Goal: Information Seeking & Learning: Find specific fact

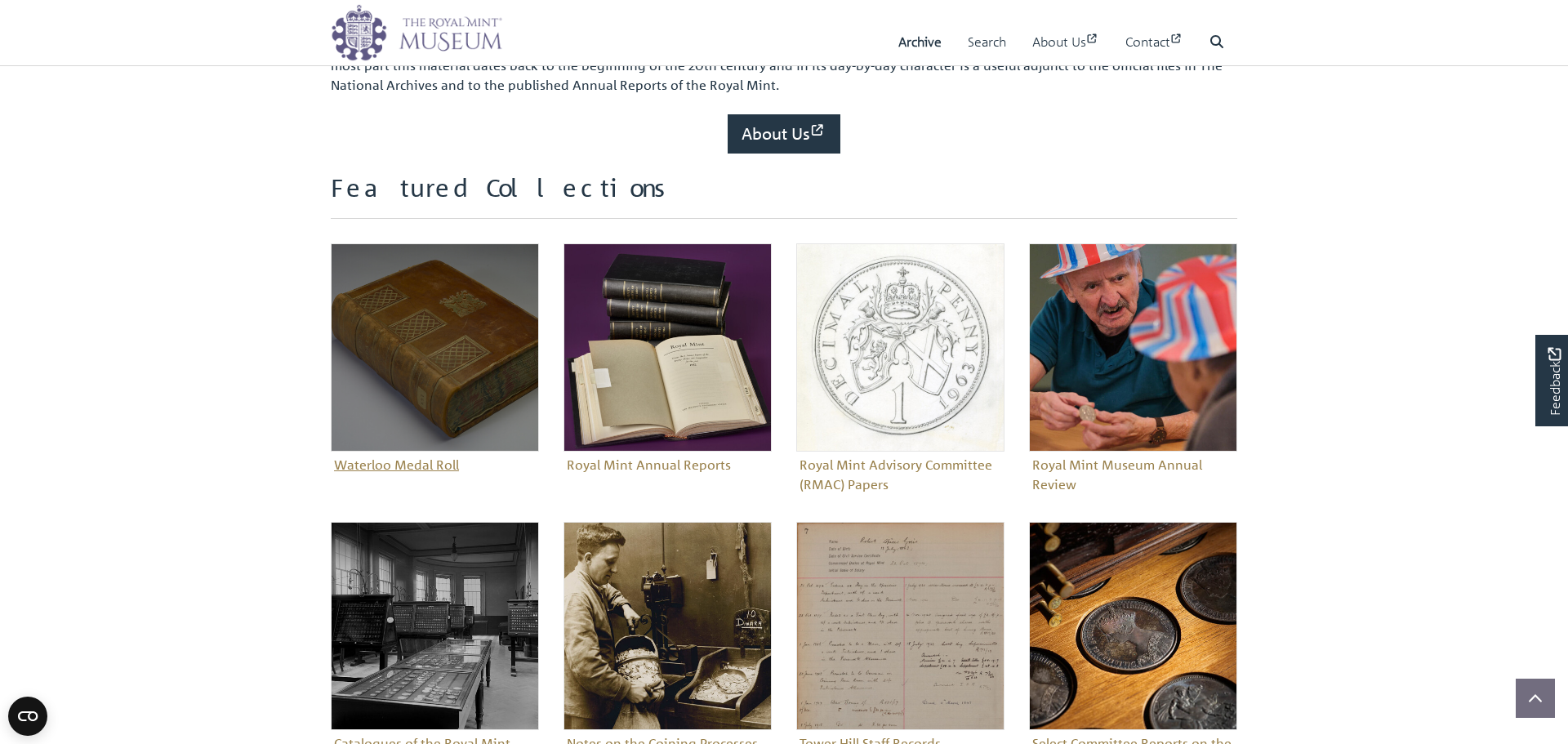
scroll to position [534, 0]
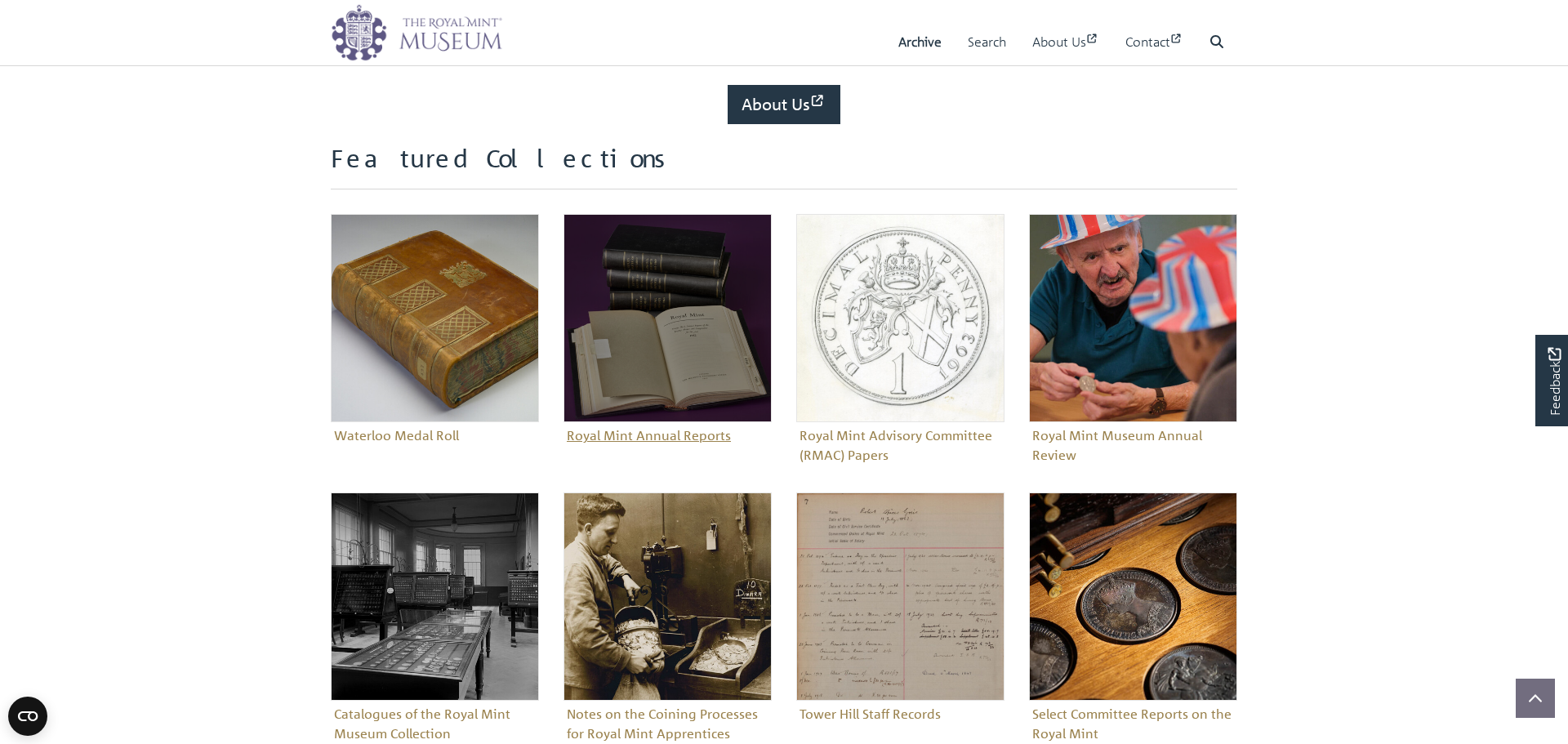
click at [657, 348] on img "Sub-collection" at bounding box center [668, 318] width 208 height 208
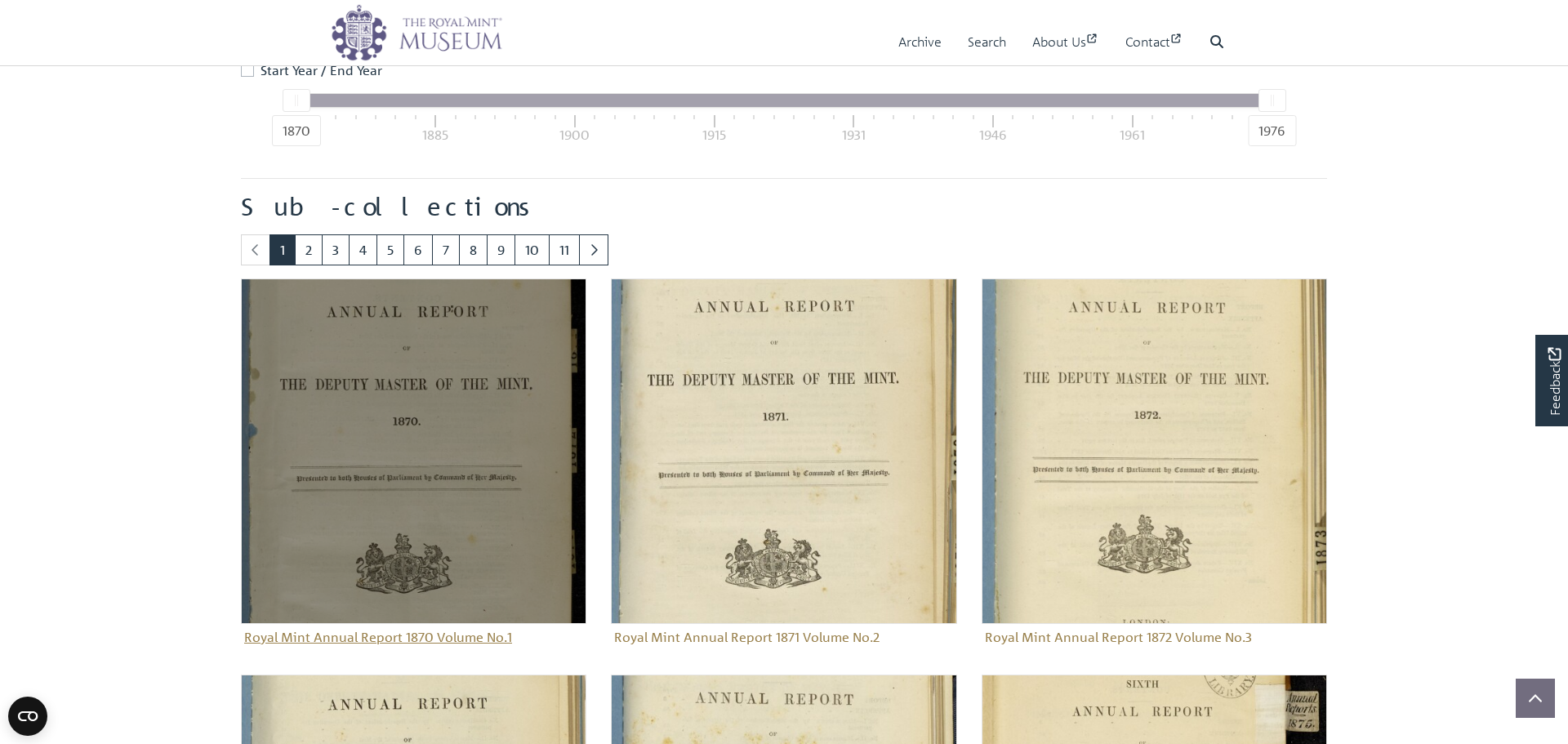
scroll to position [781, 0]
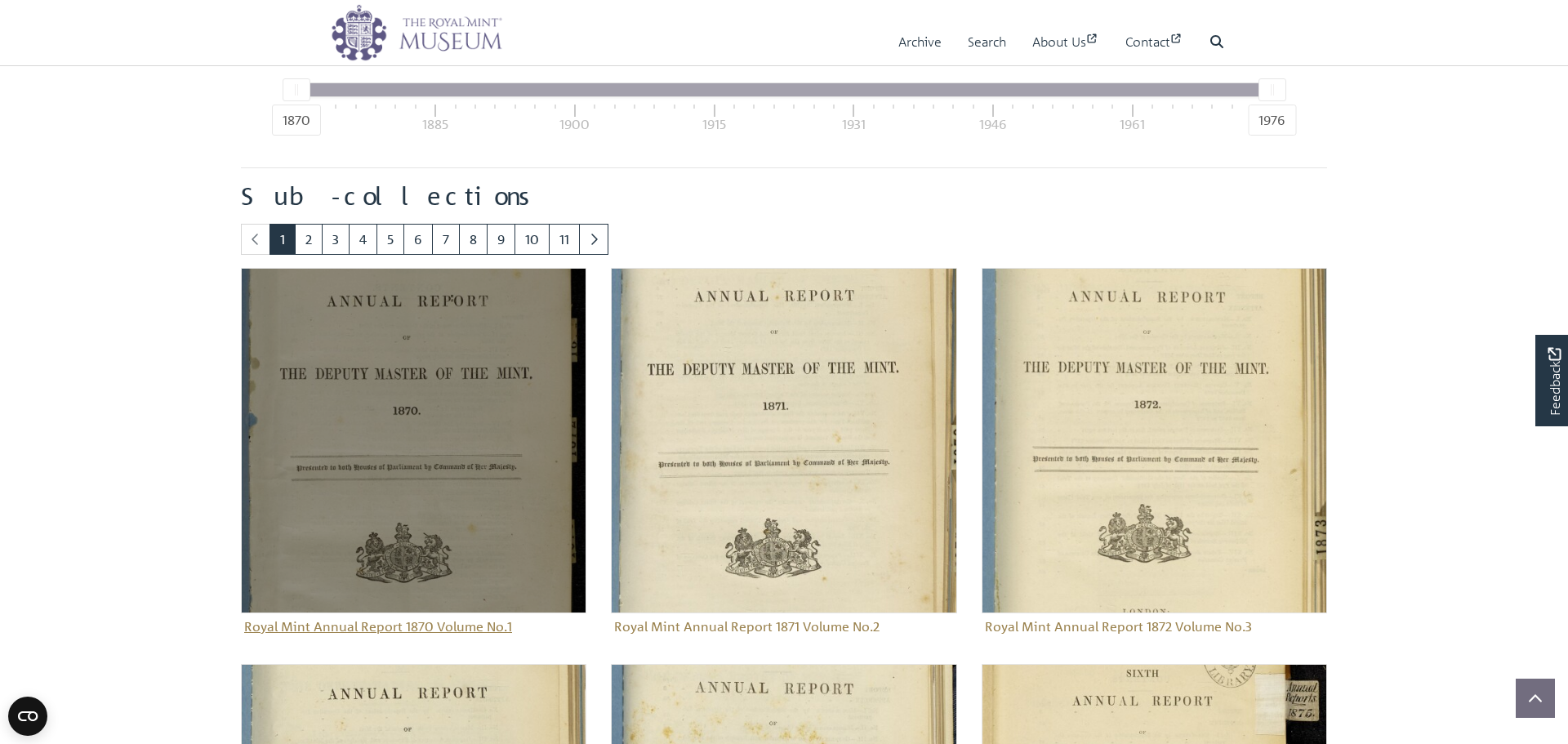
click at [448, 383] on img "Sub-collection" at bounding box center [414, 441] width 346 height 346
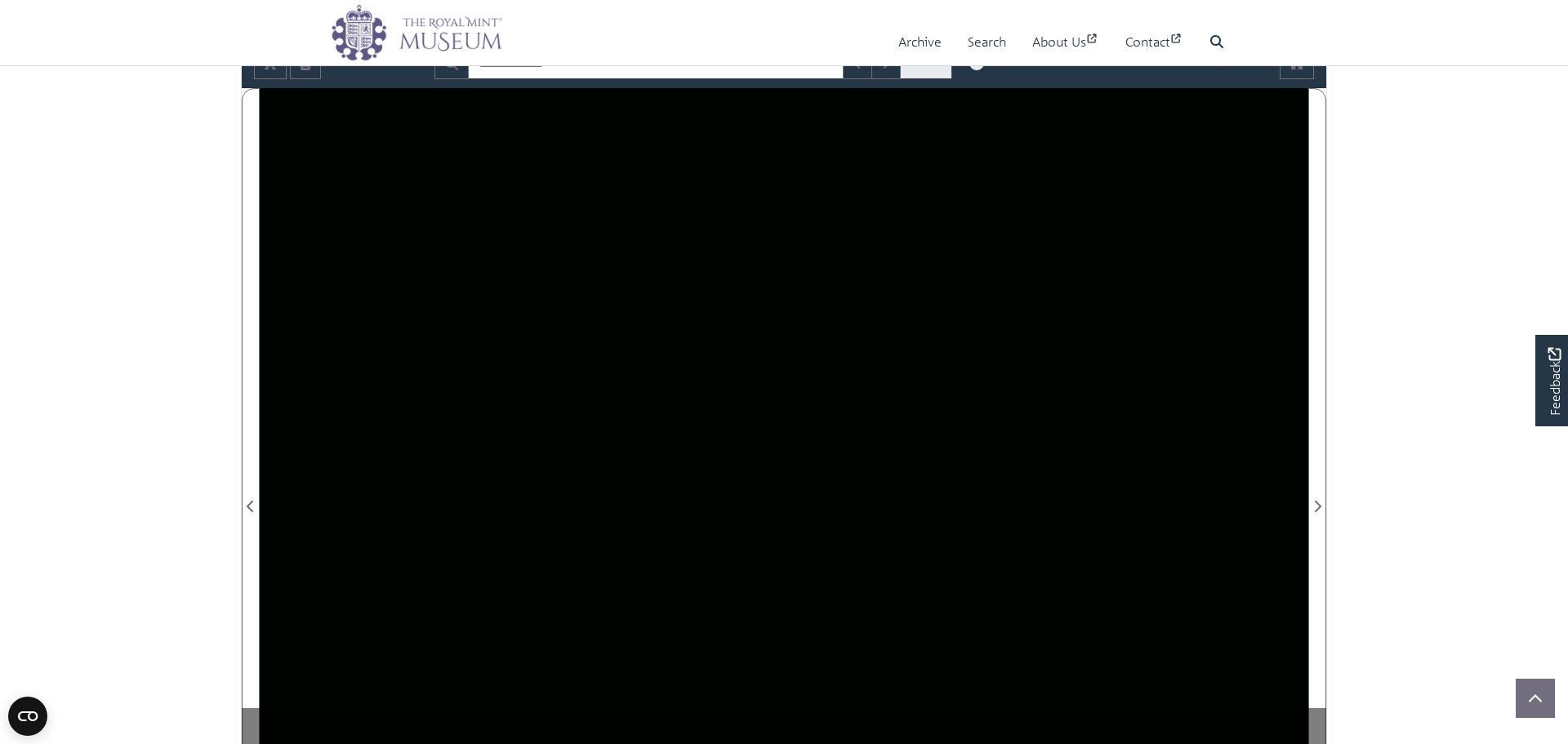
scroll to position [205, 0]
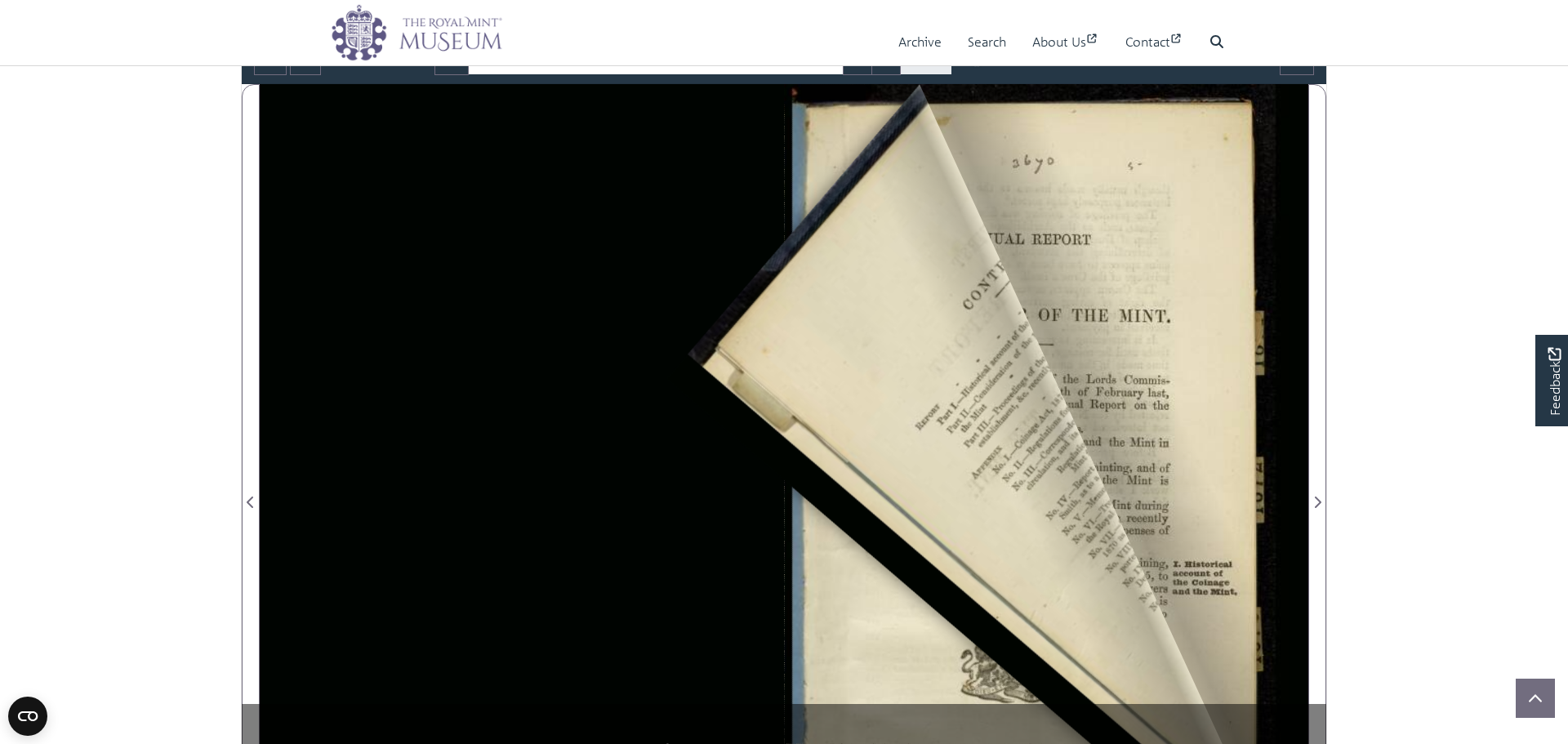
drag, startPoint x: 1280, startPoint y: 114, endPoint x: 1278, endPoint y: 358, distance: 244.0
click at [282, 346] on div at bounding box center [784, 492] width 1049 height 817
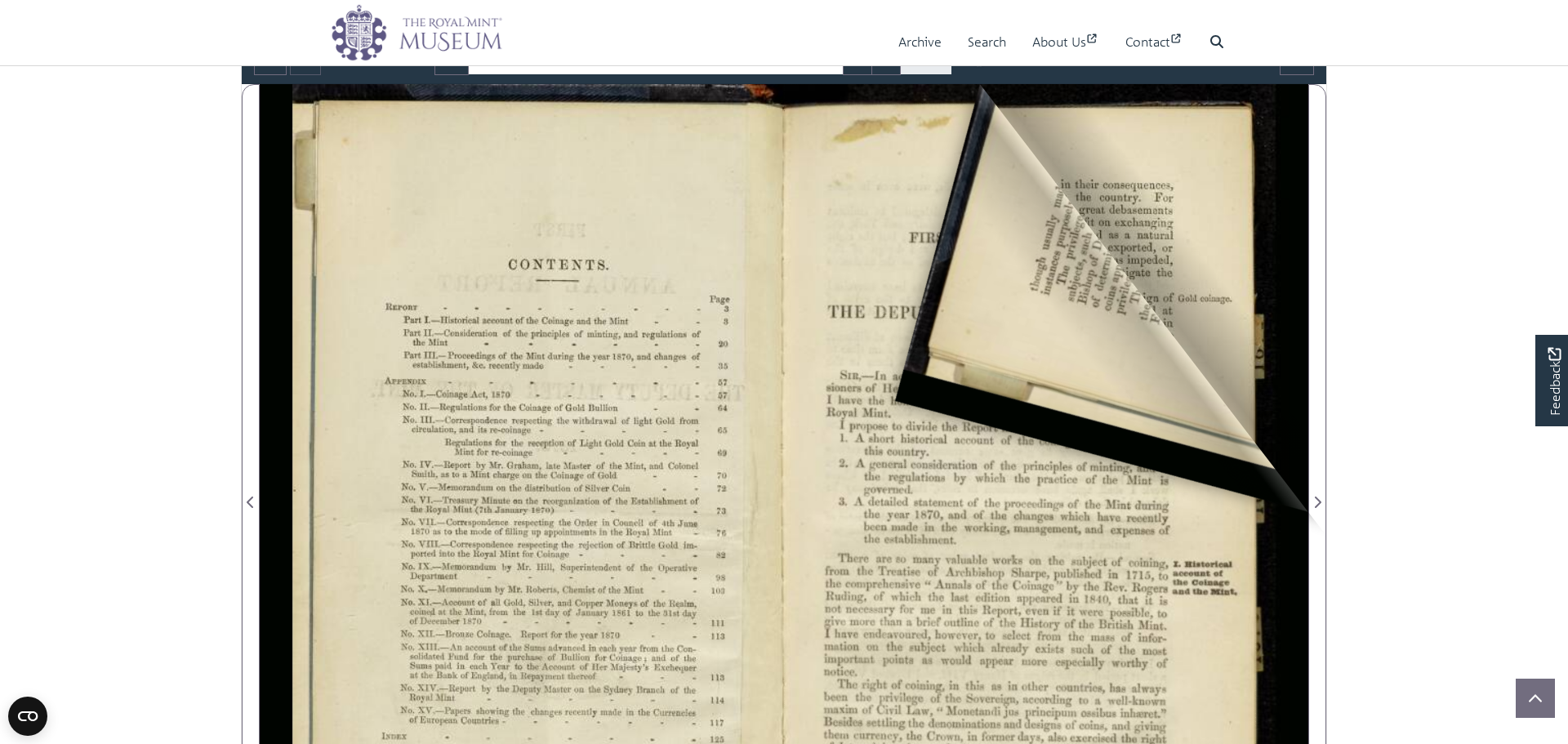
drag, startPoint x: 1189, startPoint y: 212, endPoint x: 464, endPoint y: 383, distance: 744.9
click at [480, 380] on div at bounding box center [784, 492] width 1049 height 817
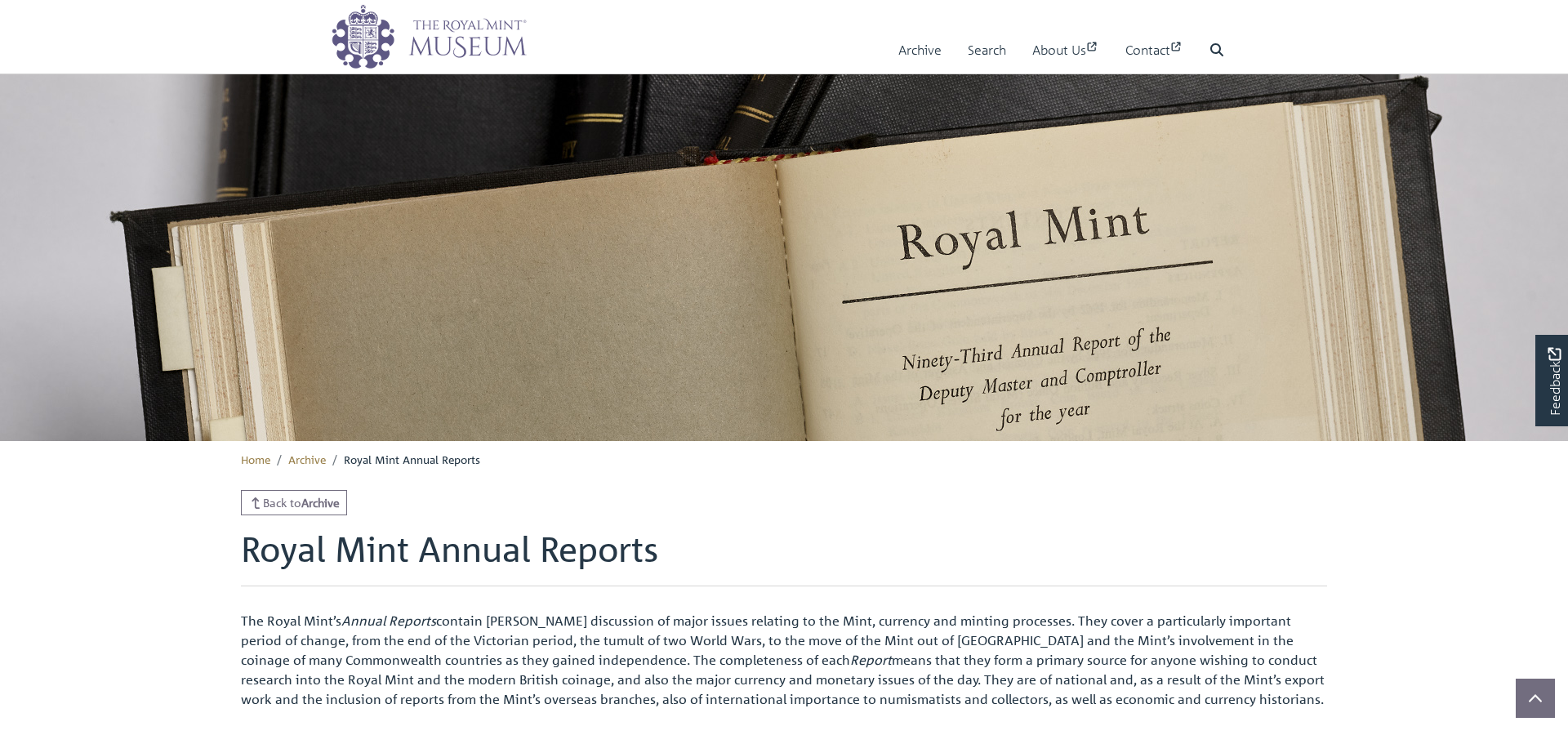
scroll to position [238, 0]
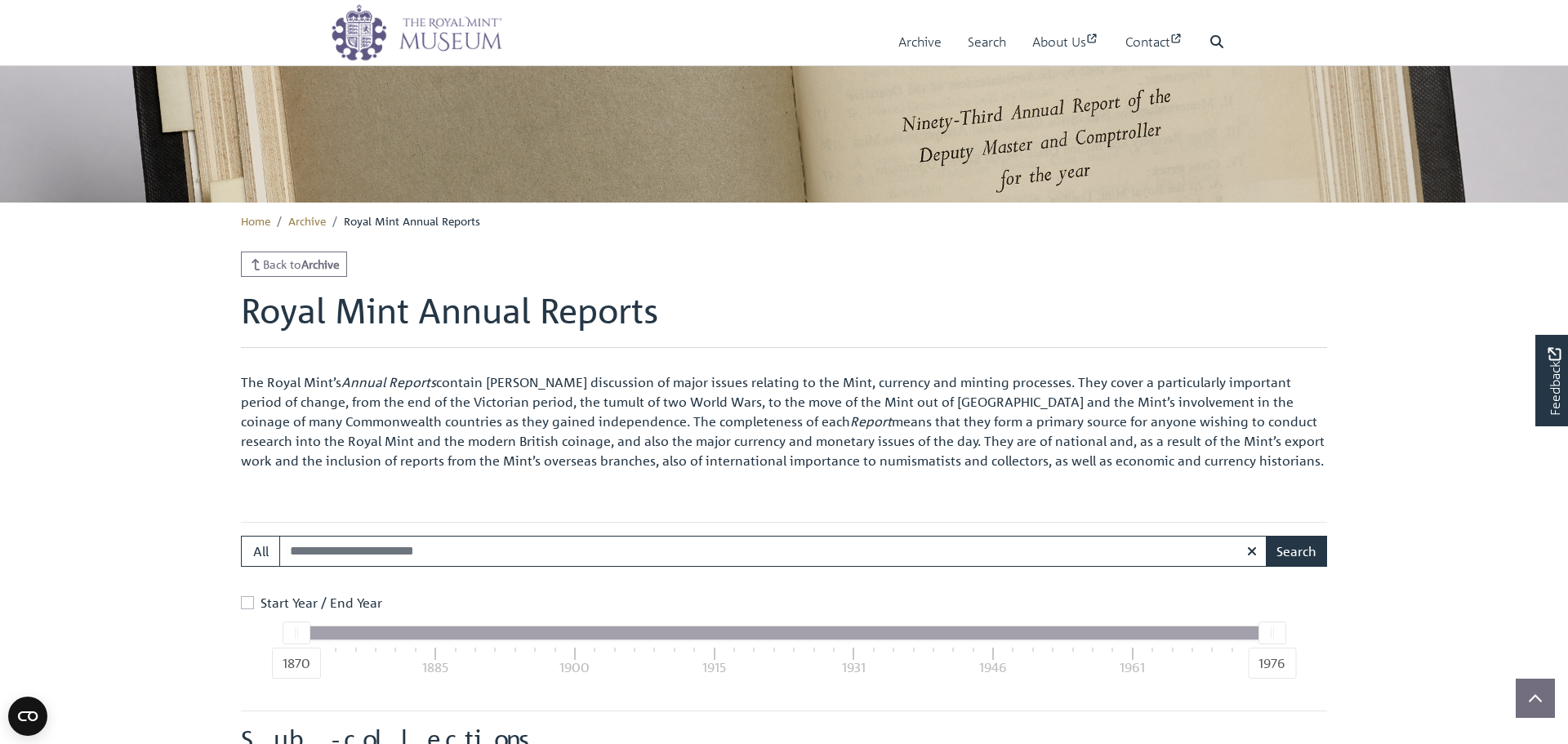
click at [412, 548] on input "Search:" at bounding box center [774, 551] width 989 height 31
type input "******"
click at [1267, 536] on button "Search" at bounding box center [1297, 551] width 62 height 31
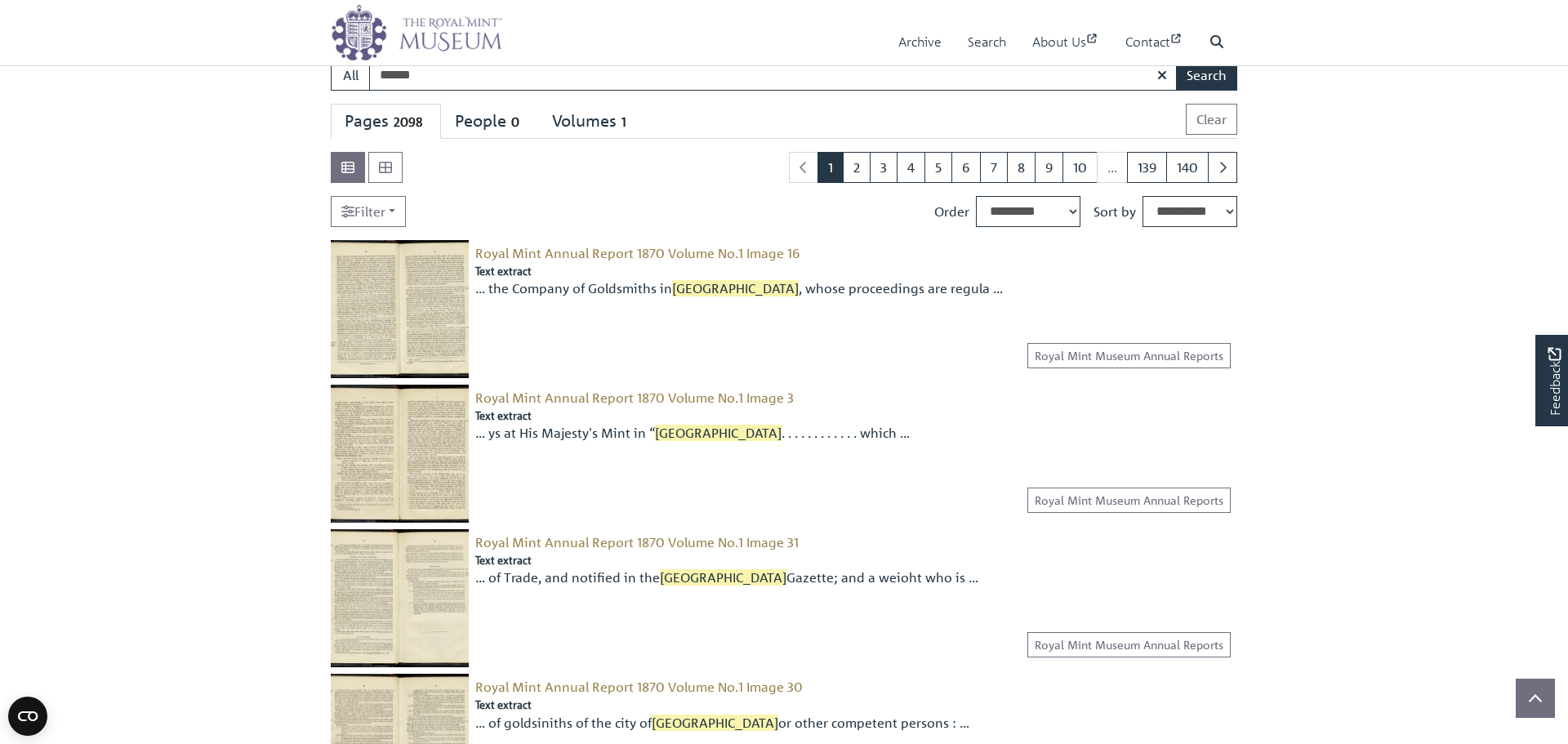
scroll to position [72, 0]
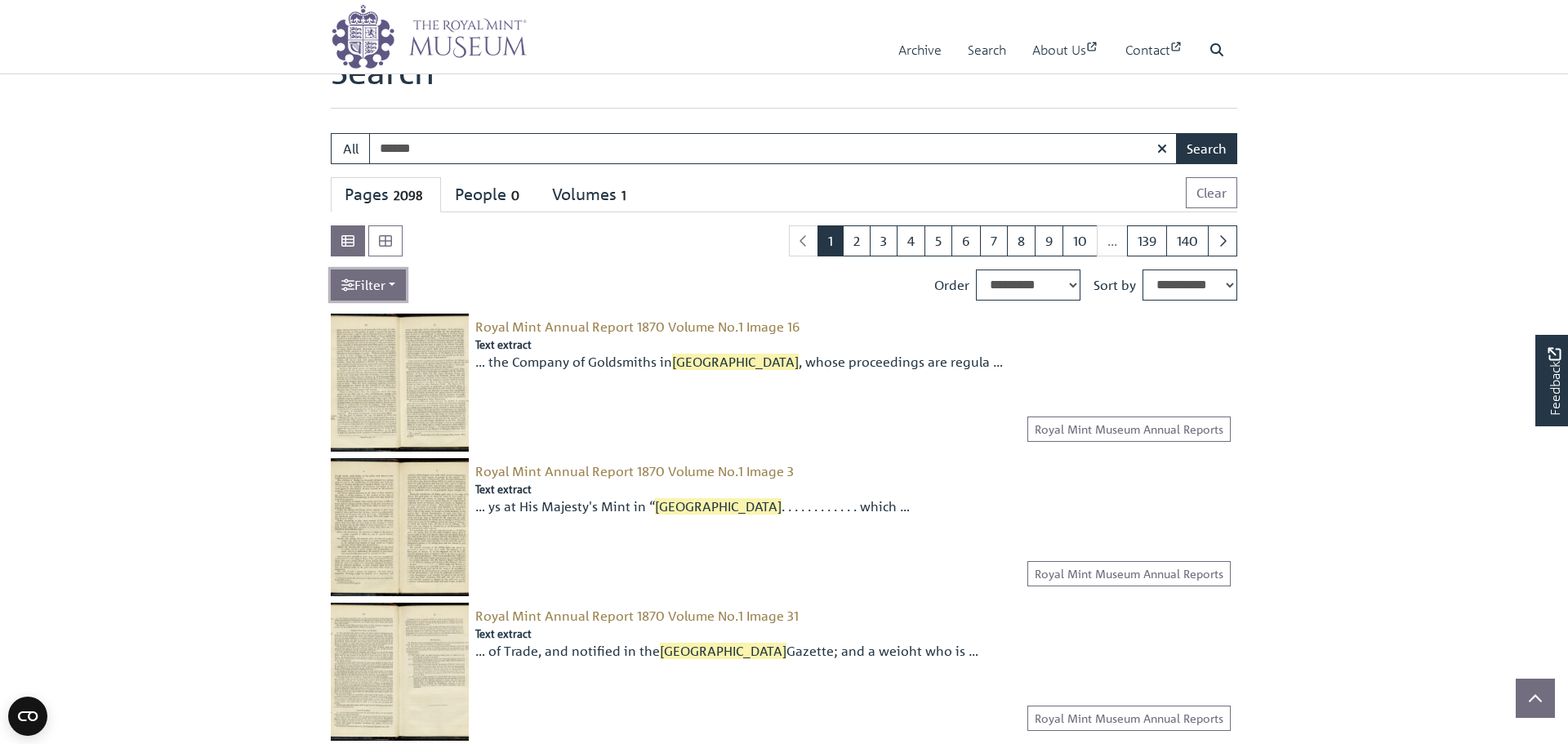
click at [372, 291] on link "Filter" at bounding box center [368, 285] width 75 height 31
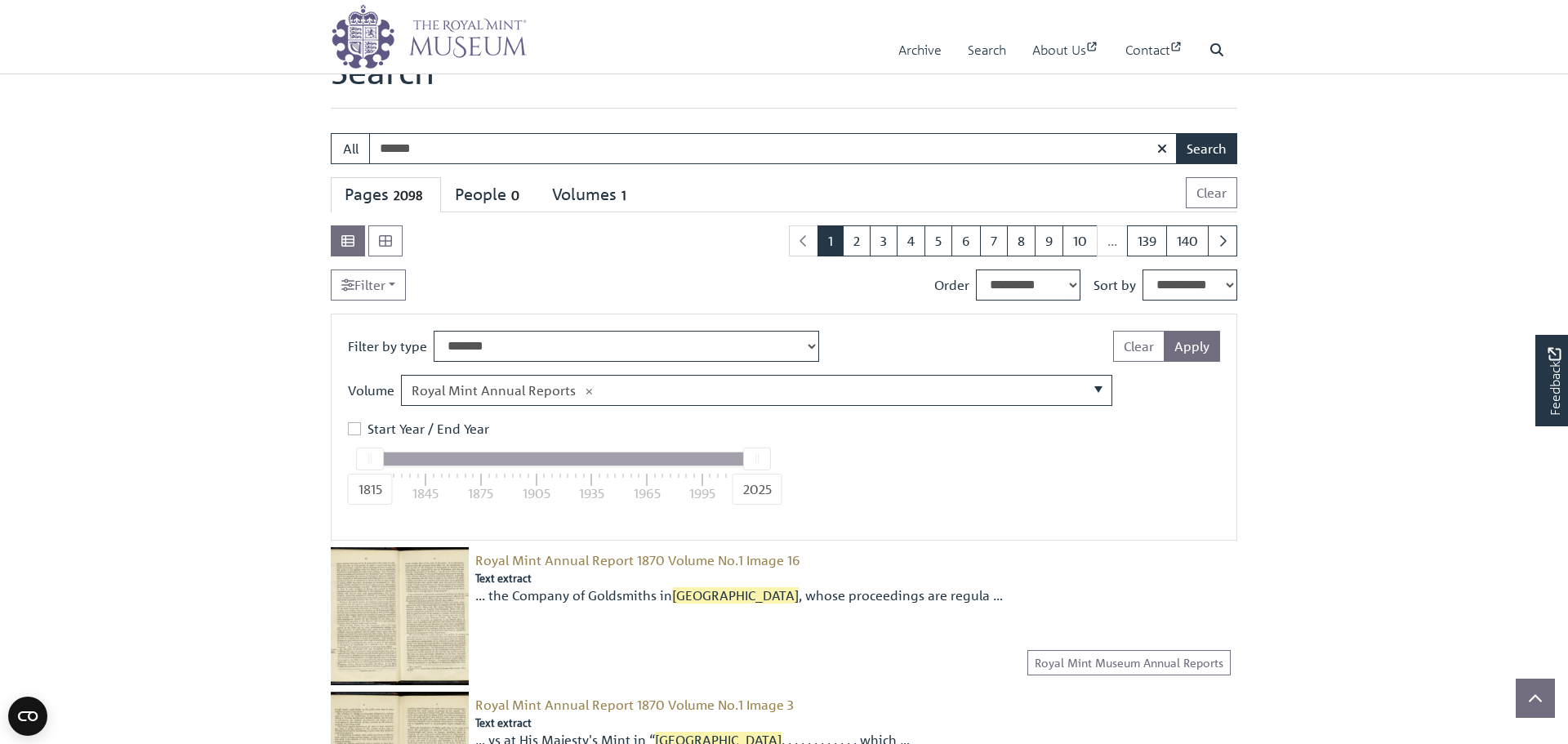
click at [368, 428] on label "Start Year / End Year" at bounding box center [428, 429] width 121 height 20
drag, startPoint x: 369, startPoint y: 463, endPoint x: 479, endPoint y: 464, distance: 110.0
click at [388, 464] on div "1817" at bounding box center [374, 458] width 28 height 23
drag, startPoint x: 761, startPoint y: 463, endPoint x: 574, endPoint y: 463, distance: 187.0
click at [574, 463] on div at bounding box center [571, 458] width 26 height 21
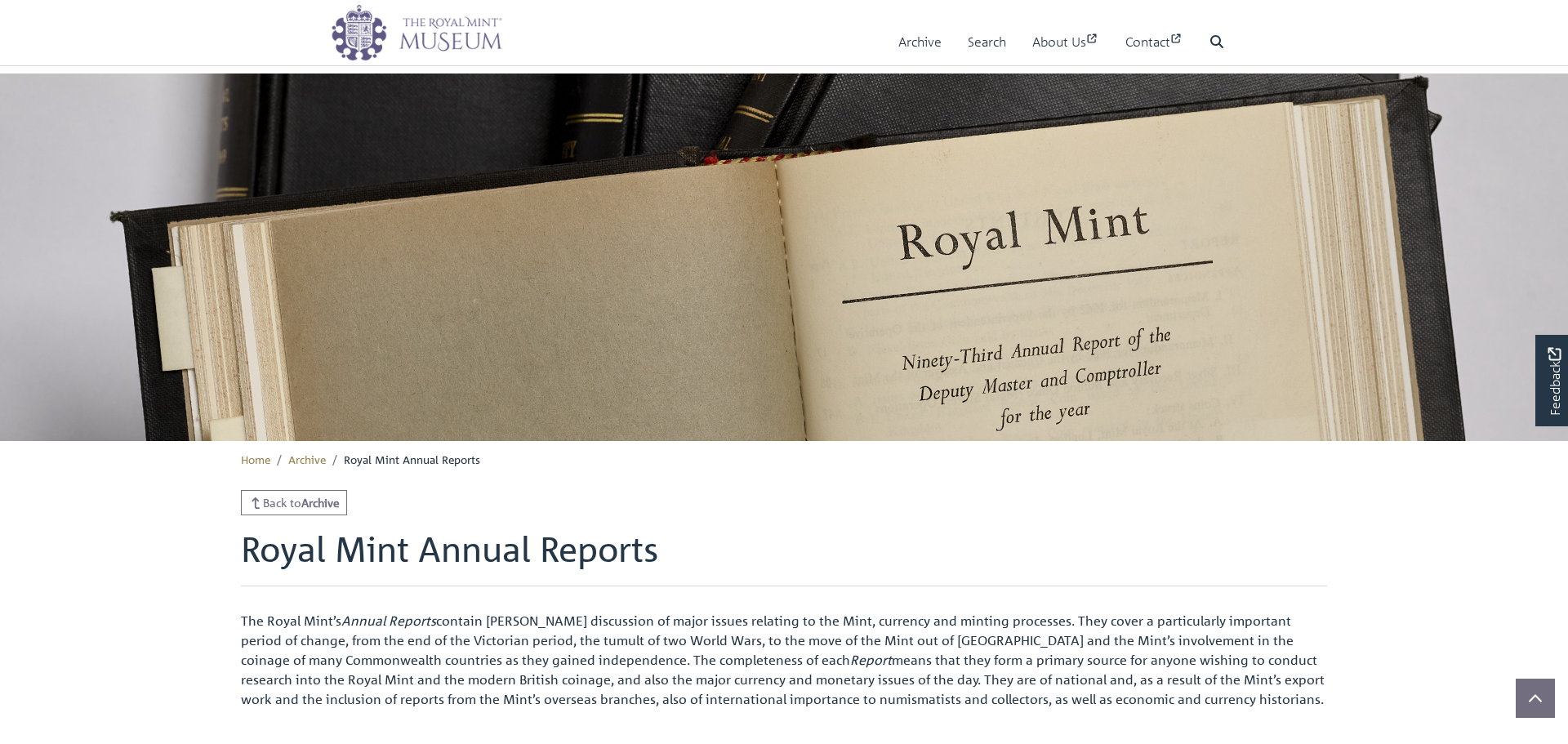
scroll to position [238, 0]
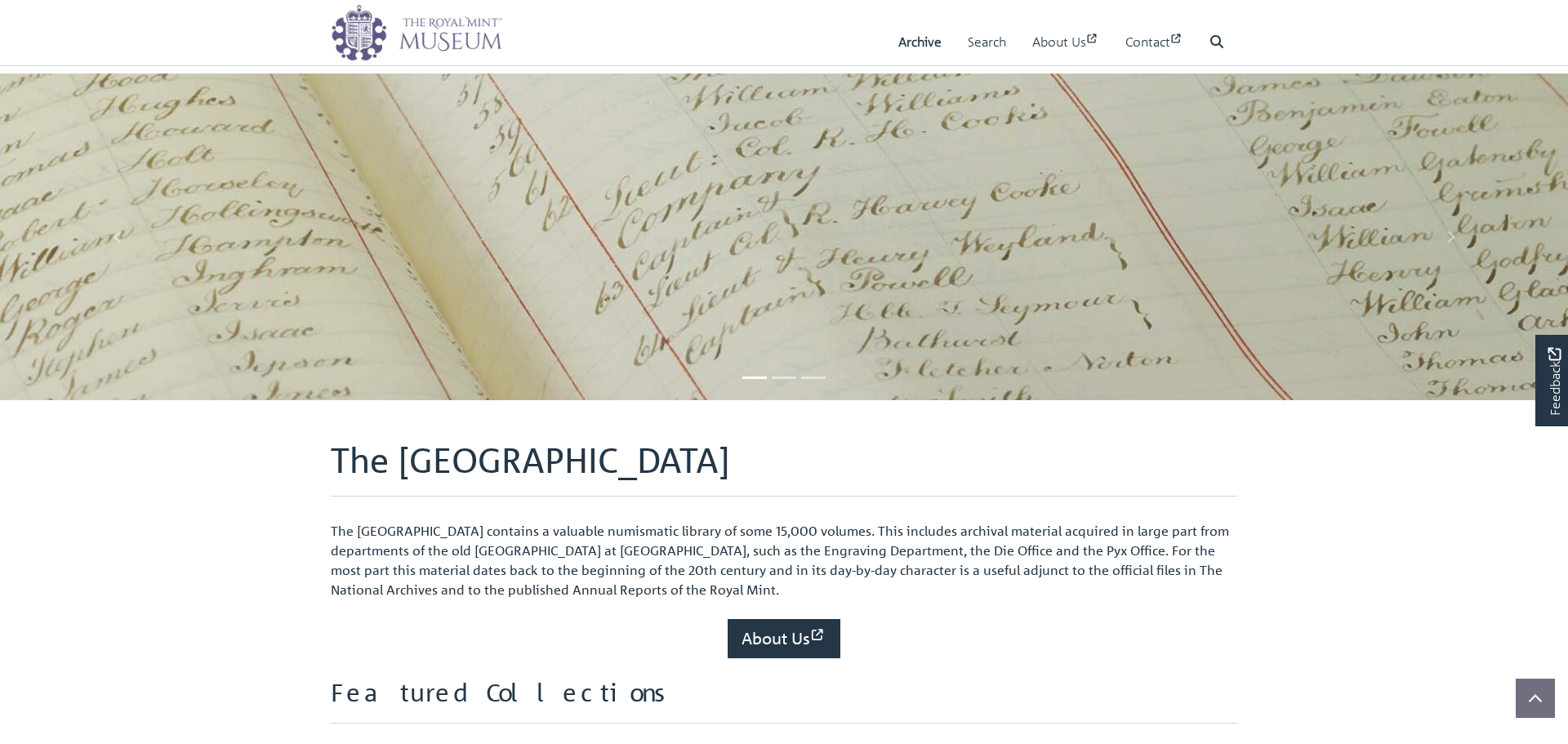
scroll to position [532, 0]
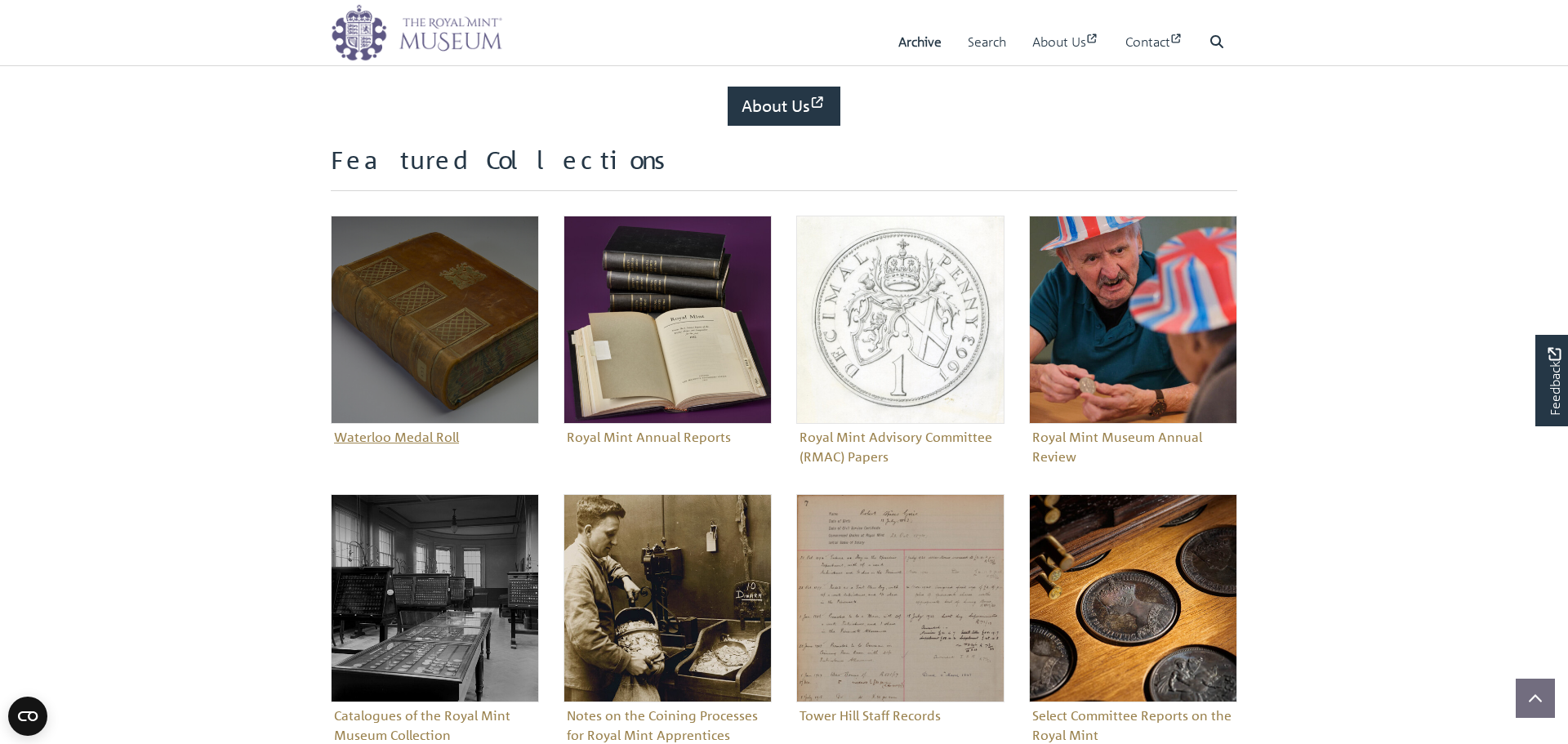
click at [431, 341] on img "Sub-collection" at bounding box center [435, 320] width 208 height 208
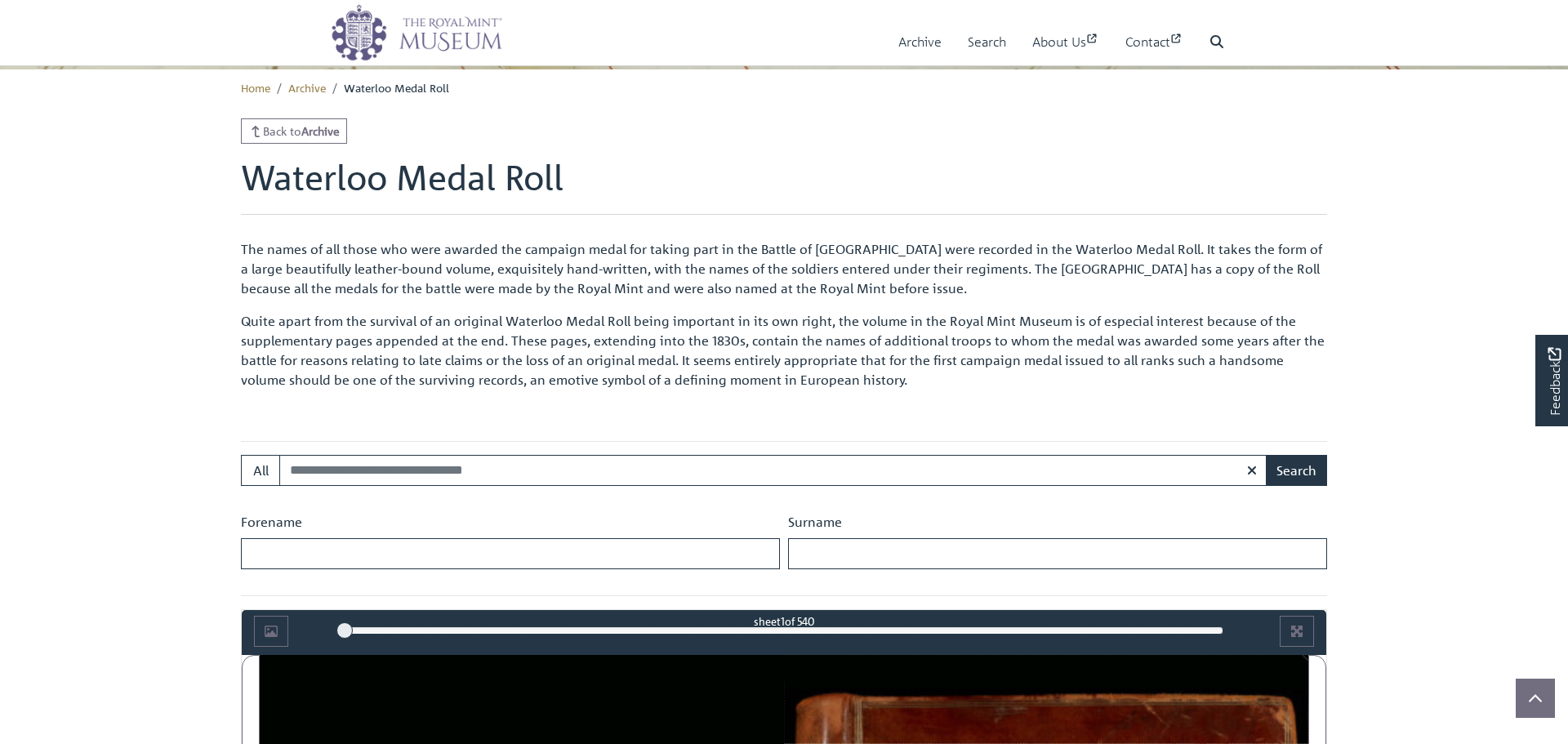
scroll to position [766, 0]
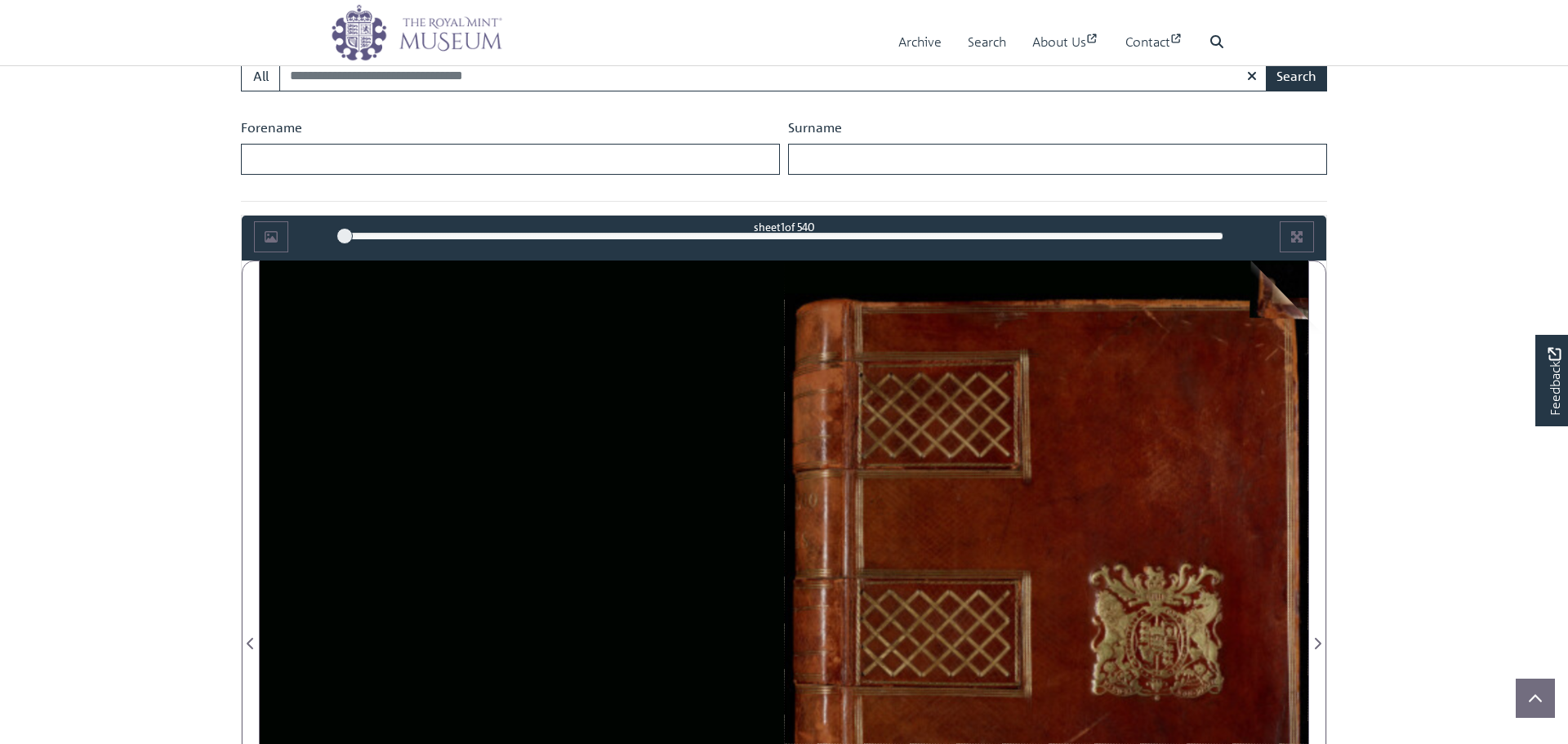
drag, startPoint x: 1293, startPoint y: 287, endPoint x: 383, endPoint y: 405, distance: 917.6
click at [445, 435] on div at bounding box center [784, 634] width 1049 height 748
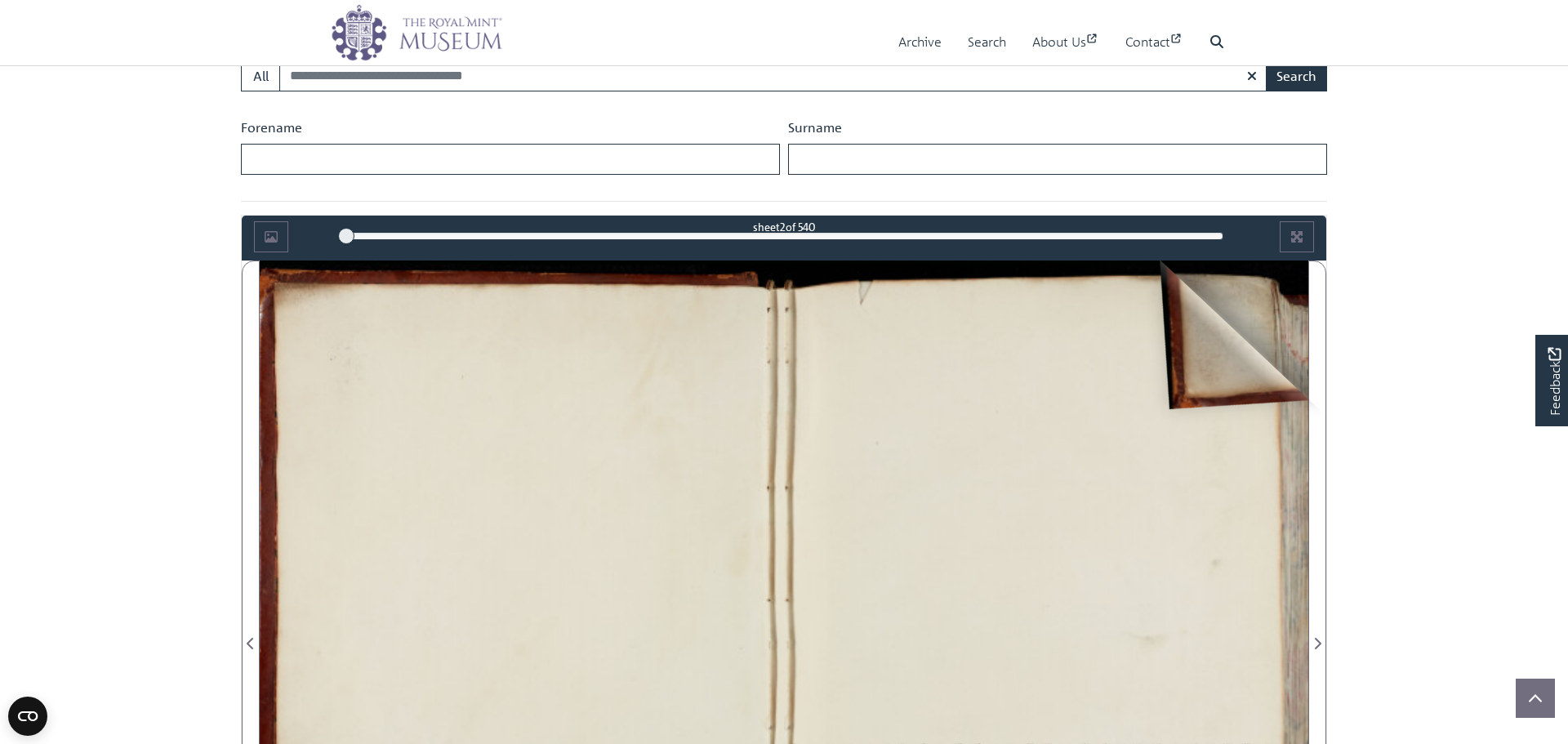
drag, startPoint x: 1290, startPoint y: 272, endPoint x: 741, endPoint y: 470, distance: 583.6
click at [756, 490] on div at bounding box center [784, 634] width 1049 height 748
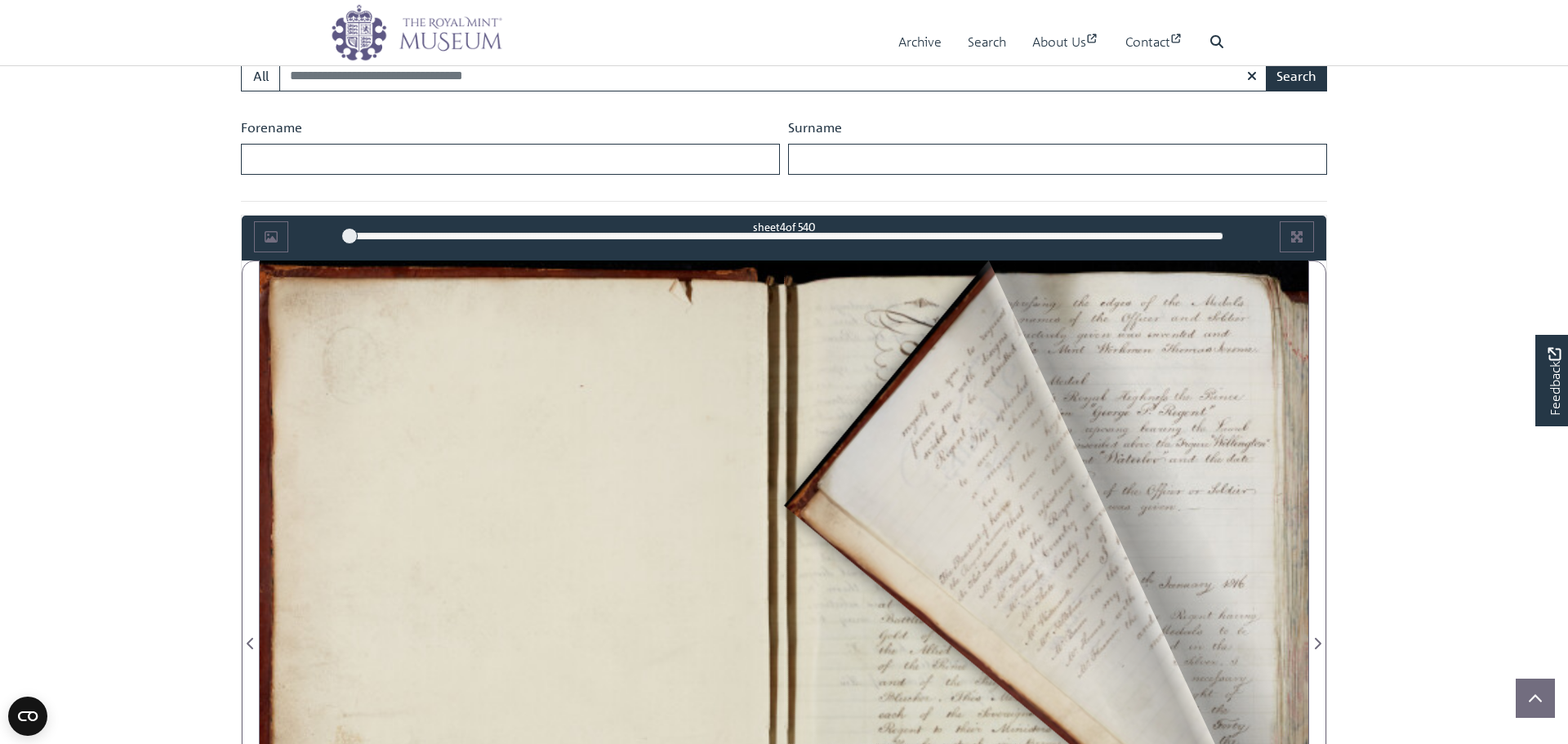
drag, startPoint x: 1282, startPoint y: 282, endPoint x: 622, endPoint y: 425, distance: 675.3
click at [618, 475] on div at bounding box center [784, 634] width 1049 height 748
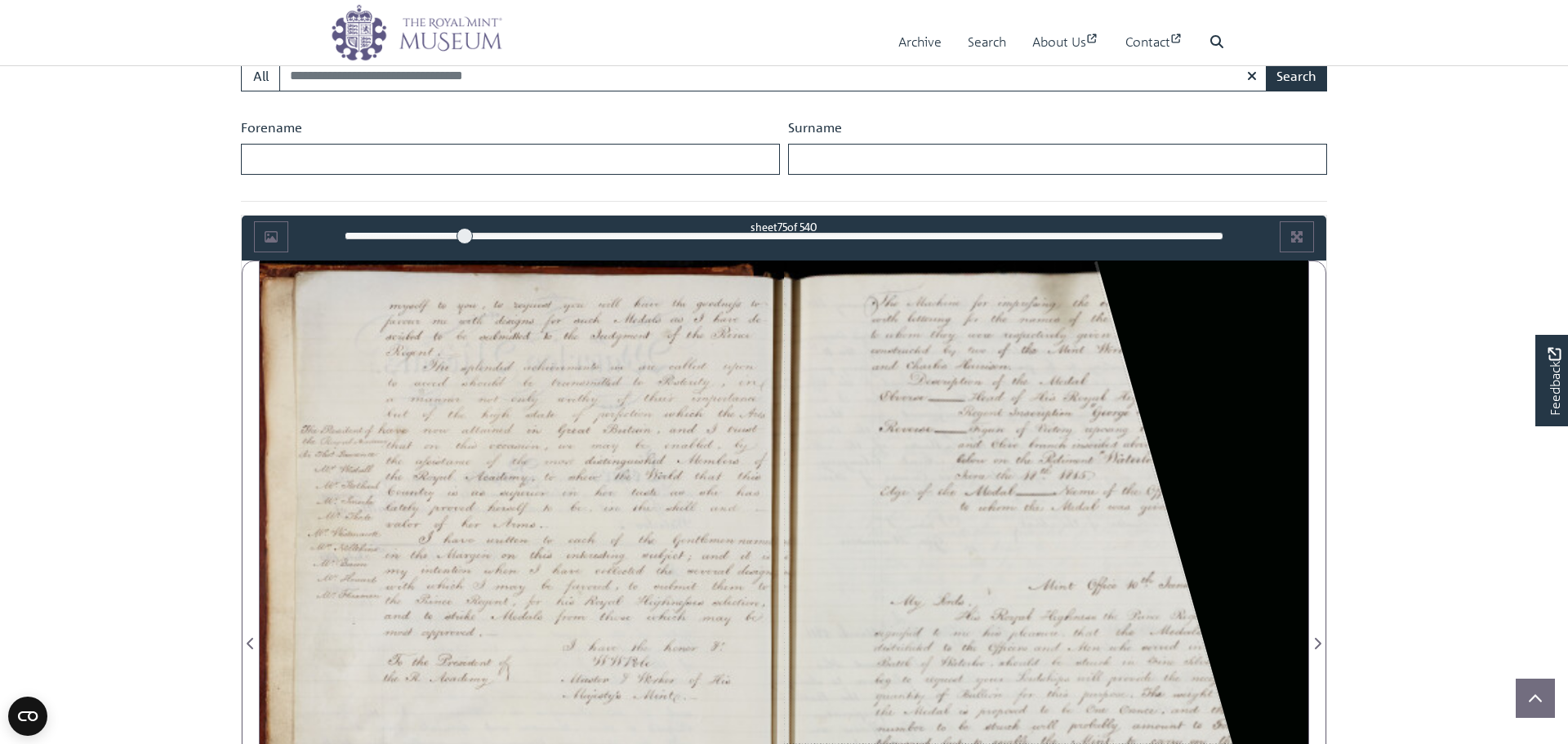
click at [464, 235] on div "75" at bounding box center [785, 236] width 880 height 16
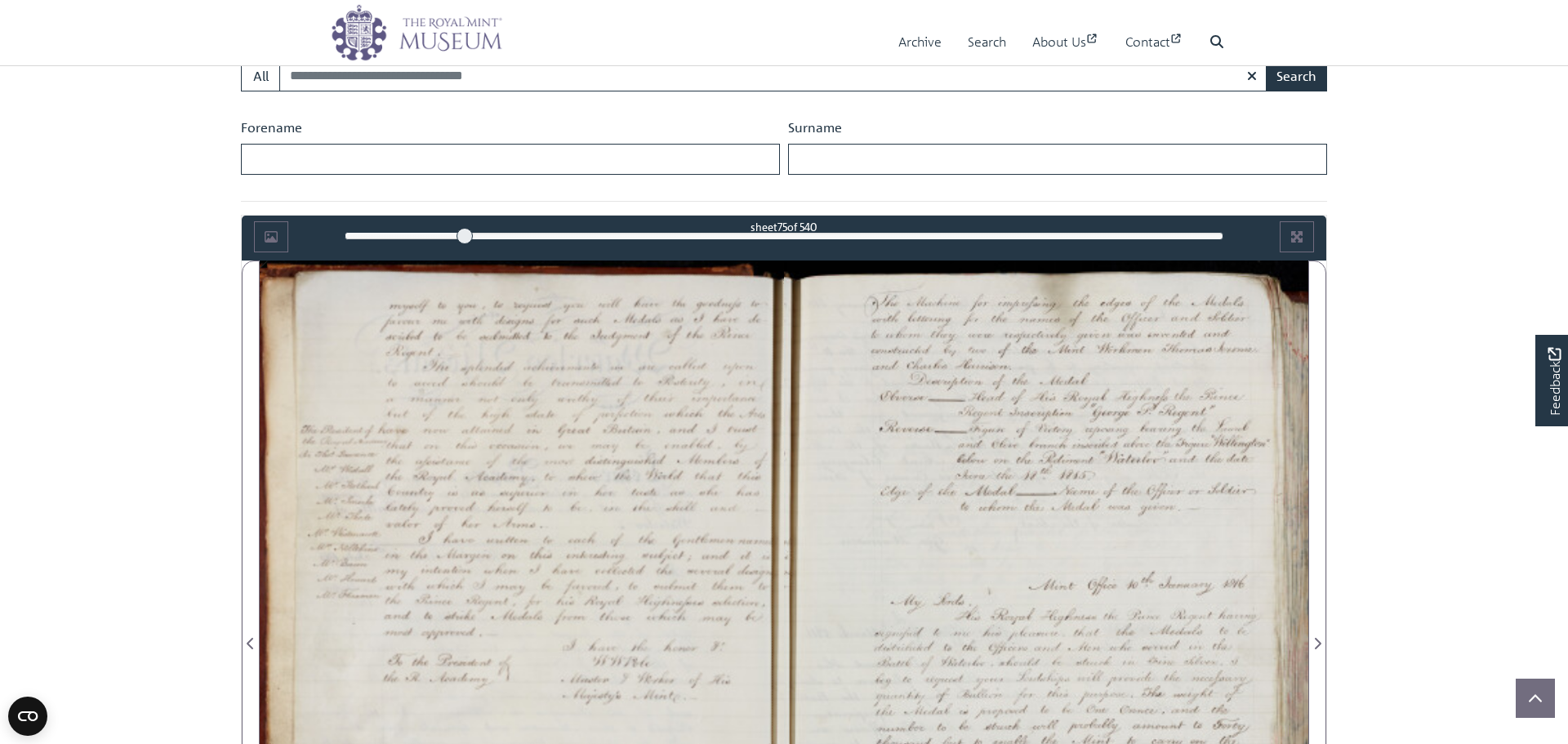
click at [789, 234] on div "75" at bounding box center [785, 236] width 880 height 16
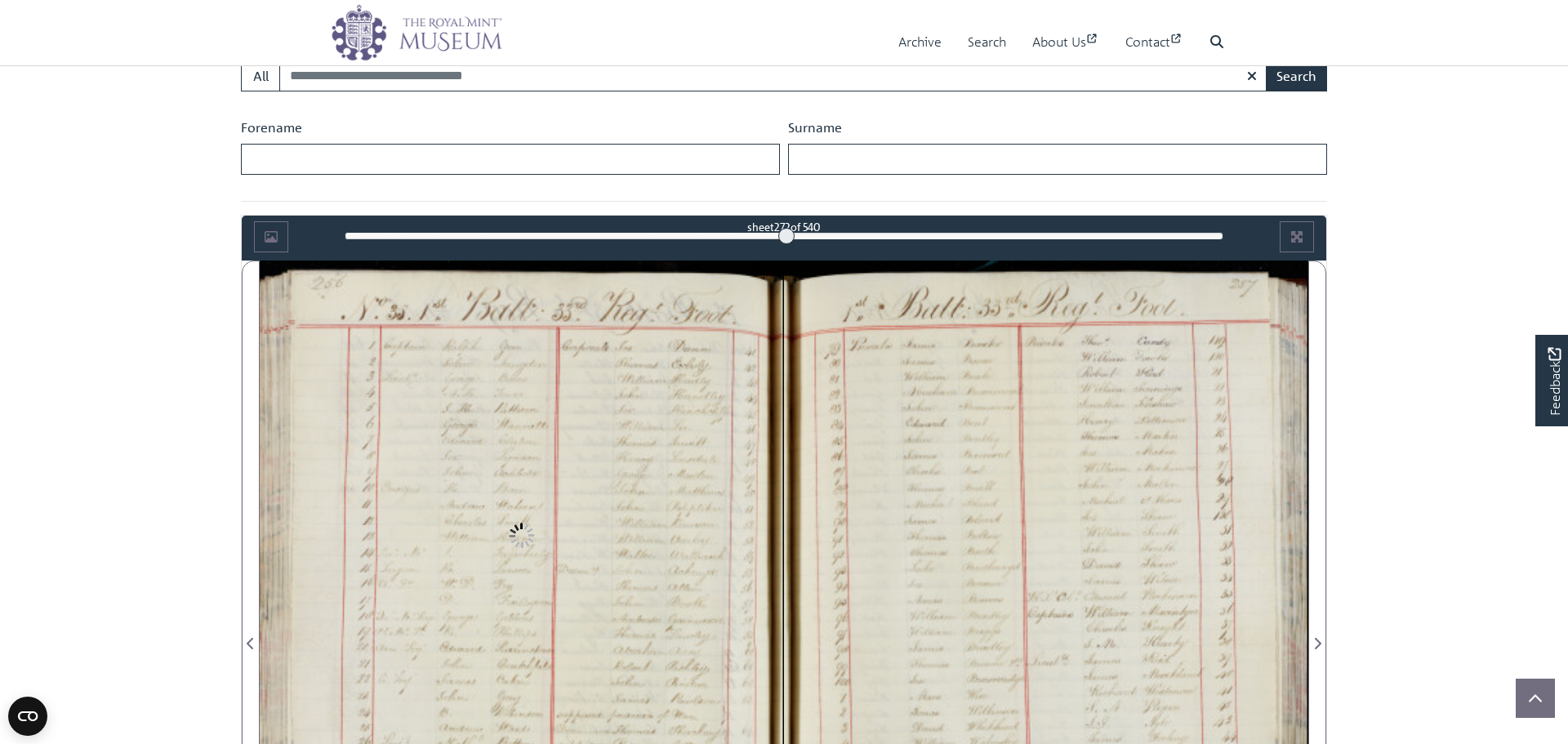
scroll to position [767, 0]
click at [677, 260] on div at bounding box center [521, 634] width 524 height 748
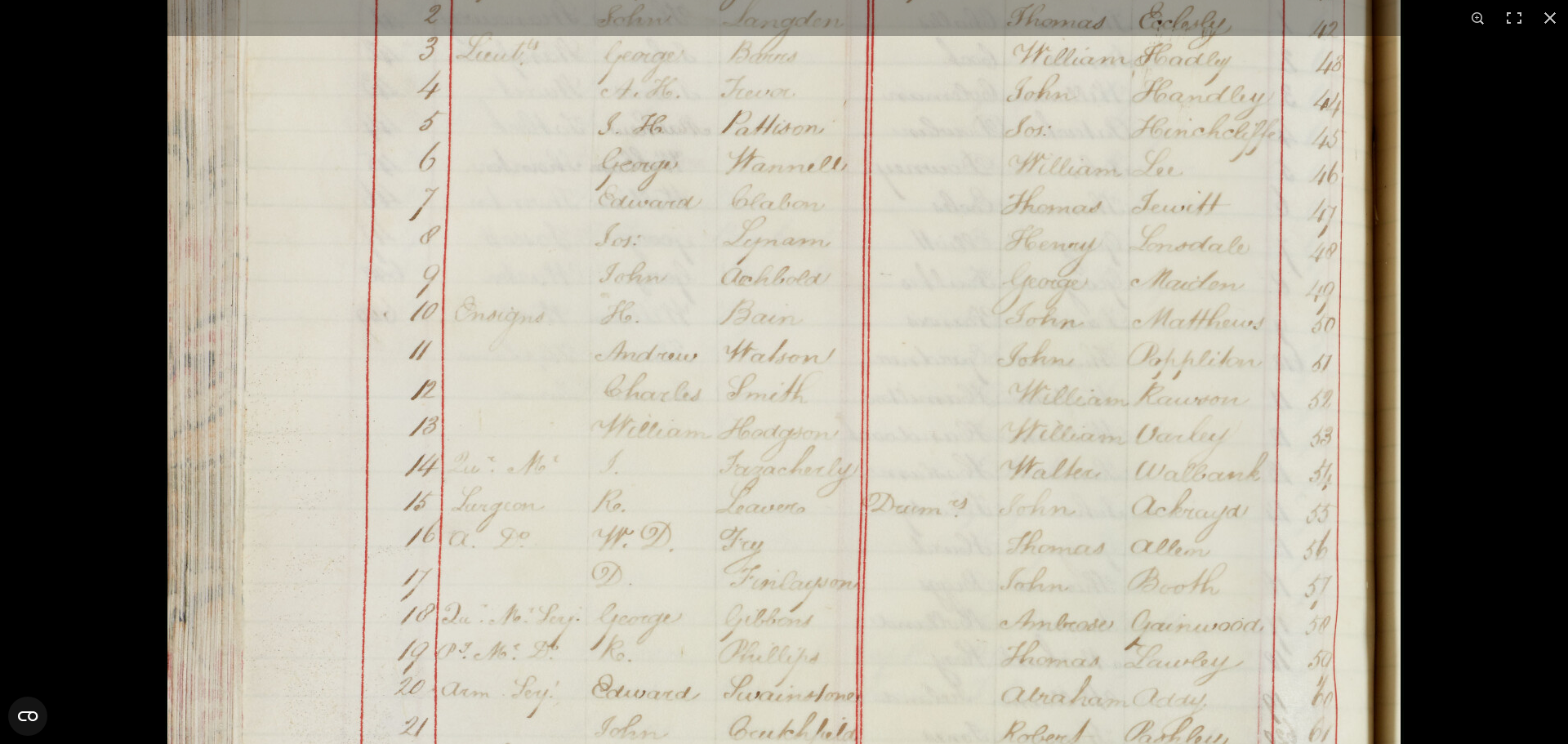
click at [881, 243] on img at bounding box center [784, 657] width 1239 height 1764
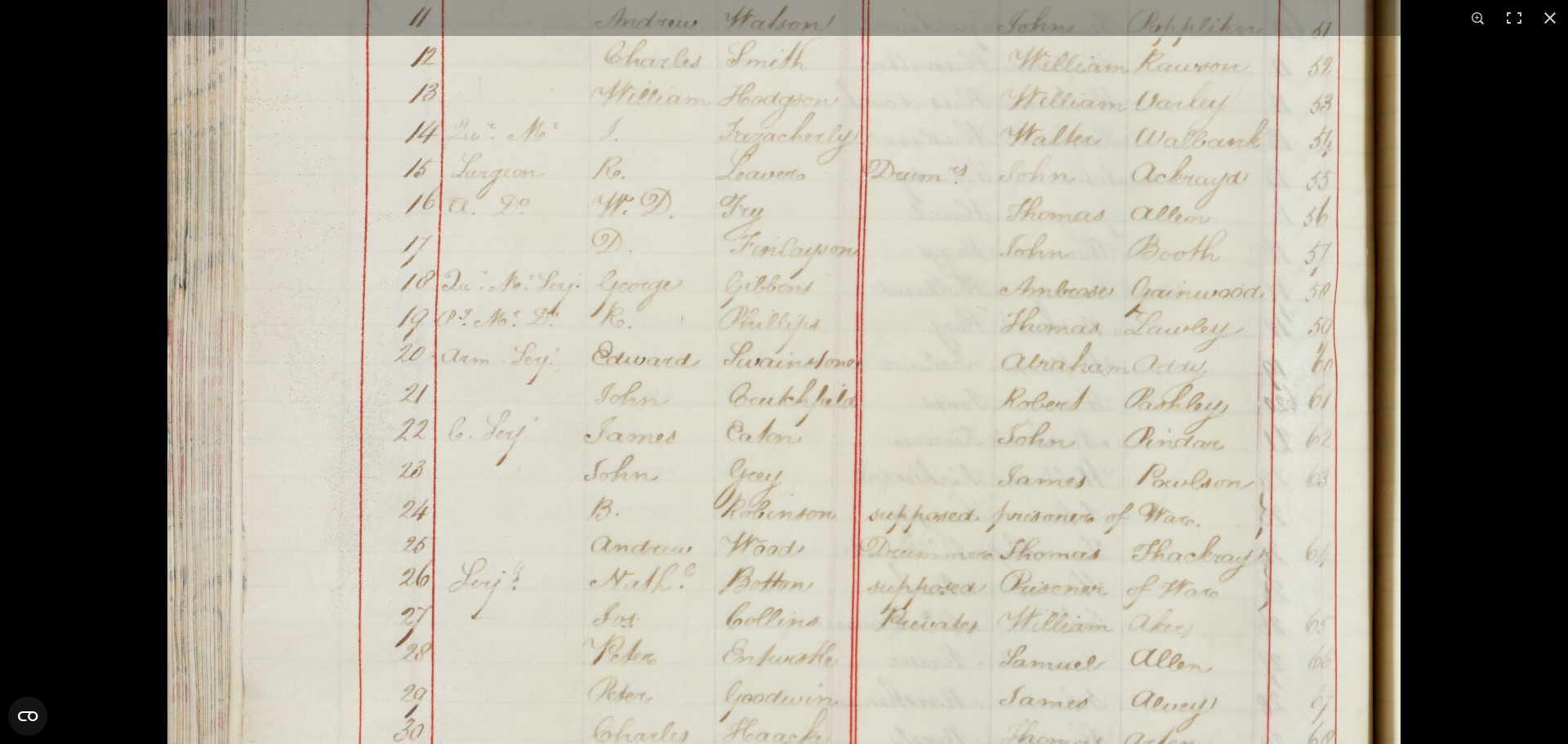
click at [895, 205] on img at bounding box center [784, 324] width 1239 height 1764
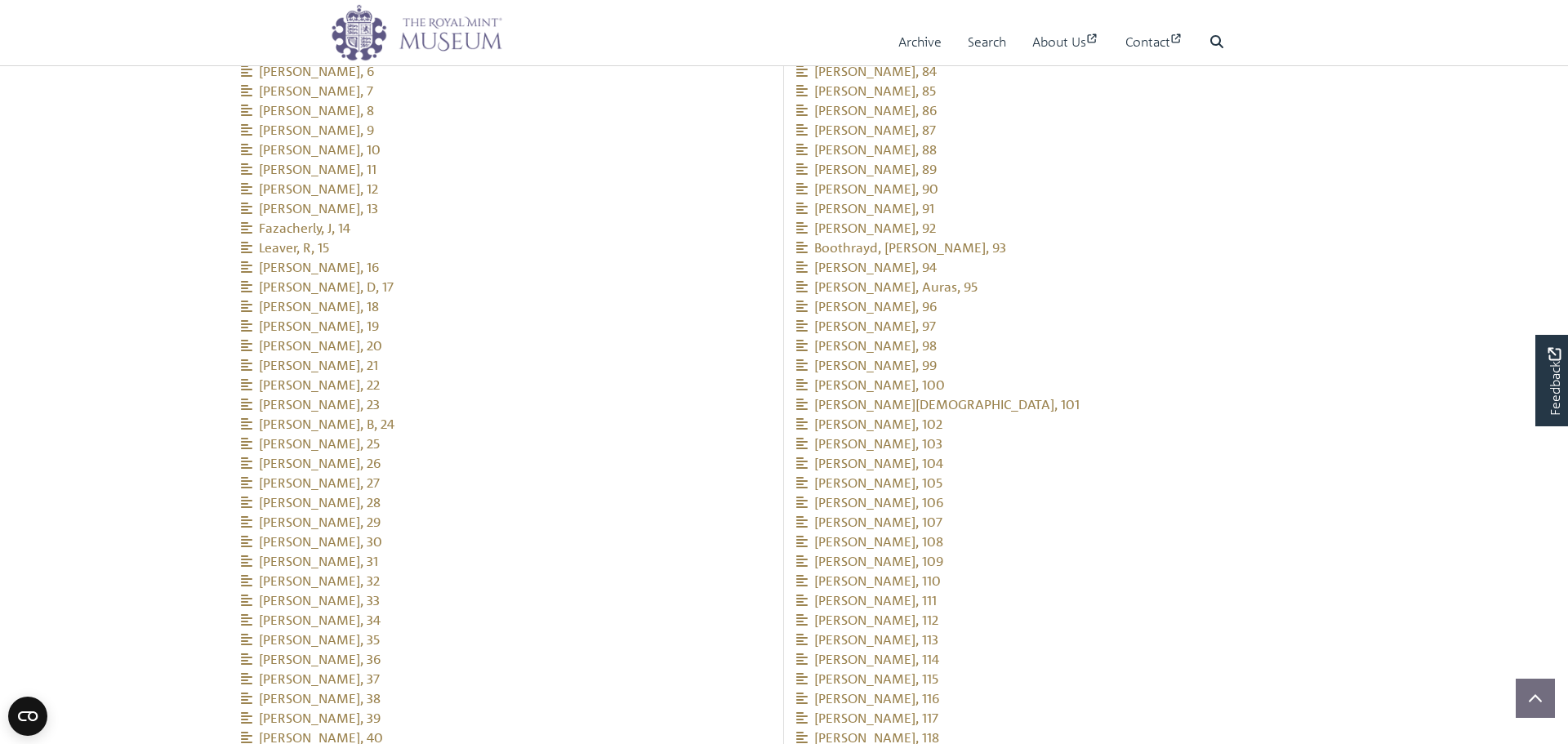
scroll to position [1977, 0]
click at [275, 221] on span "Leaver, R, 15" at bounding box center [284, 229] width 88 height 16
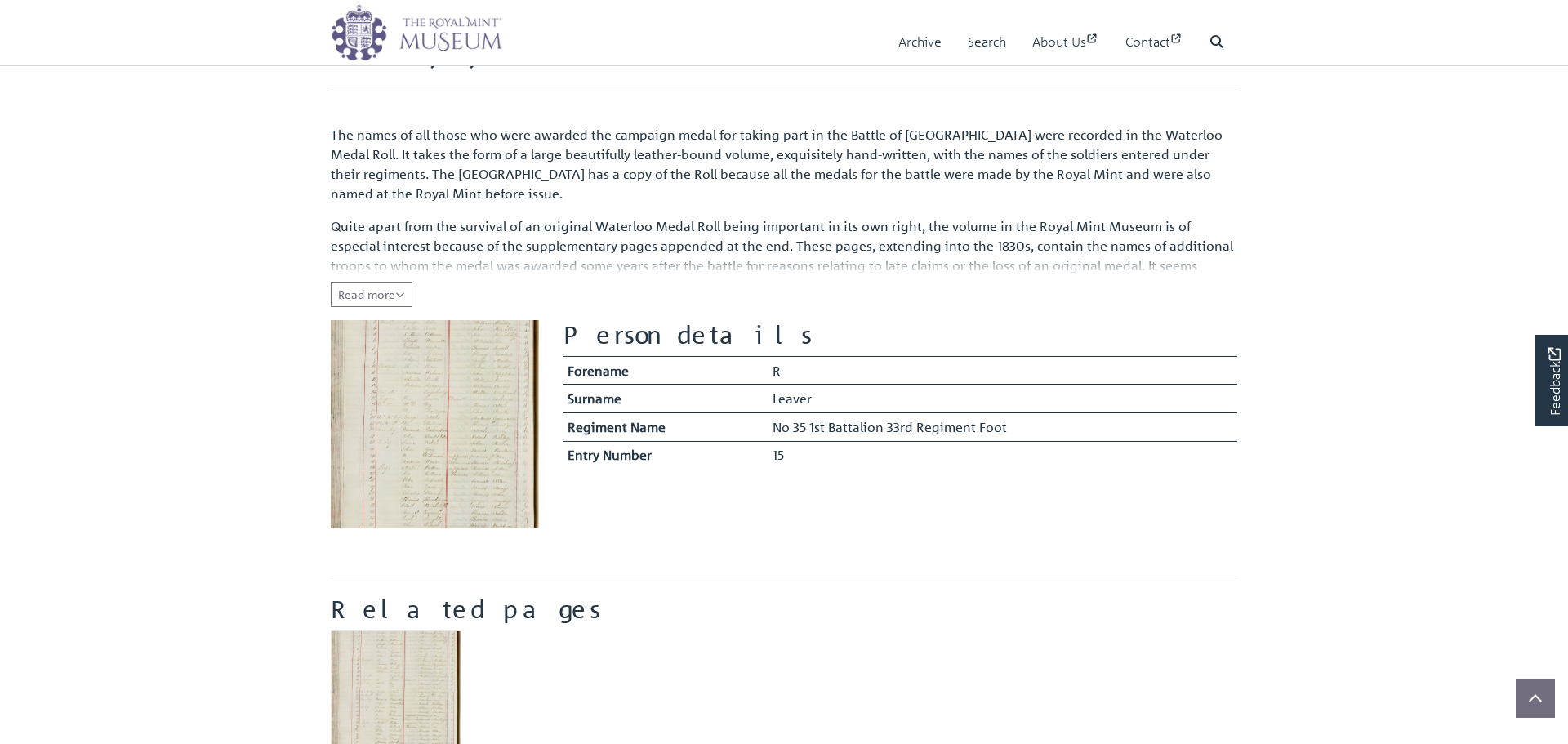
scroll to position [134, 0]
drag, startPoint x: 694, startPoint y: 477, endPoint x: 722, endPoint y: 450, distance: 38.9
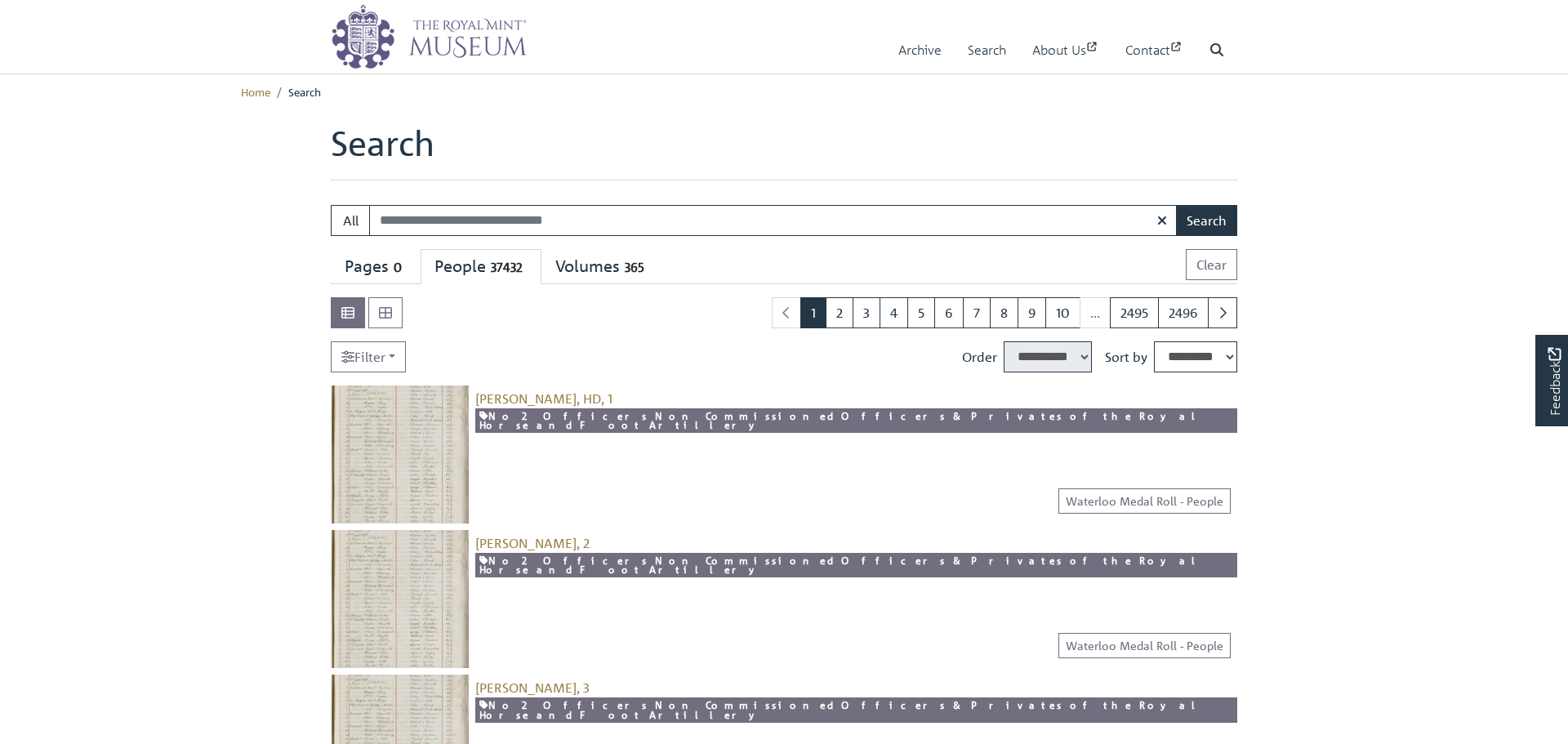
select select "****"
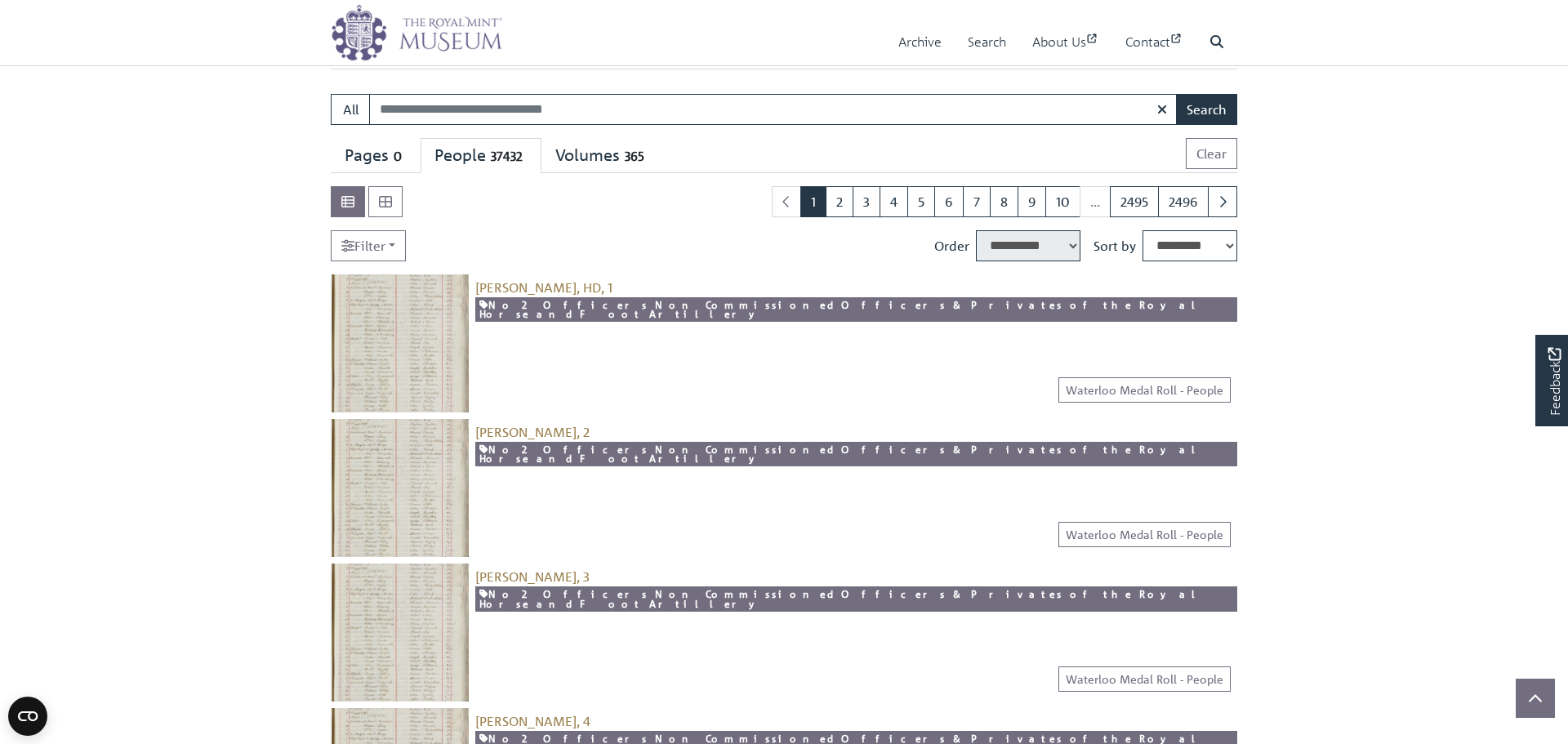
scroll to position [138, 0]
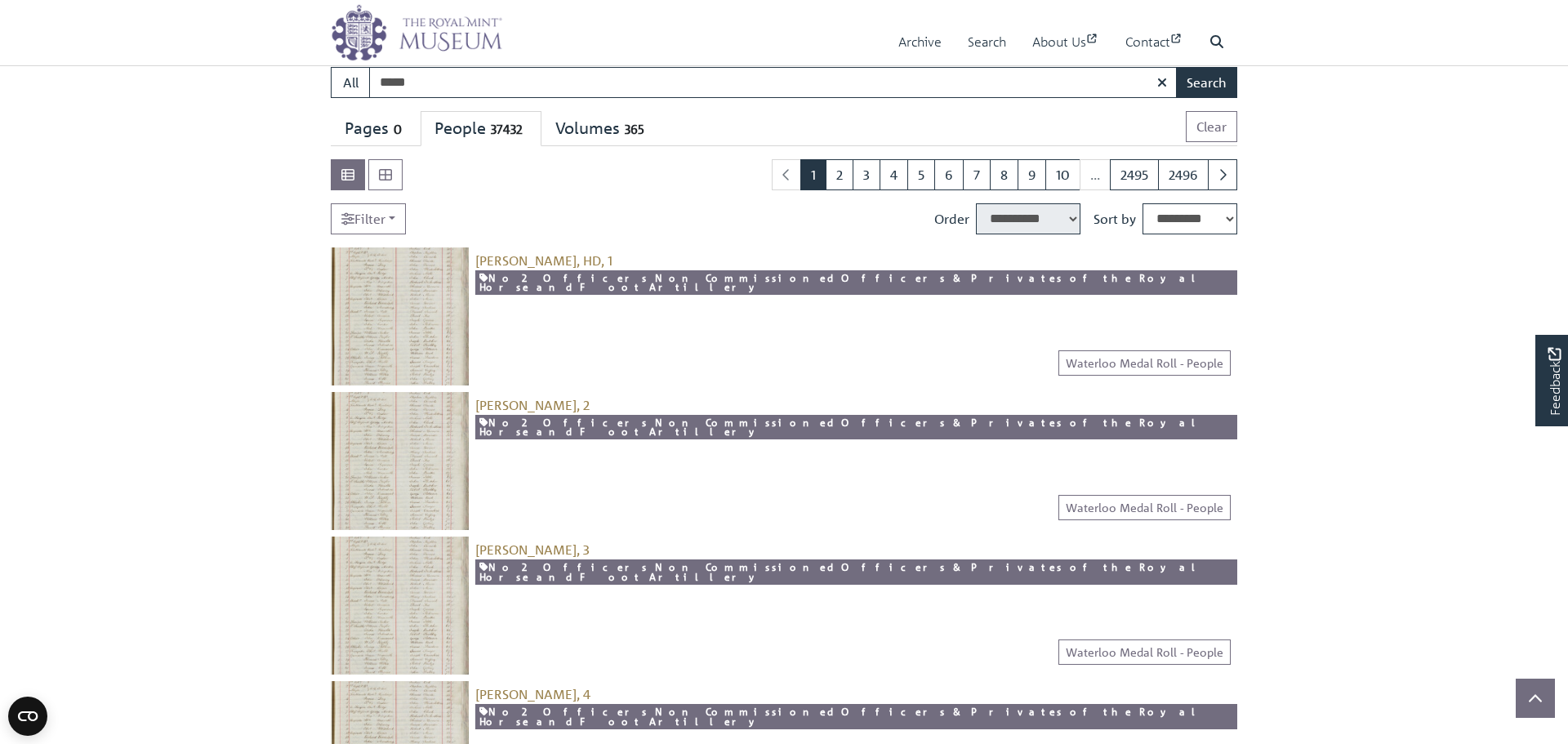
type input "*****"
click at [1176, 67] on button "Search" at bounding box center [1207, 82] width 62 height 31
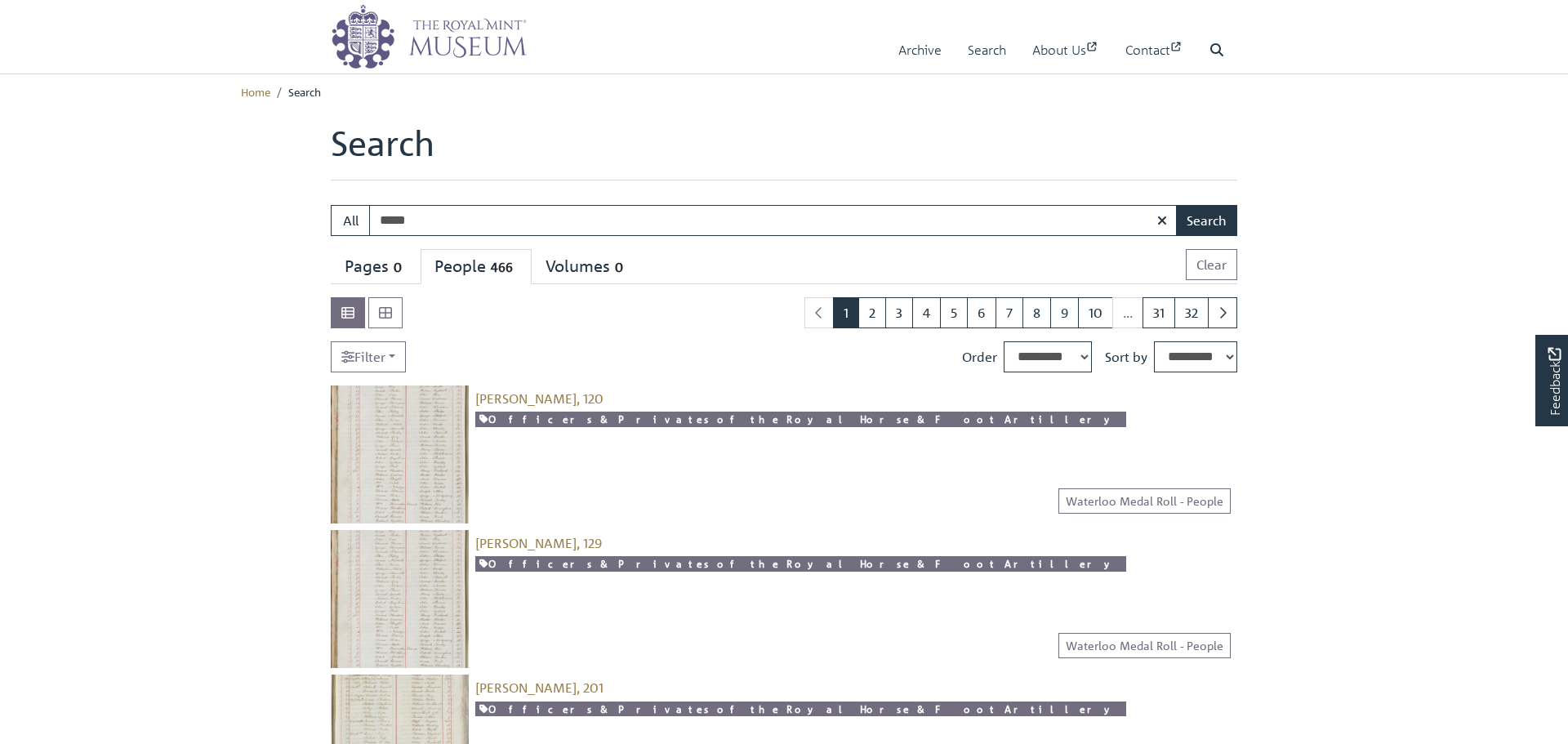
select select "***"
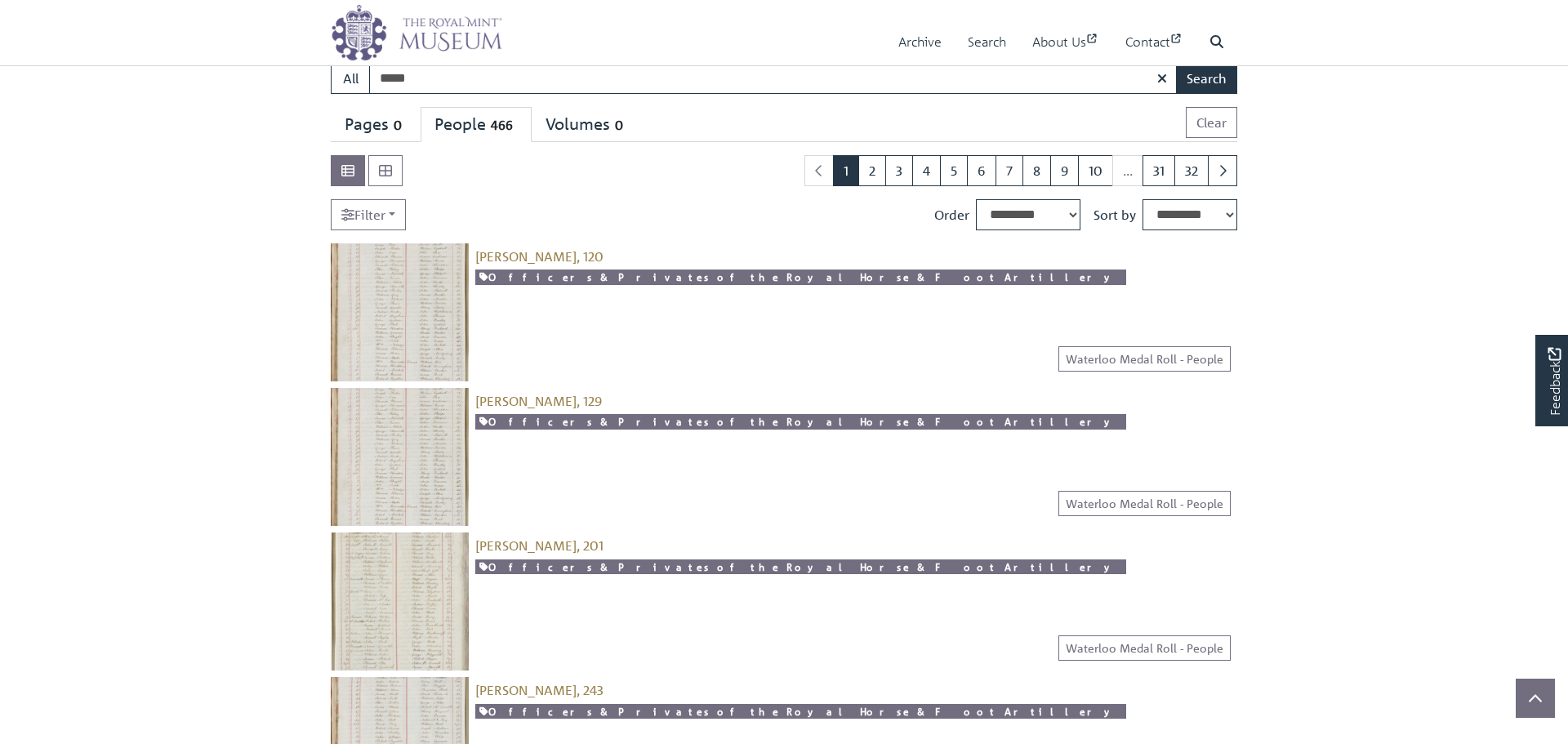
scroll to position [156, 0]
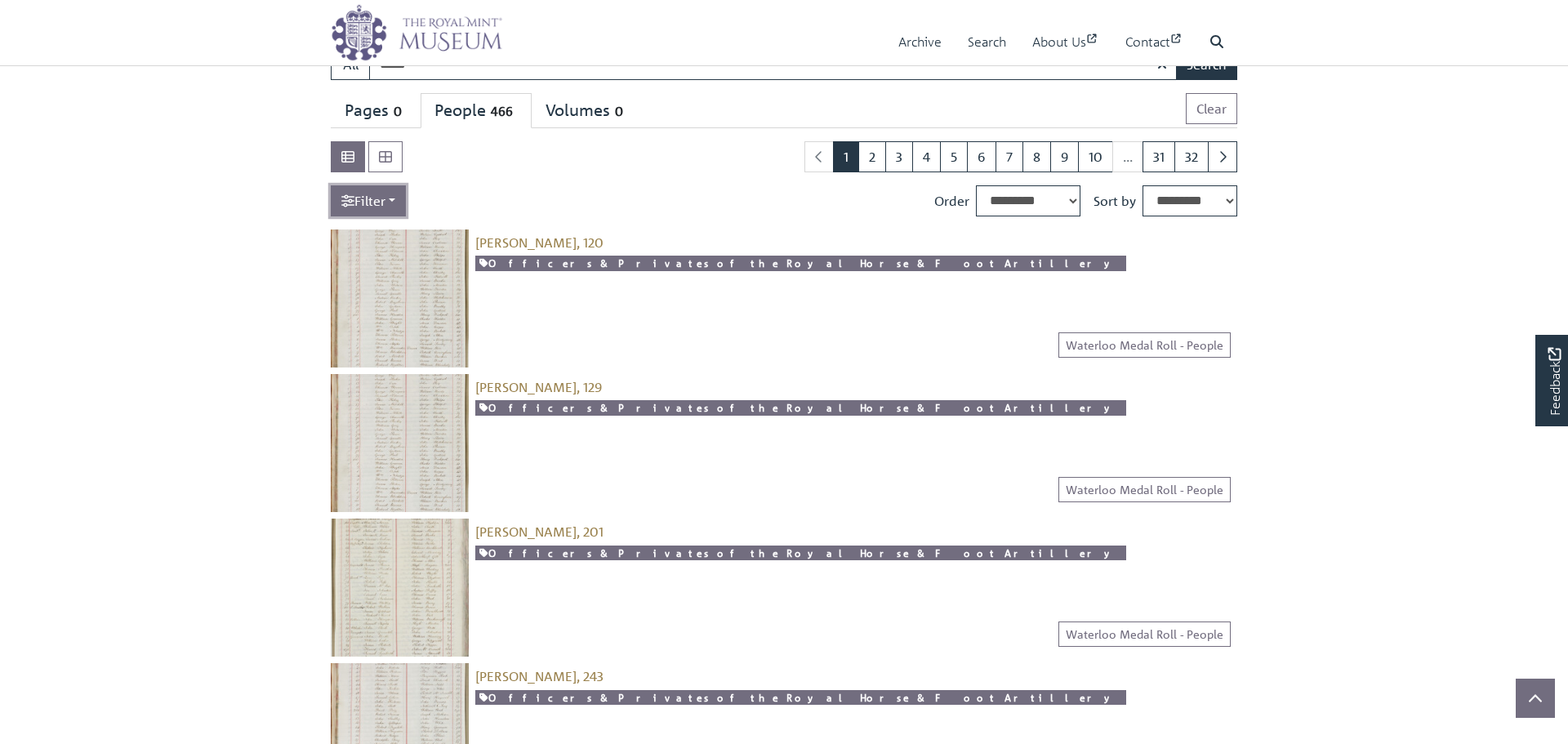
click at [380, 214] on link "Filter" at bounding box center [368, 201] width 75 height 31
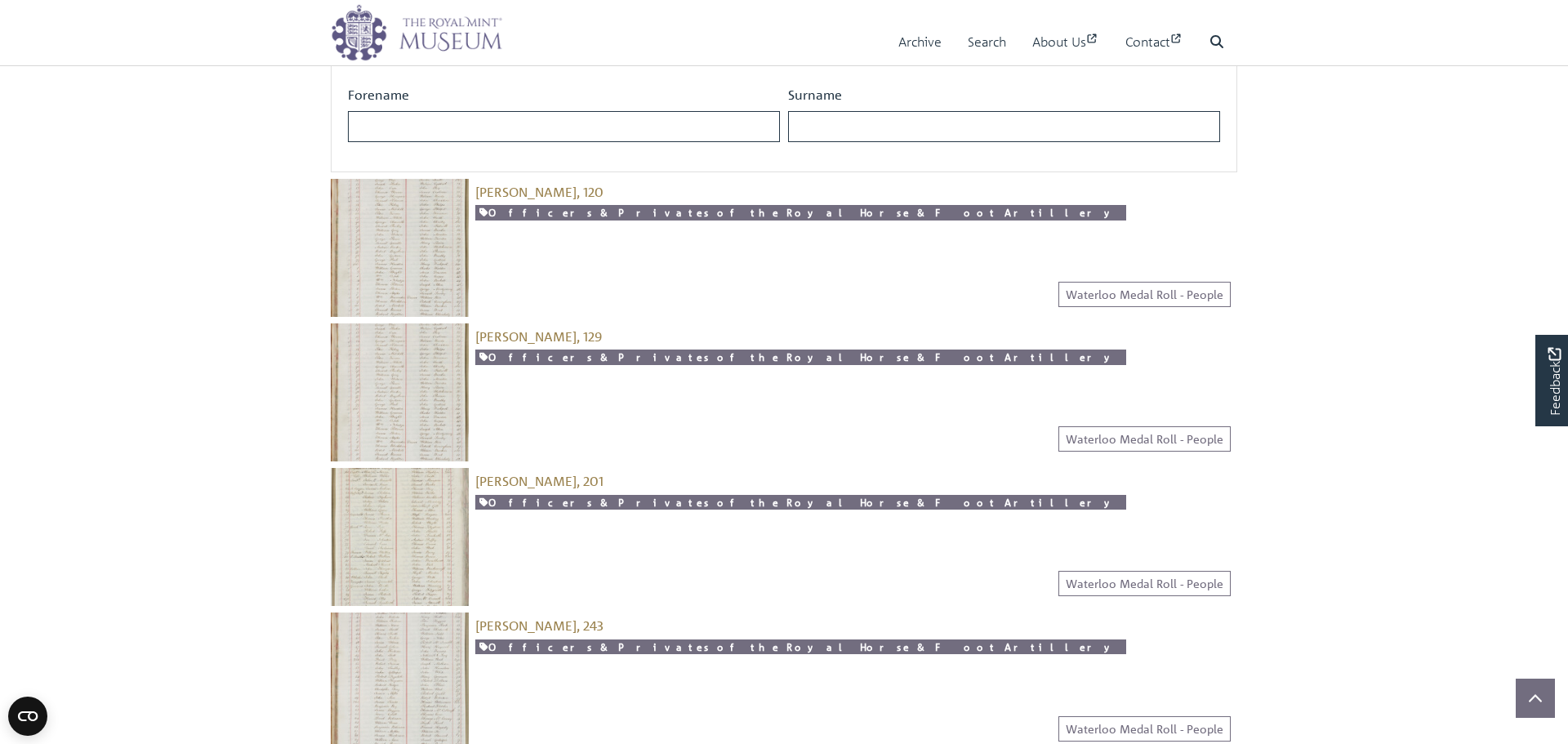
scroll to position [380, 0]
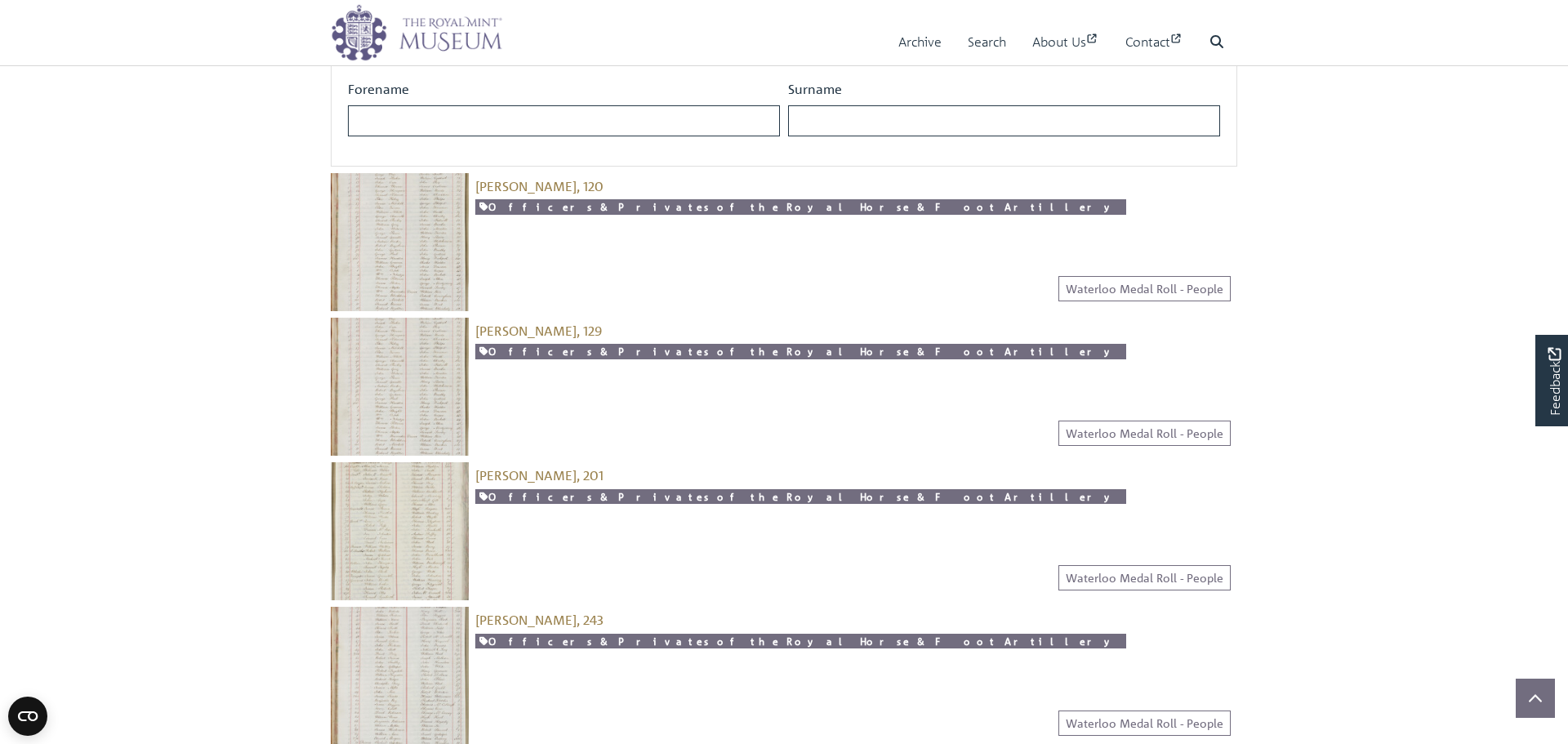
click at [387, 253] on img at bounding box center [399, 242] width 138 height 138
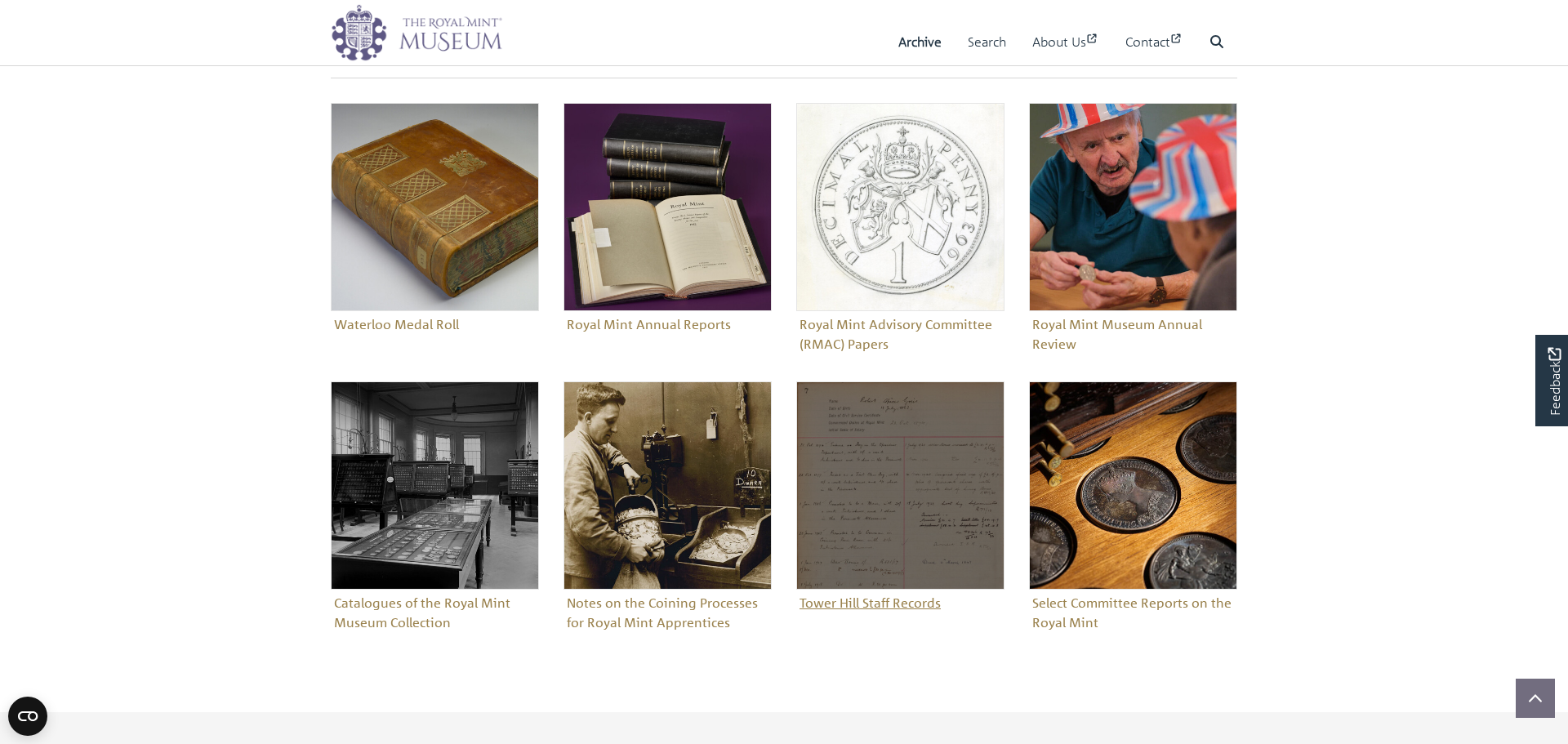
scroll to position [688, 0]
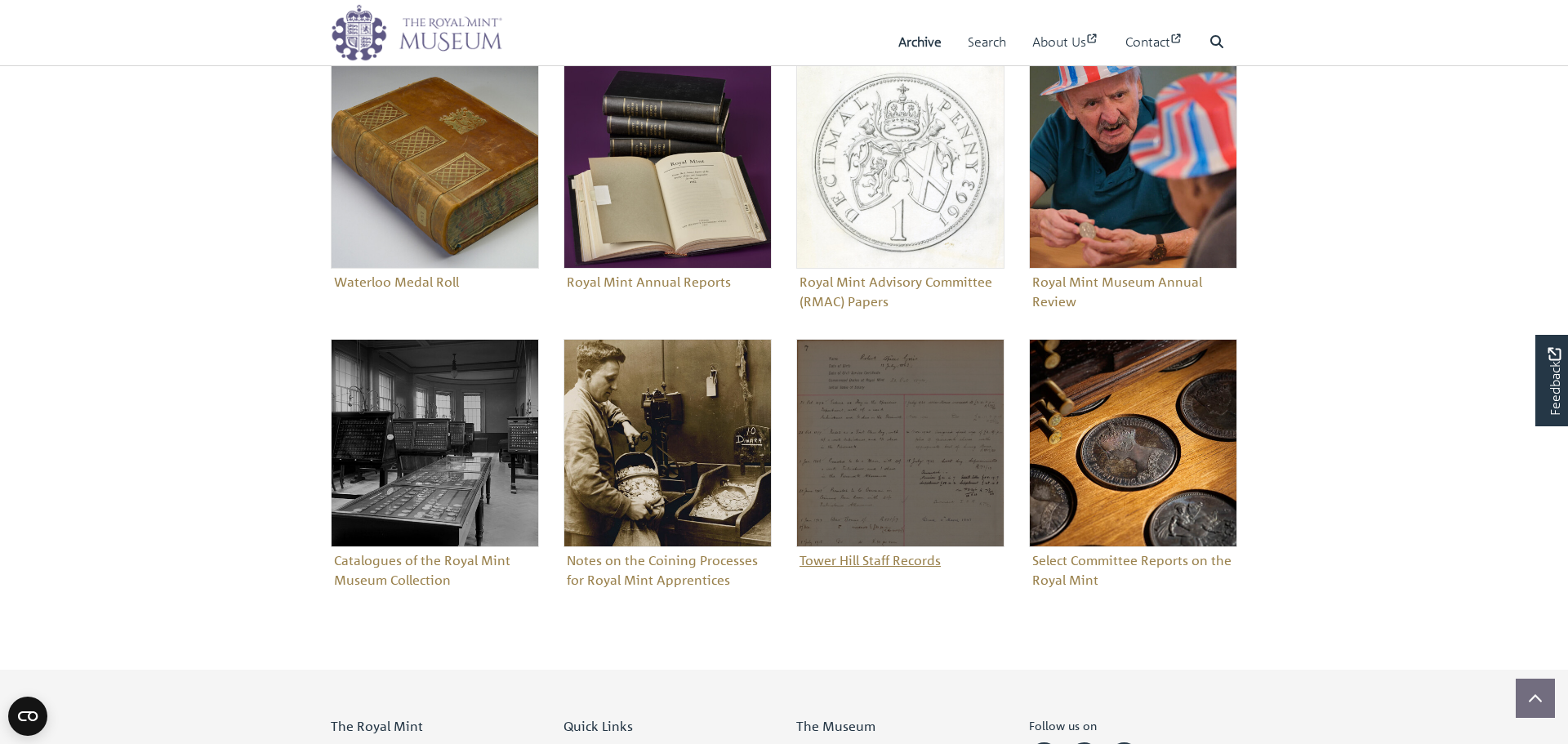
click at [891, 422] on img "Sub-collection" at bounding box center [901, 443] width 208 height 208
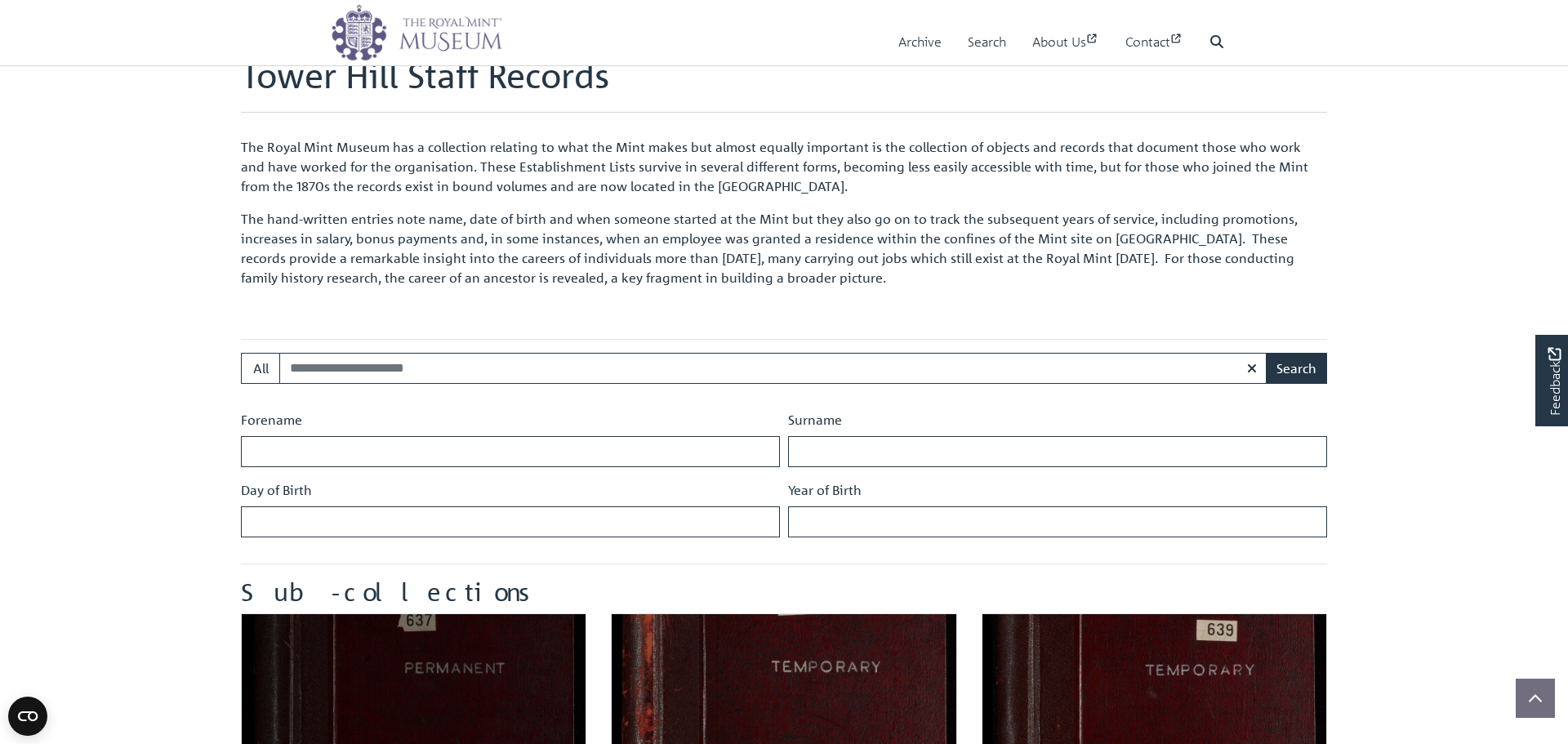
scroll to position [682, 0]
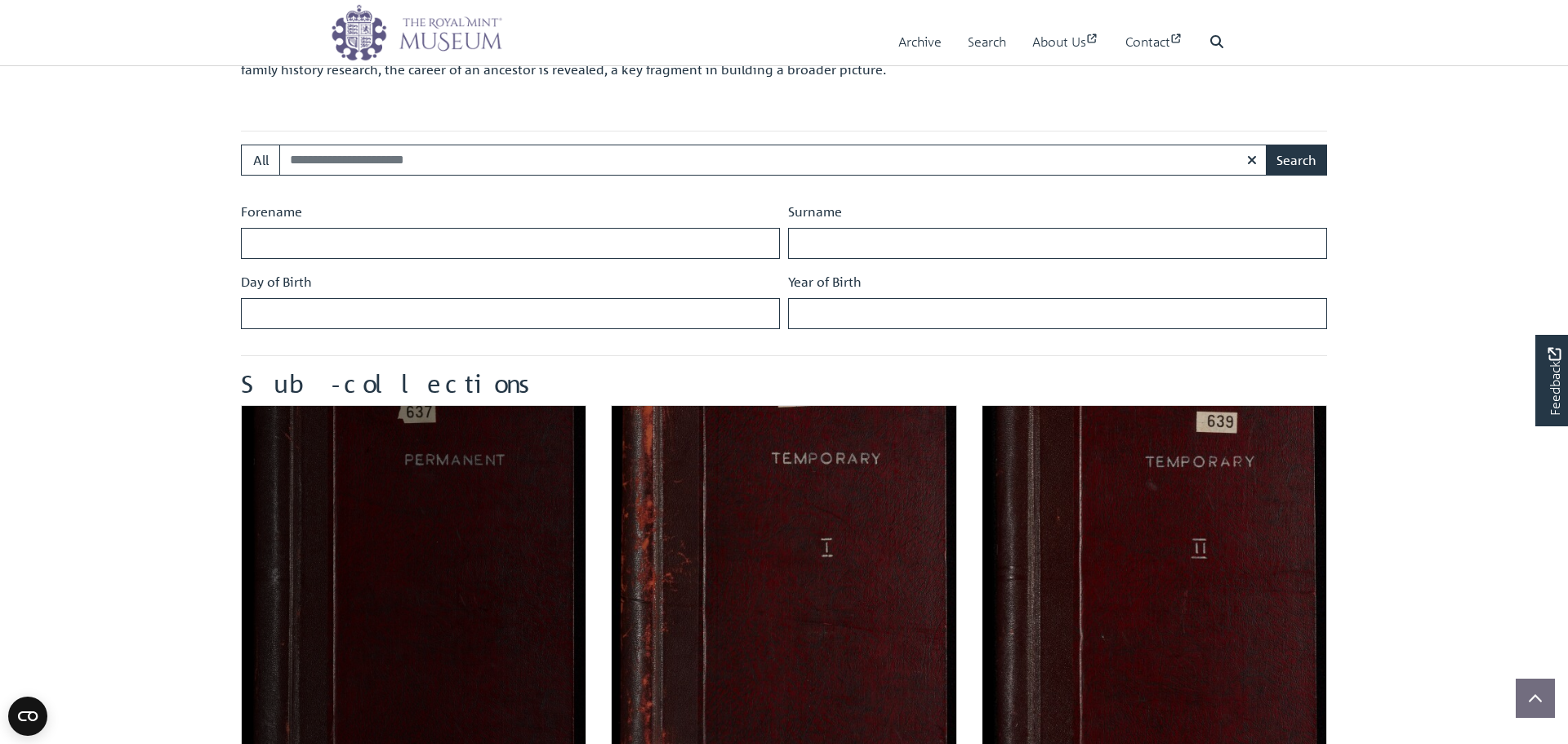
click at [426, 538] on img "Sub-collection" at bounding box center [414, 578] width 346 height 346
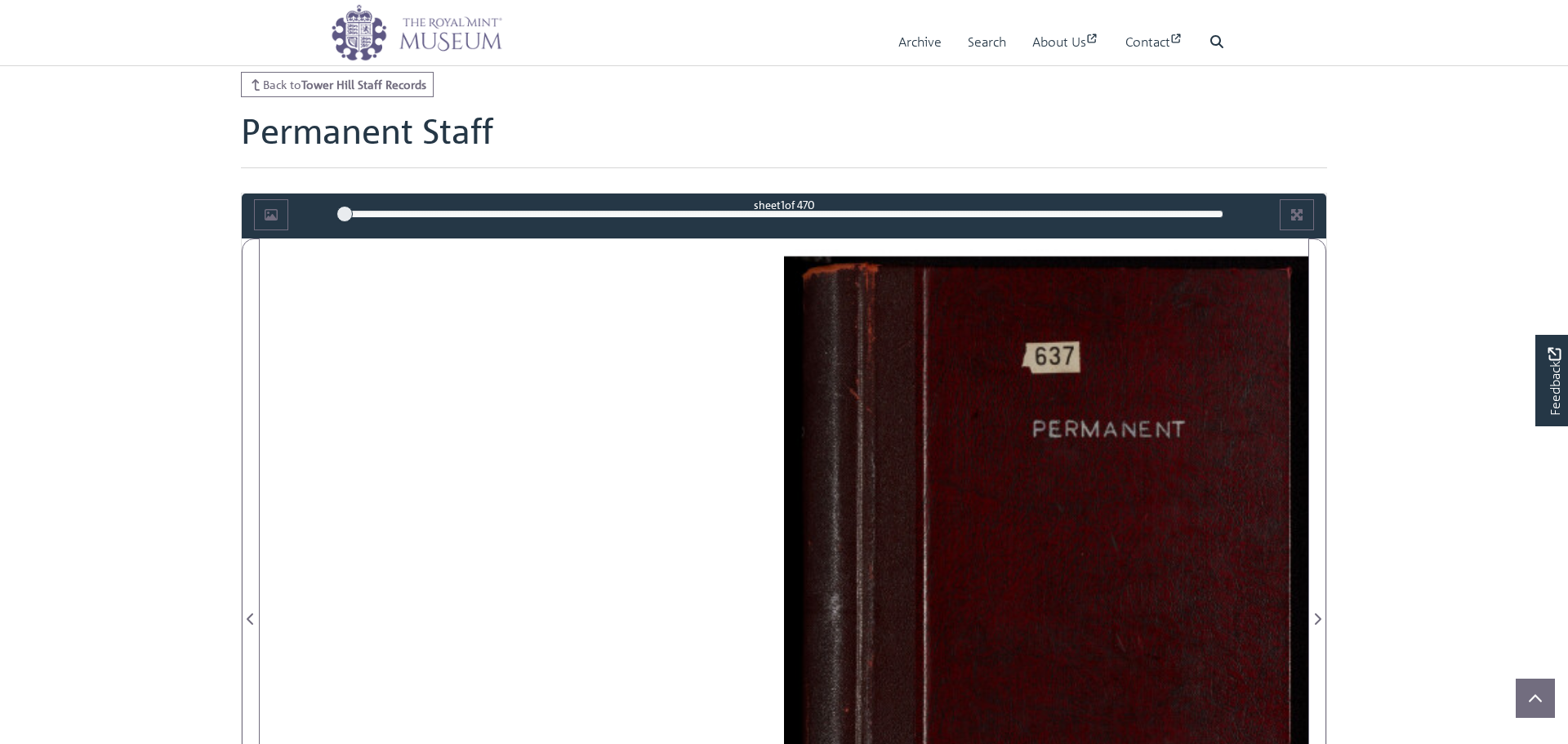
scroll to position [99, 0]
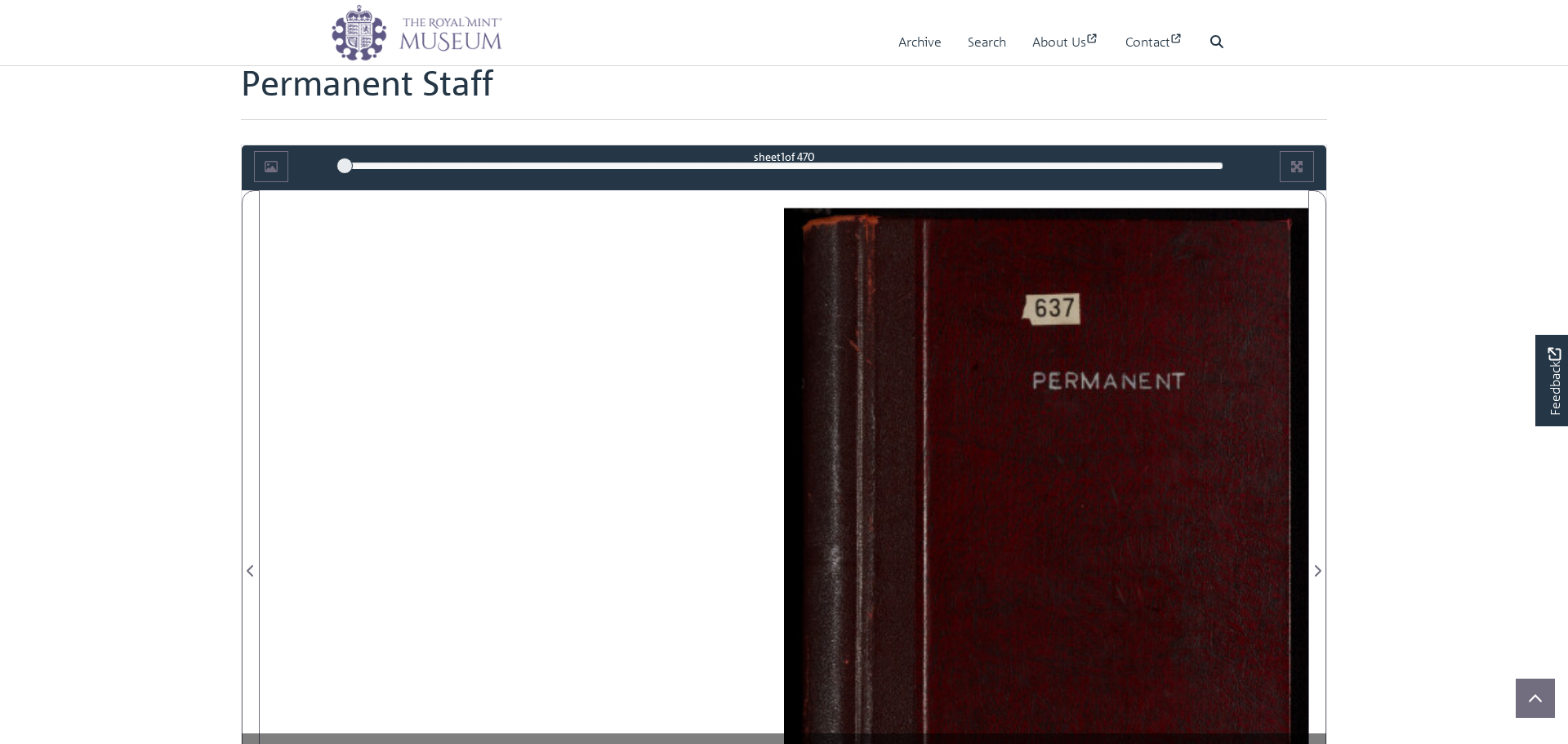
click at [634, 162] on div "1" at bounding box center [785, 166] width 880 height 16
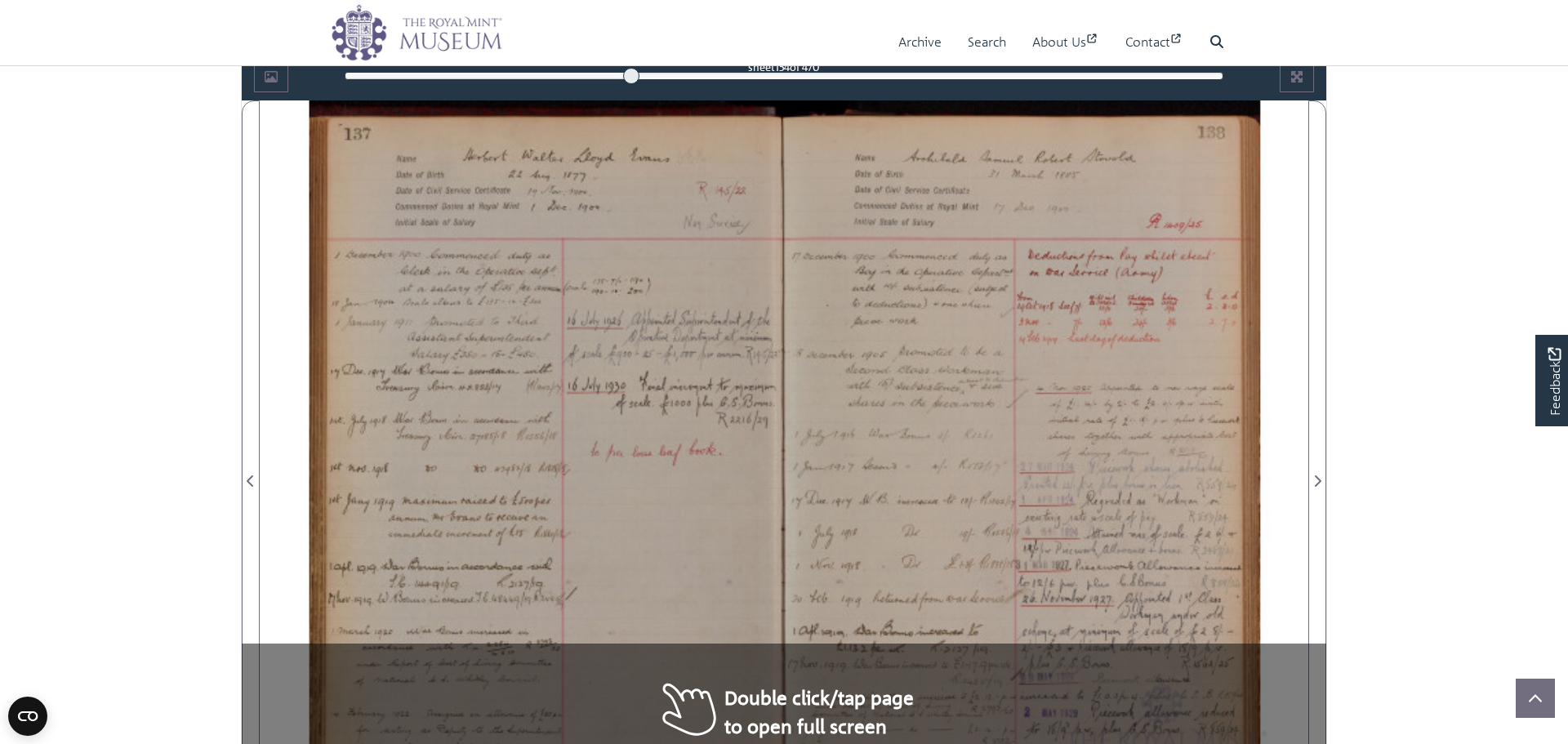
scroll to position [198, 0]
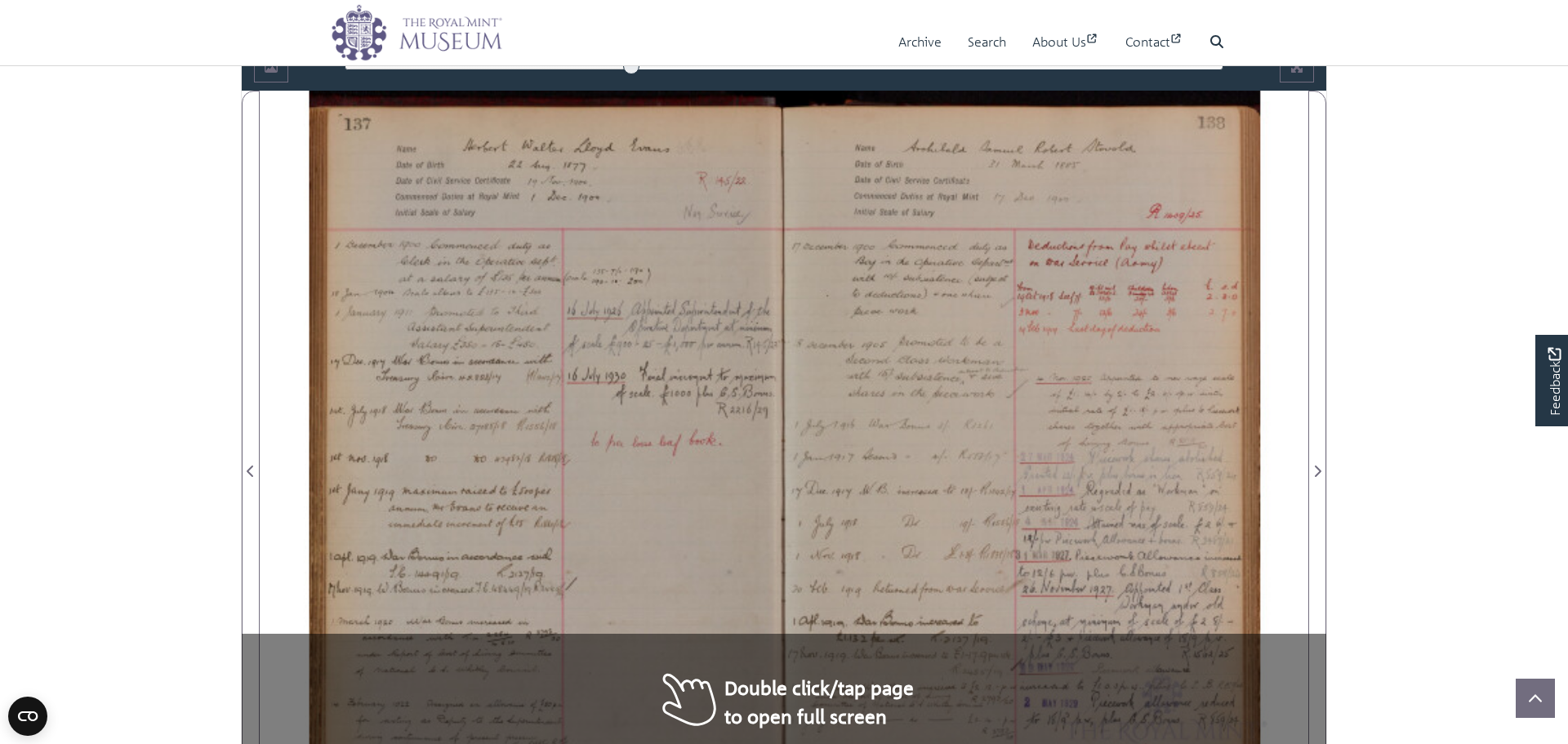
click at [507, 189] on div at bounding box center [521, 461] width 524 height 741
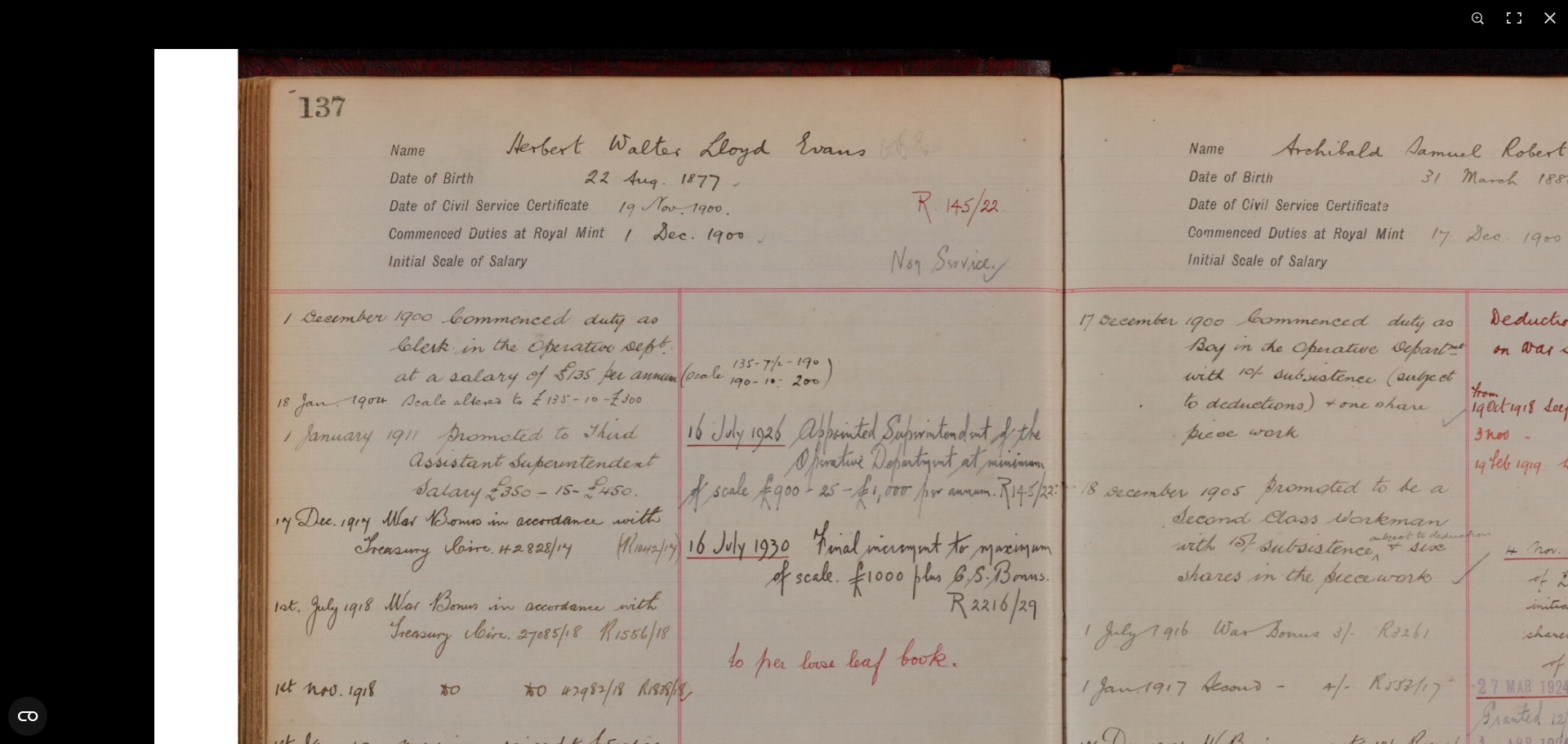
click at [1233, 380] on img at bounding box center [1067, 693] width 1825 height 1290
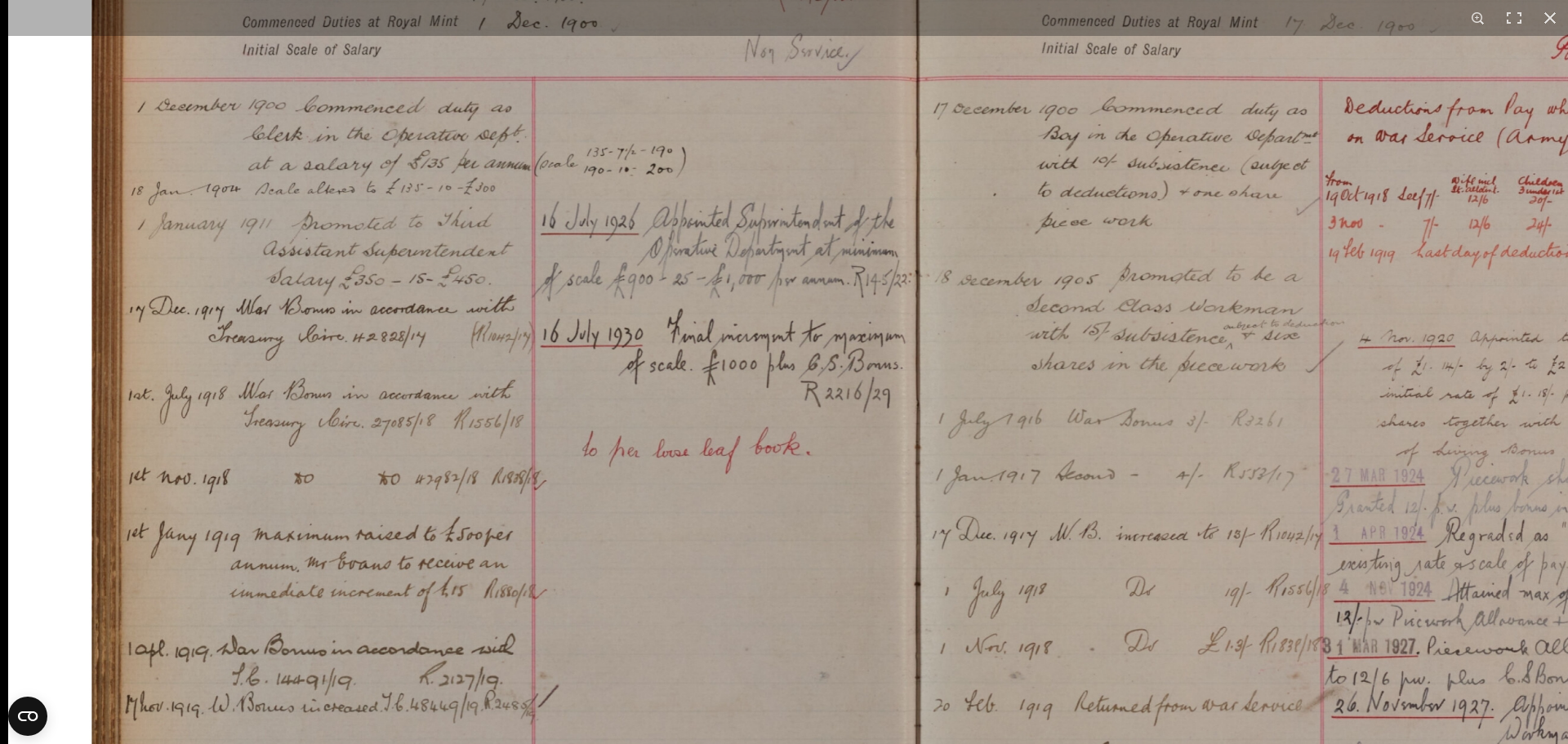
click at [681, 367] on img at bounding box center [921, 482] width 1825 height 1290
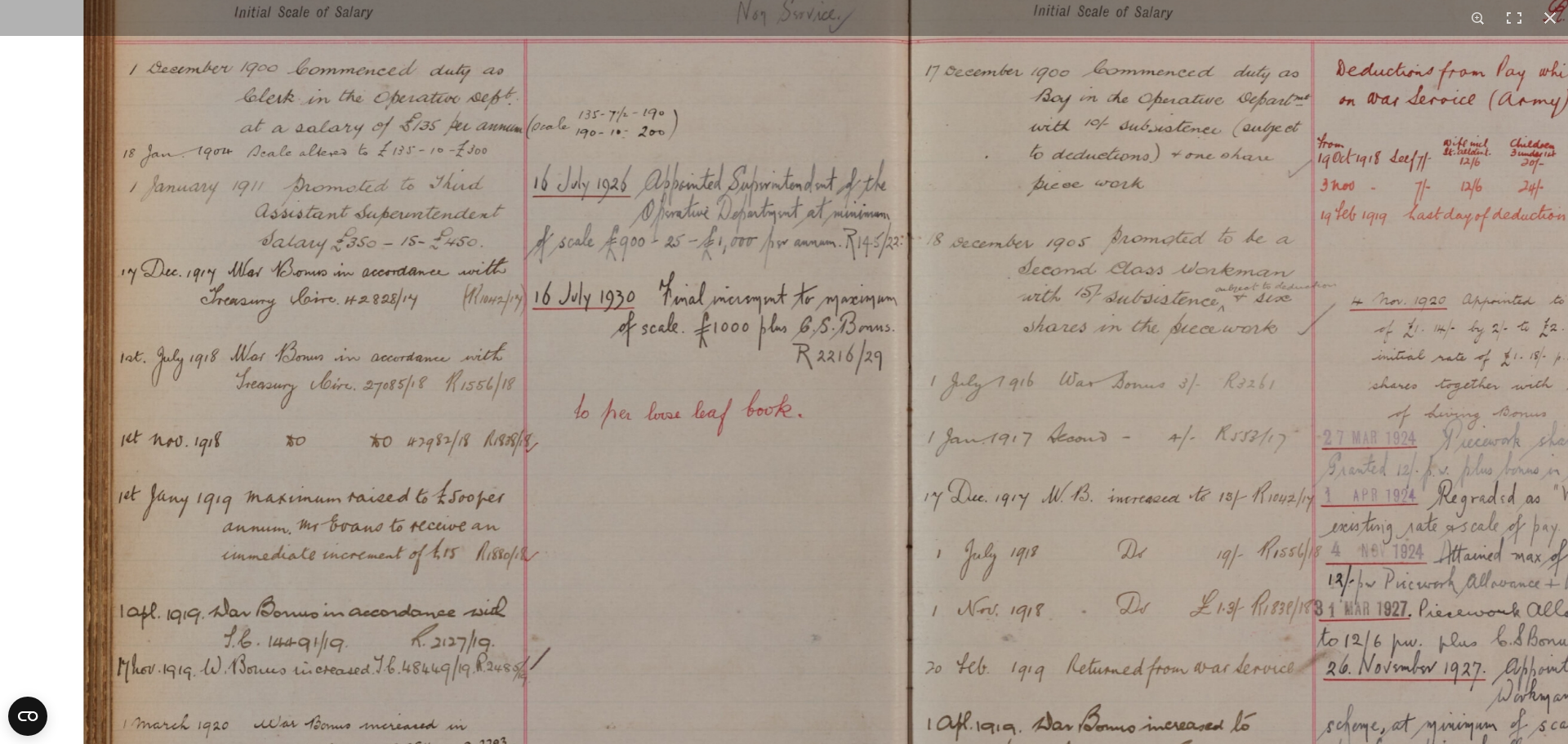
click at [690, 227] on img at bounding box center [913, 444] width 1825 height 1290
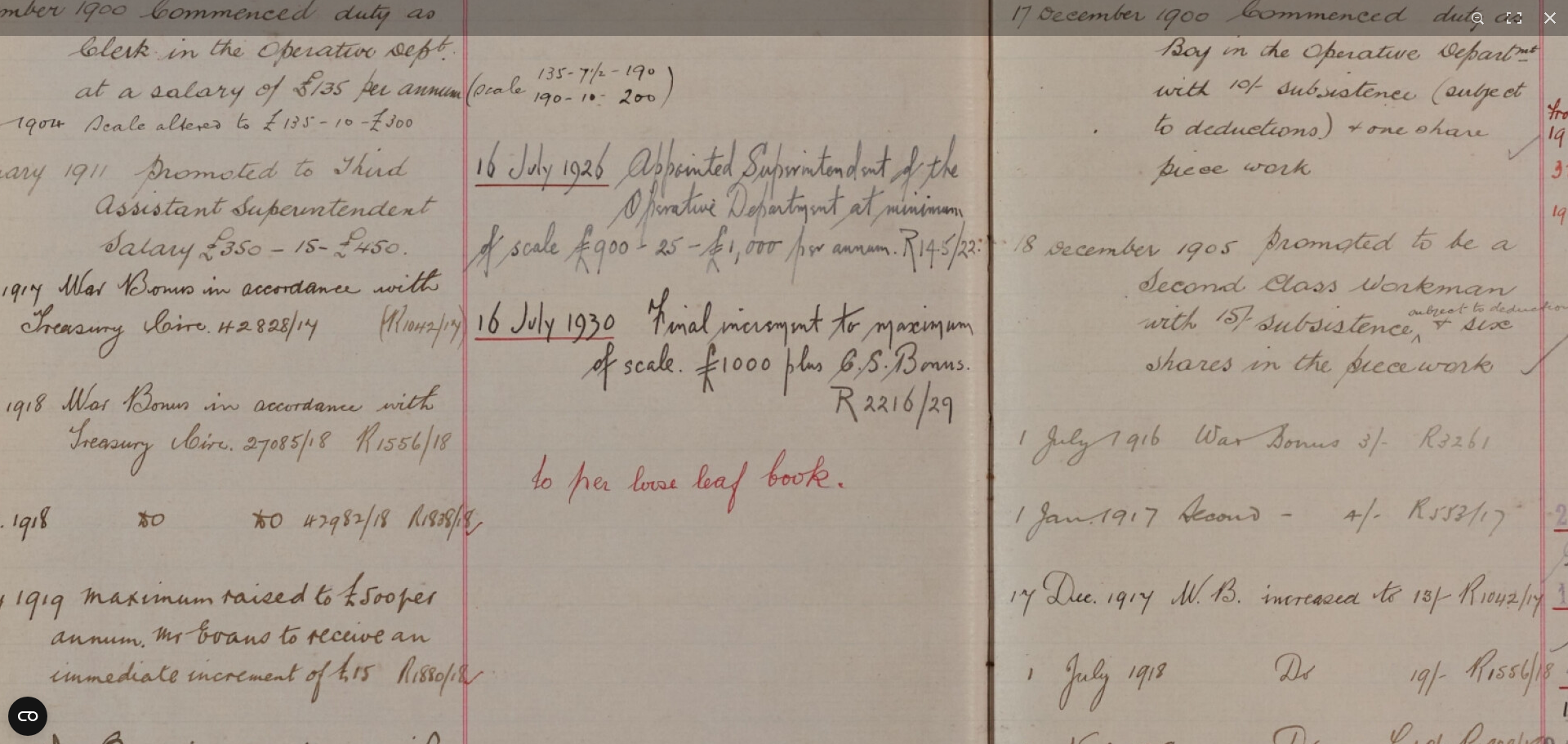
click at [637, 229] on img at bounding box center [994, 525] width 2495 height 1764
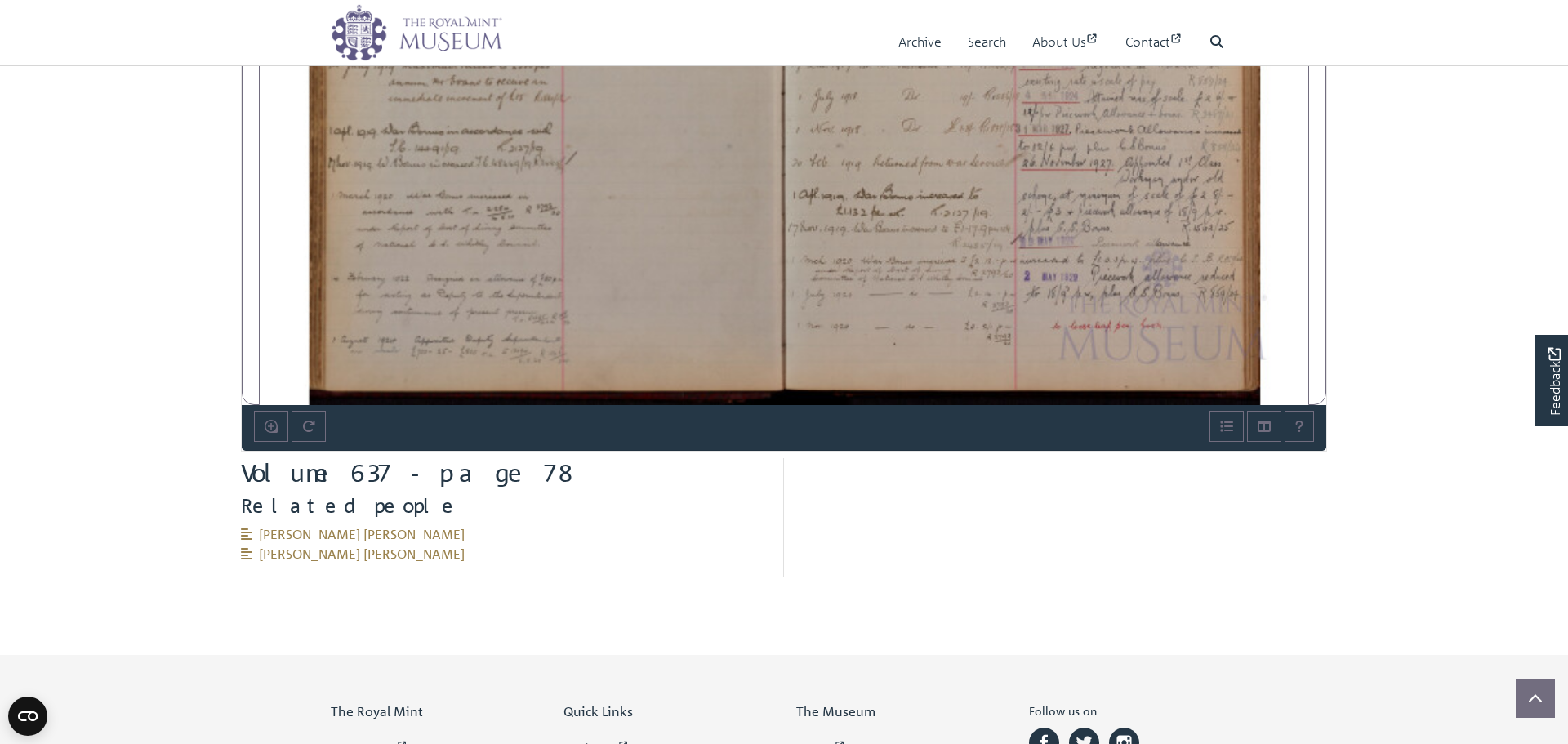
scroll to position [628, 0]
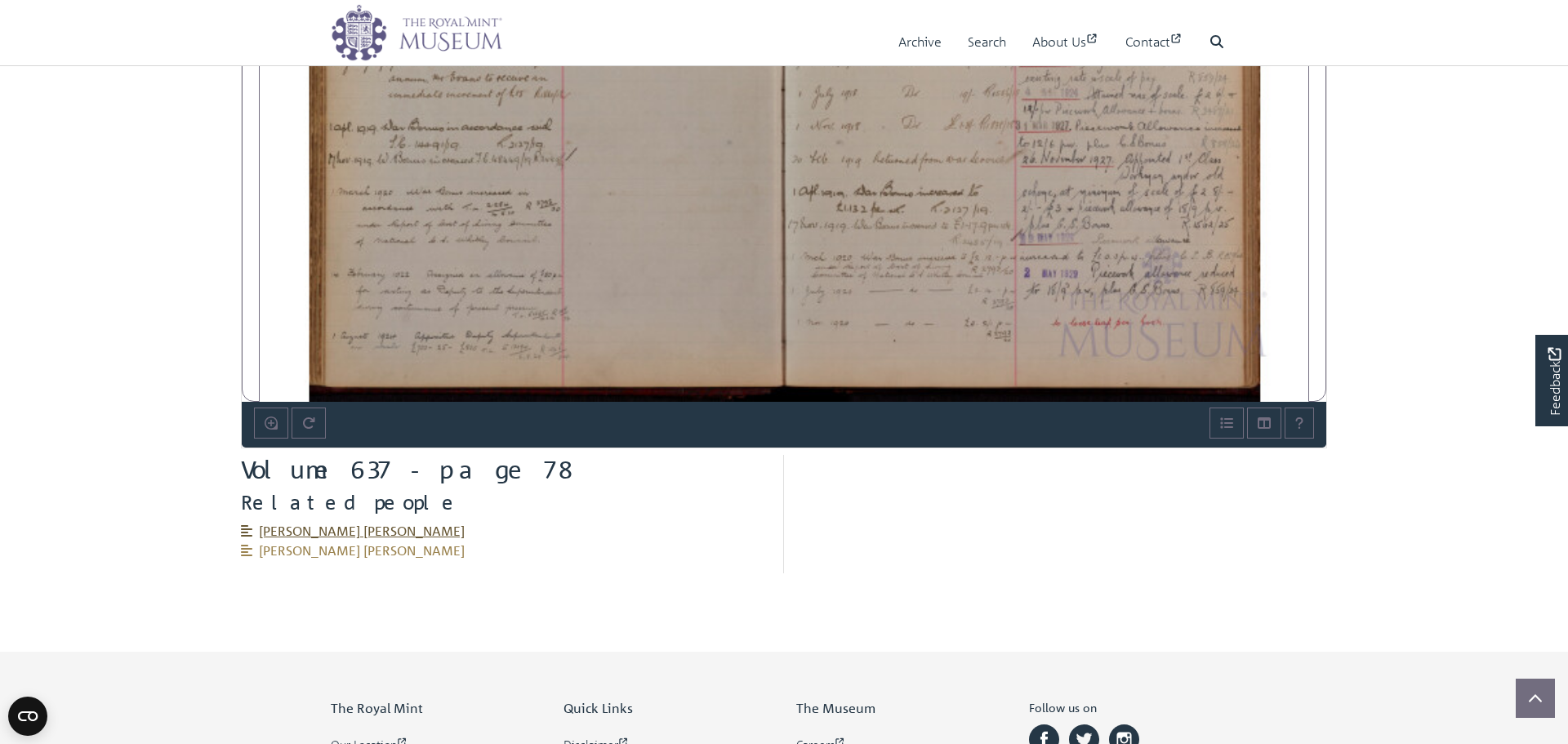
click at [383, 534] on span "Herbert Walter Lloyd Evans" at bounding box center [352, 530] width 224 height 16
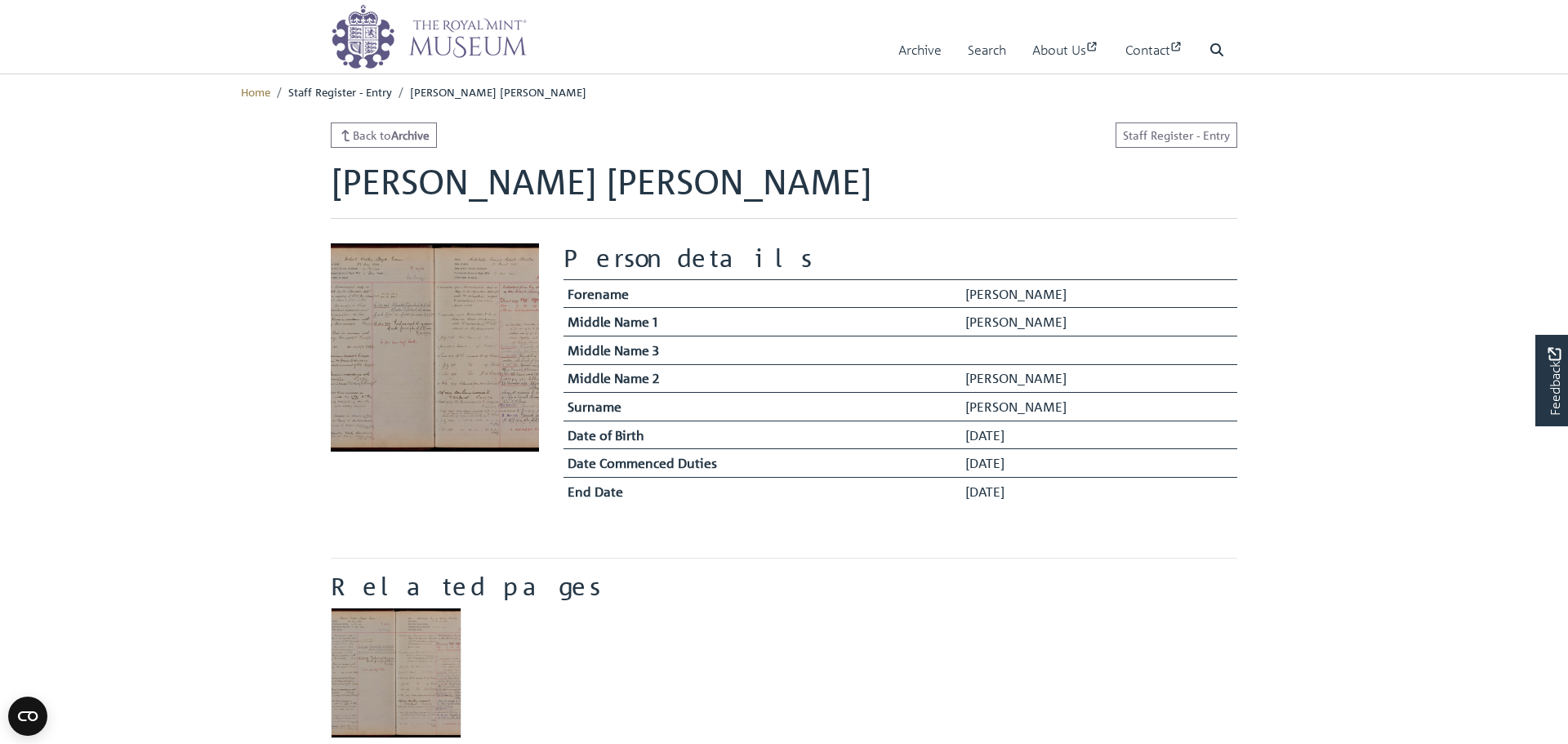
drag, startPoint x: 568, startPoint y: 436, endPoint x: 1149, endPoint y: 497, distance: 584.2
click at [1149, 497] on tbody "Forename [PERSON_NAME] Middle Name 1 [PERSON_NAME] Middle Name 3 Middle Name 2 …" at bounding box center [901, 392] width 674 height 225
click at [1083, 464] on td "01/12/1900" at bounding box center [1099, 463] width 276 height 29
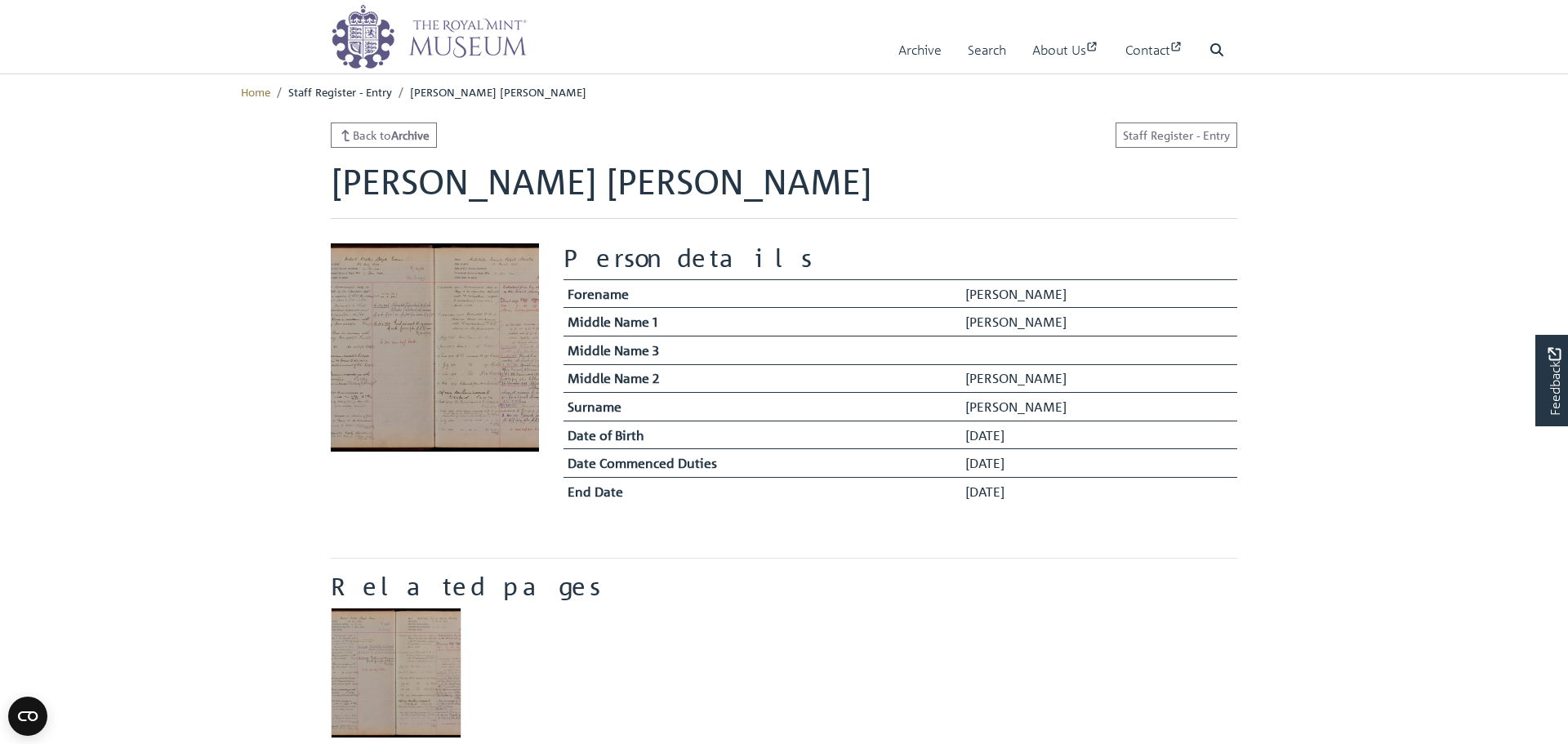
click at [1062, 440] on td "22/08/1877" at bounding box center [1099, 435] width 276 height 29
click at [808, 472] on th "Date Commenced Duties" at bounding box center [762, 463] width 397 height 29
click at [390, 129] on link "Back to Archive" at bounding box center [383, 135] width 106 height 25
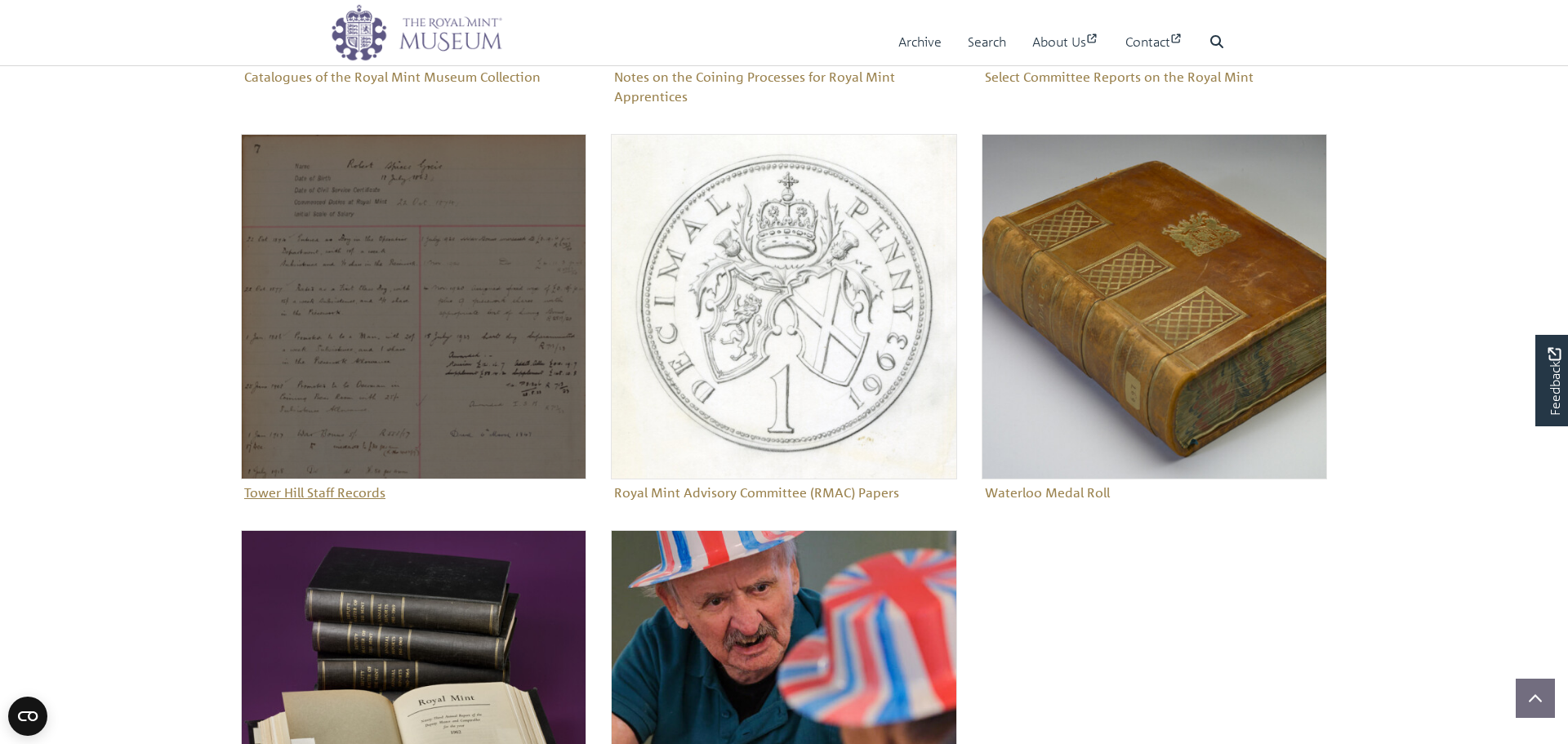
scroll to position [478, 0]
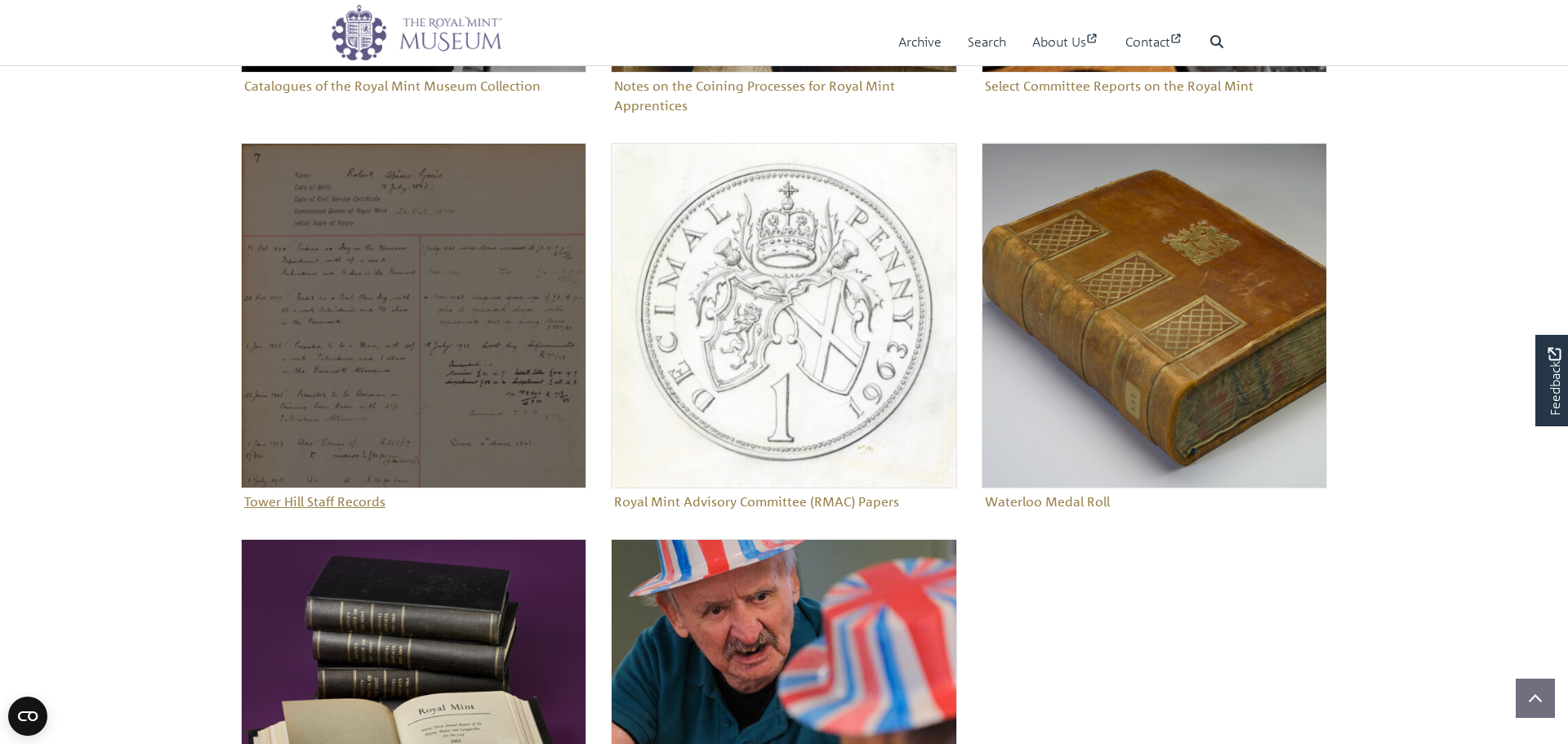
click at [485, 339] on img "Sub-collection" at bounding box center [414, 316] width 346 height 346
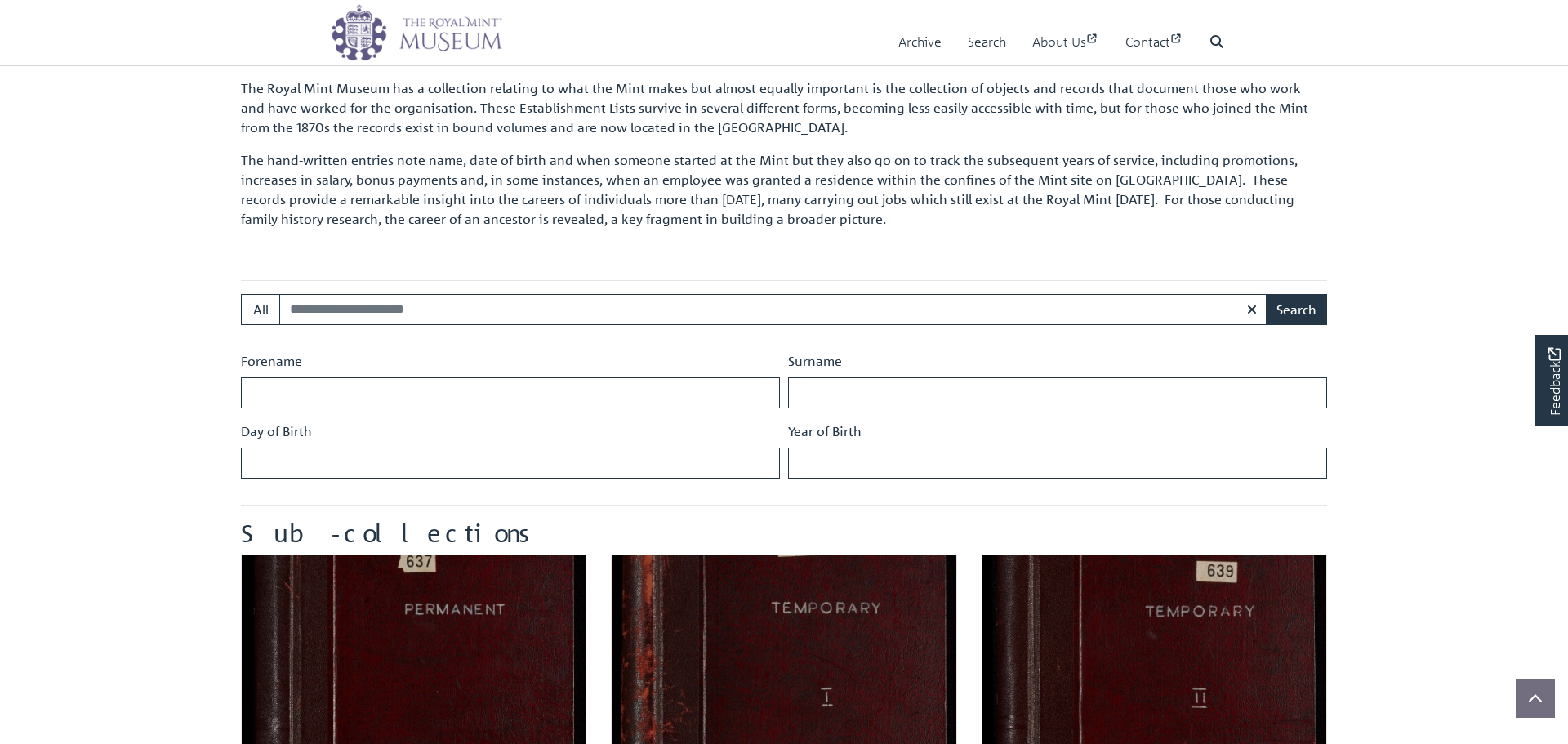
scroll to position [565, 0]
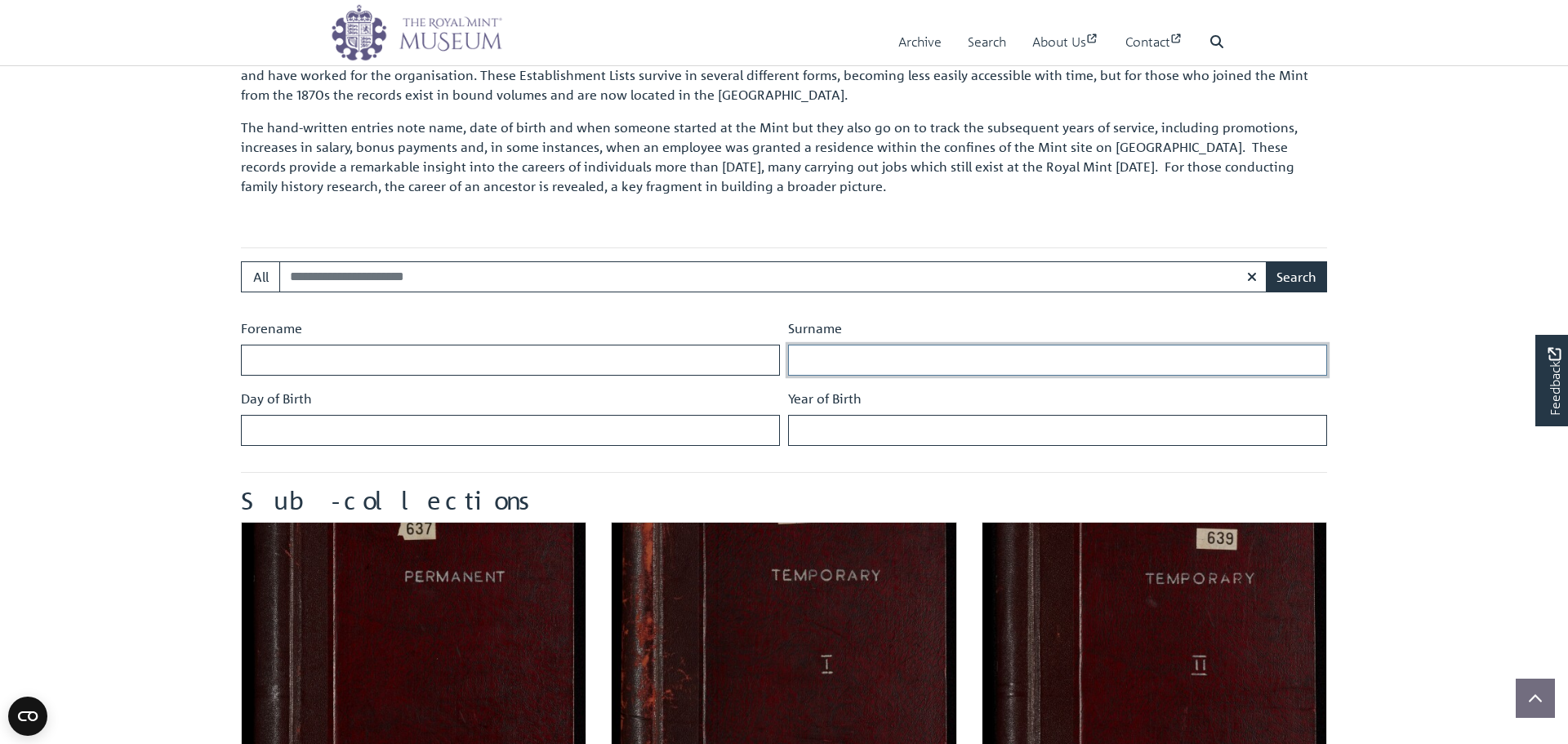
click at [870, 366] on input "Surname" at bounding box center [1058, 360] width 540 height 31
type input "*****"
click at [1267, 262] on button "Search" at bounding box center [1297, 277] width 62 height 31
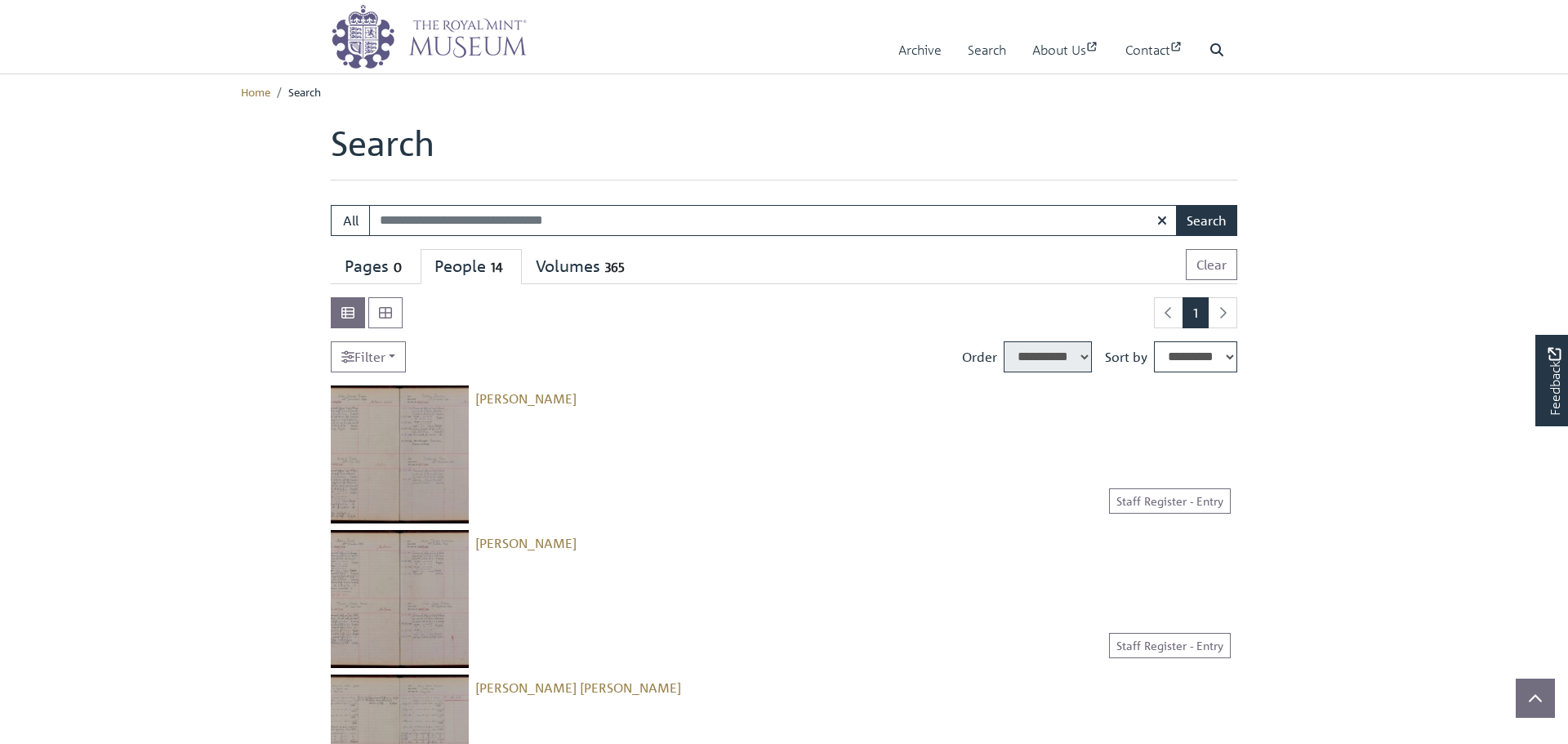
select select "****"
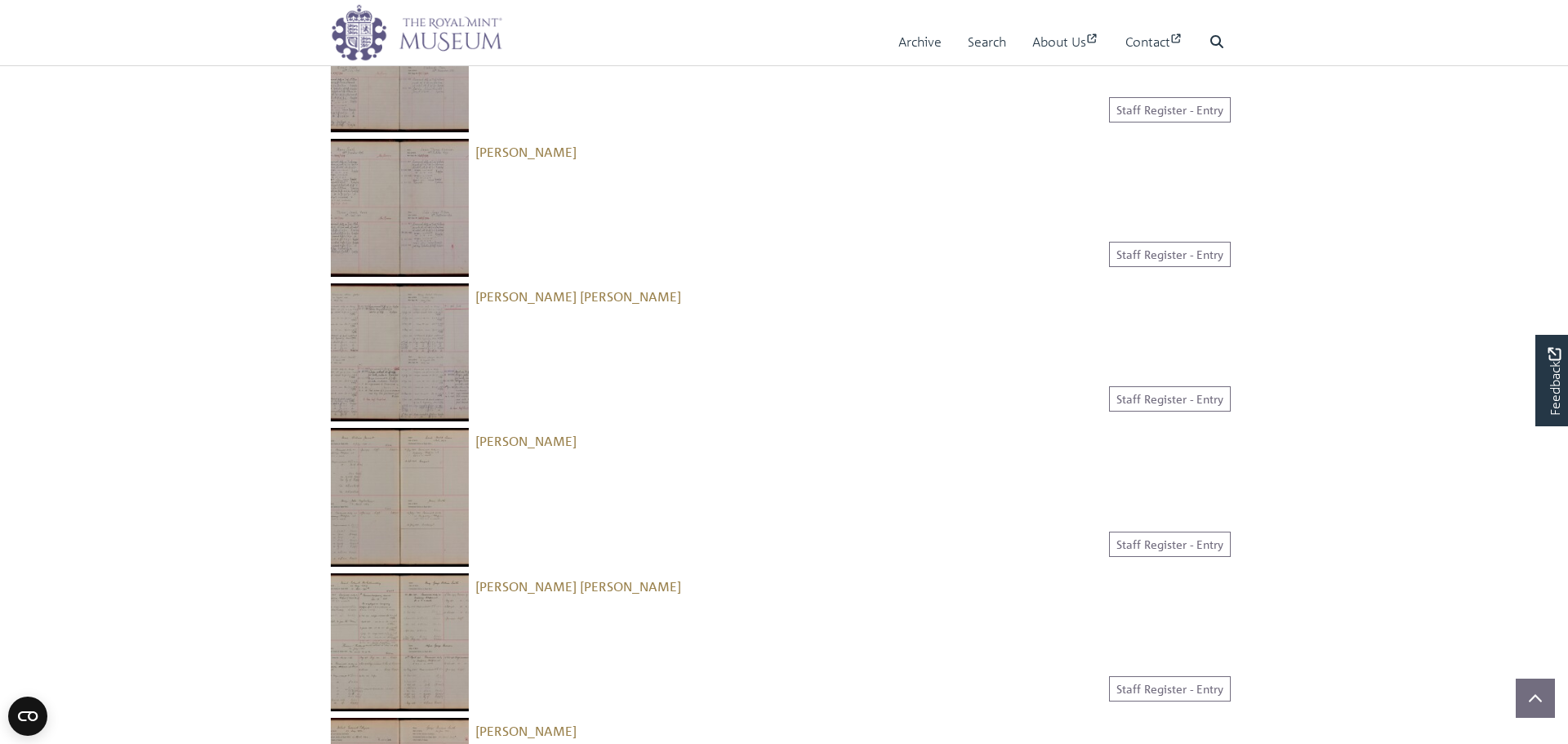
scroll to position [404, 0]
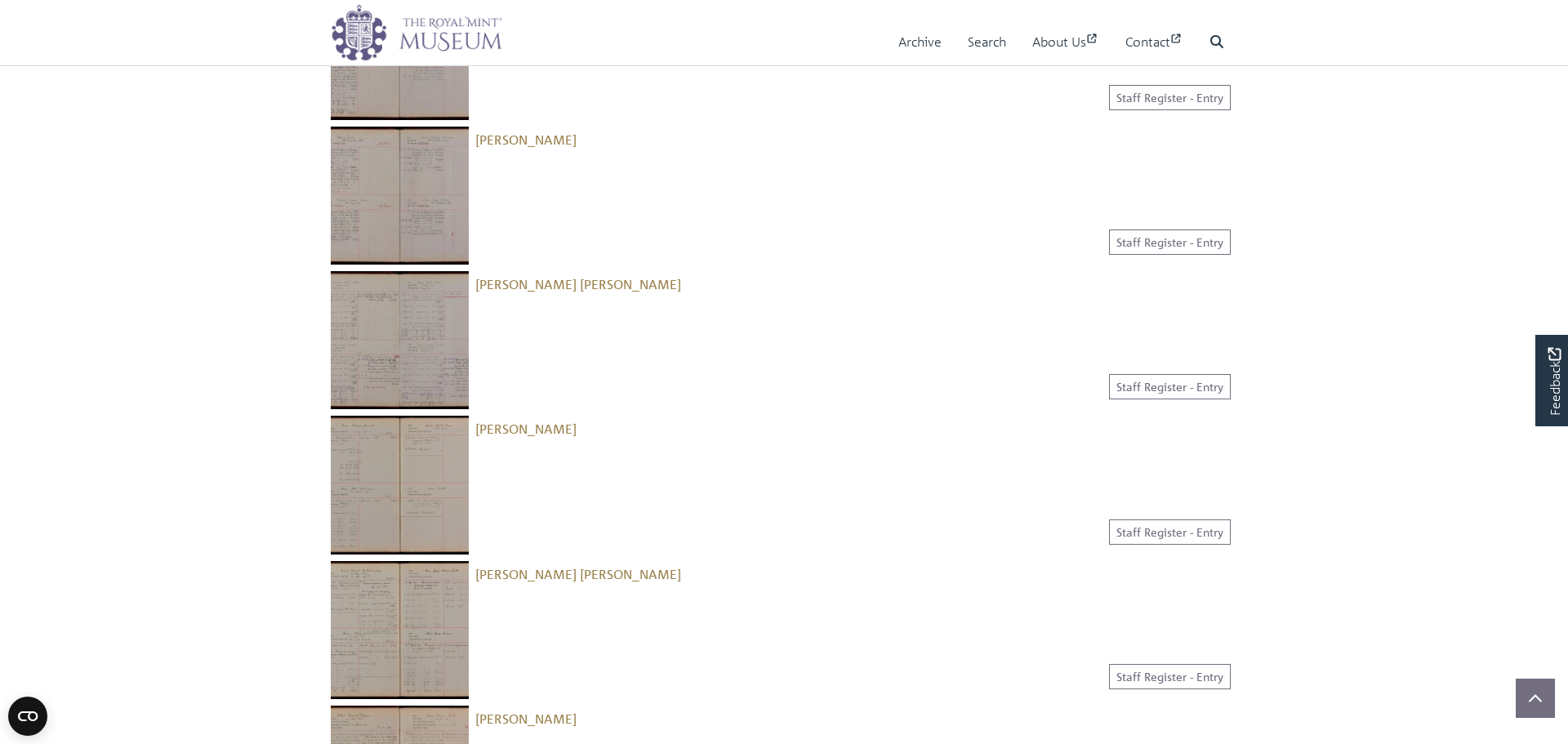
click at [407, 332] on img at bounding box center [399, 340] width 138 height 138
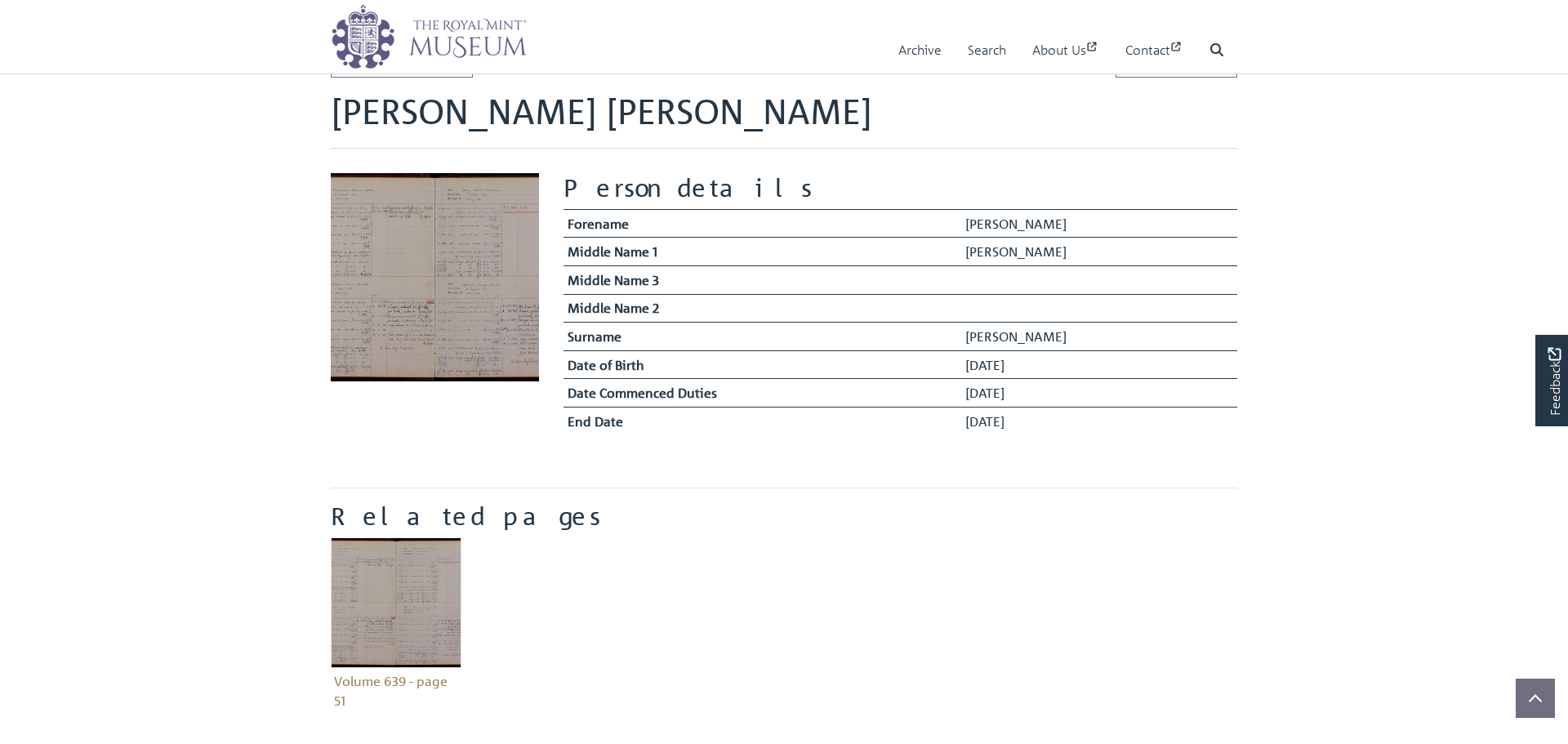
scroll to position [81, 0]
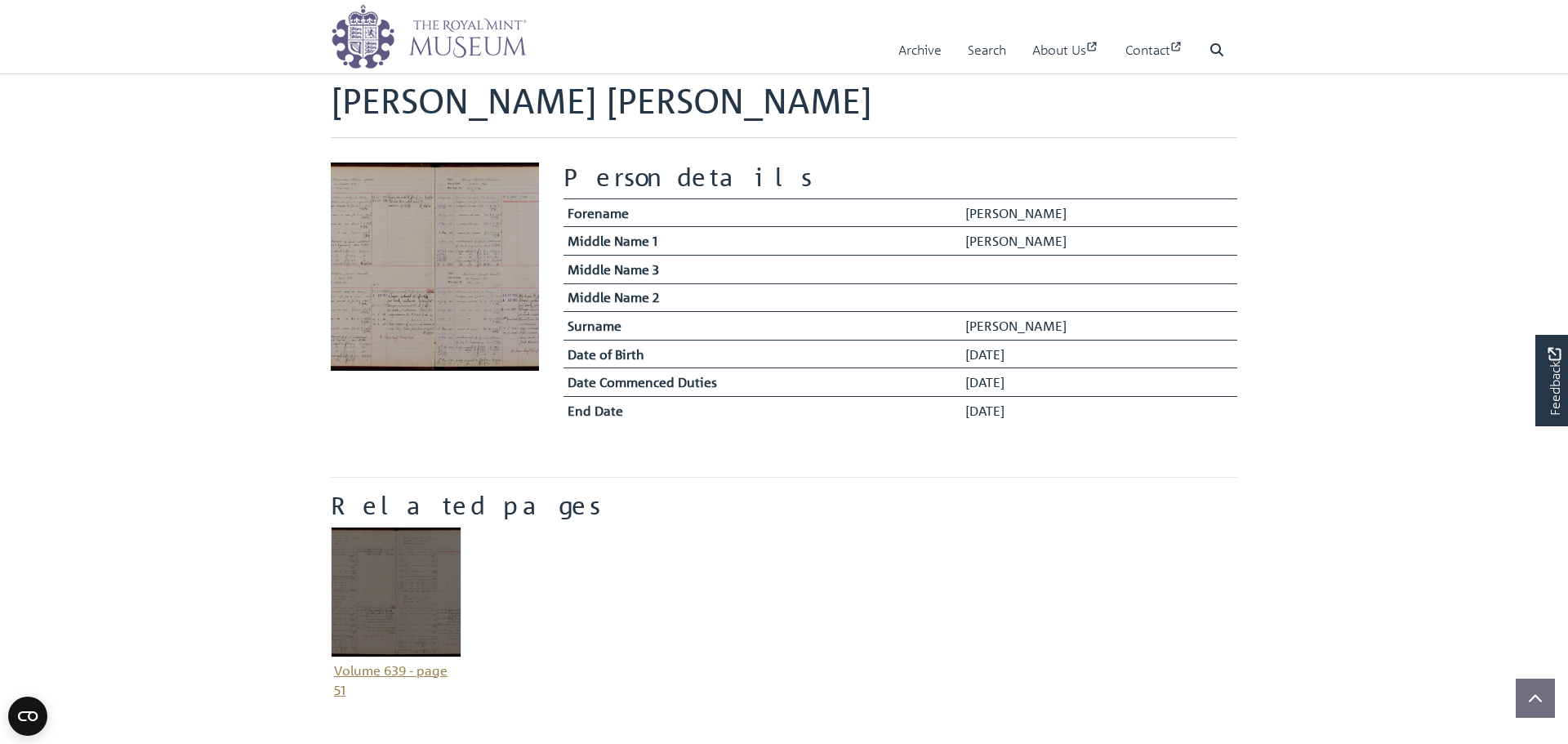
click at [374, 570] on img "Item related to this entity" at bounding box center [396, 592] width 130 height 130
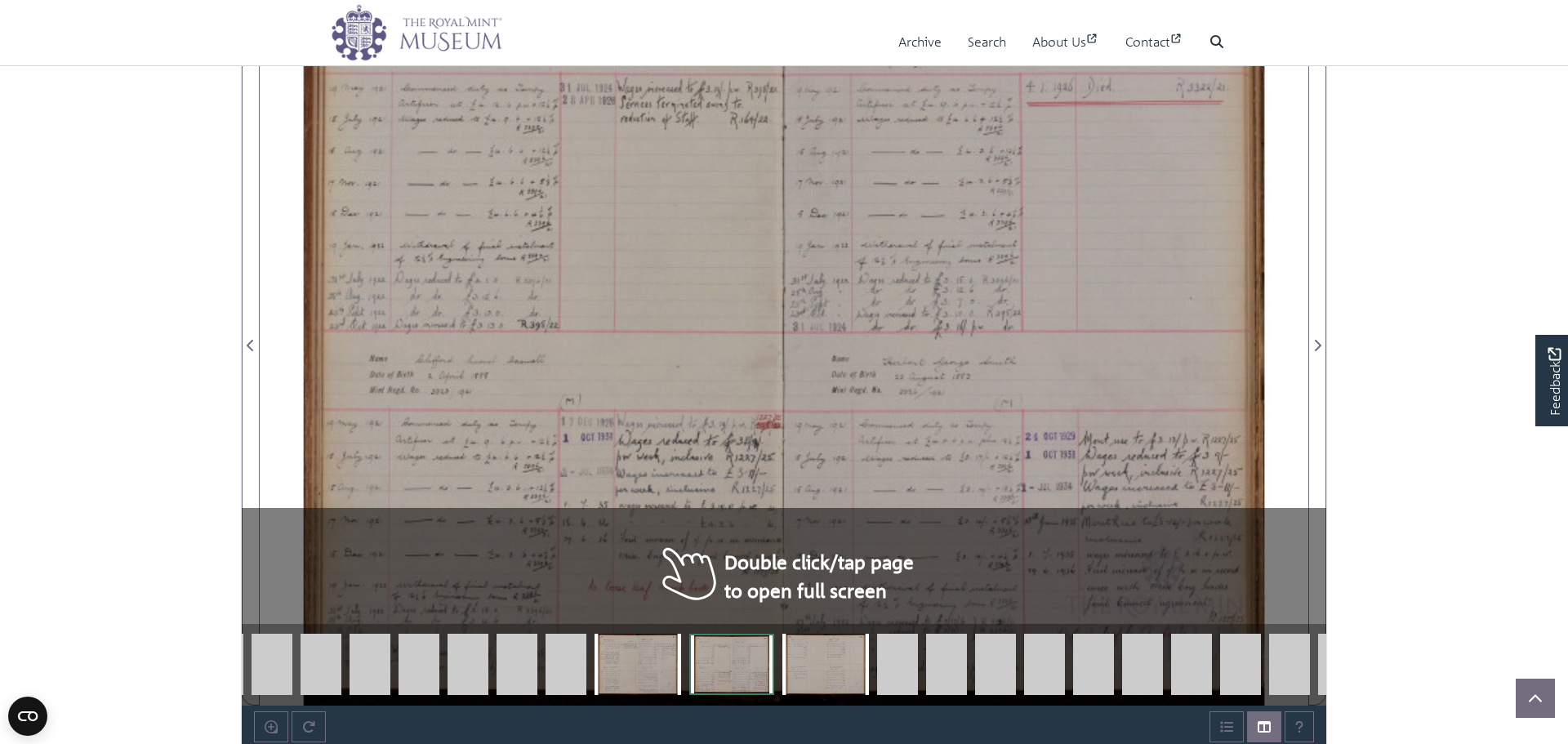
scroll to position [313, 0]
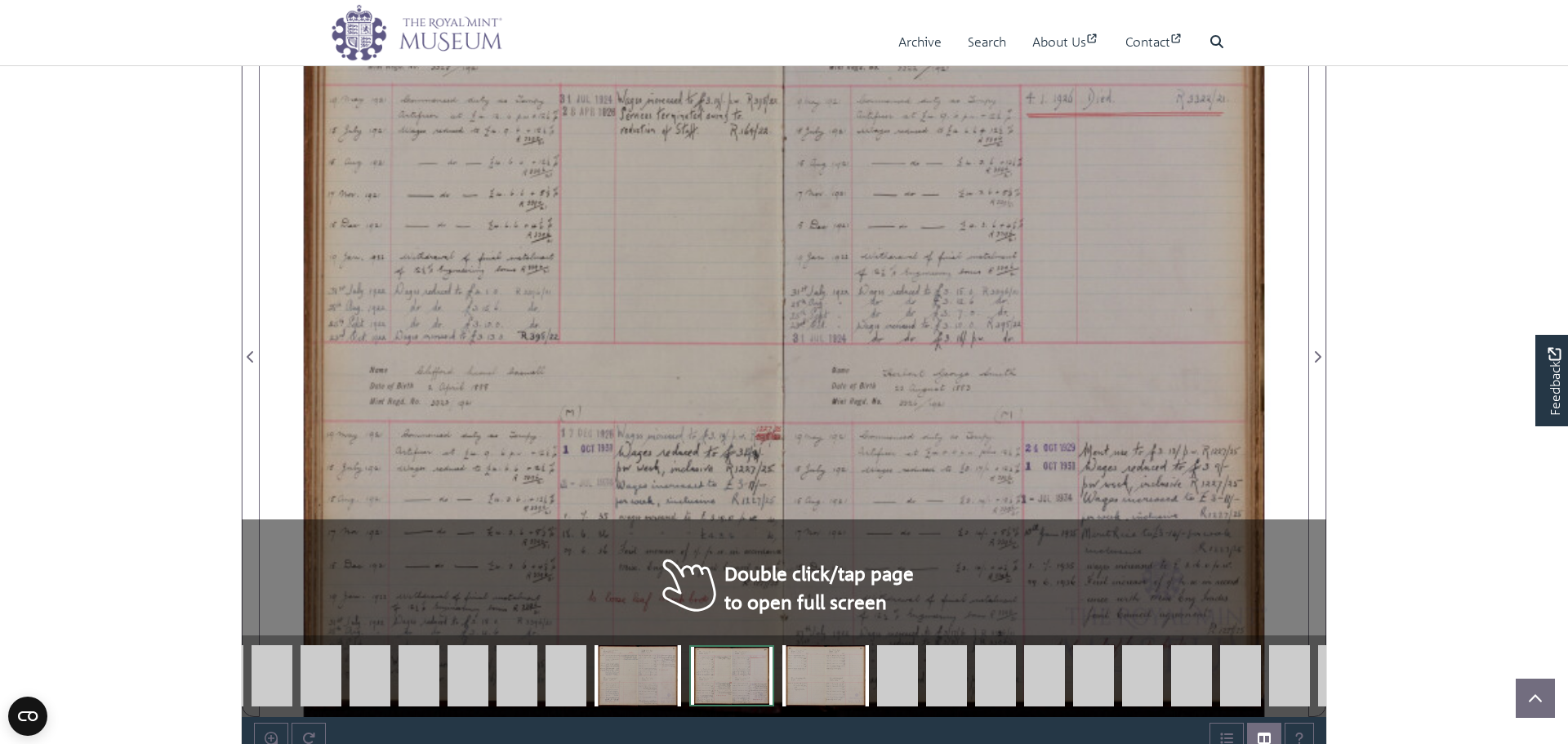
click at [549, 331] on div at bounding box center [521, 347] width 524 height 741
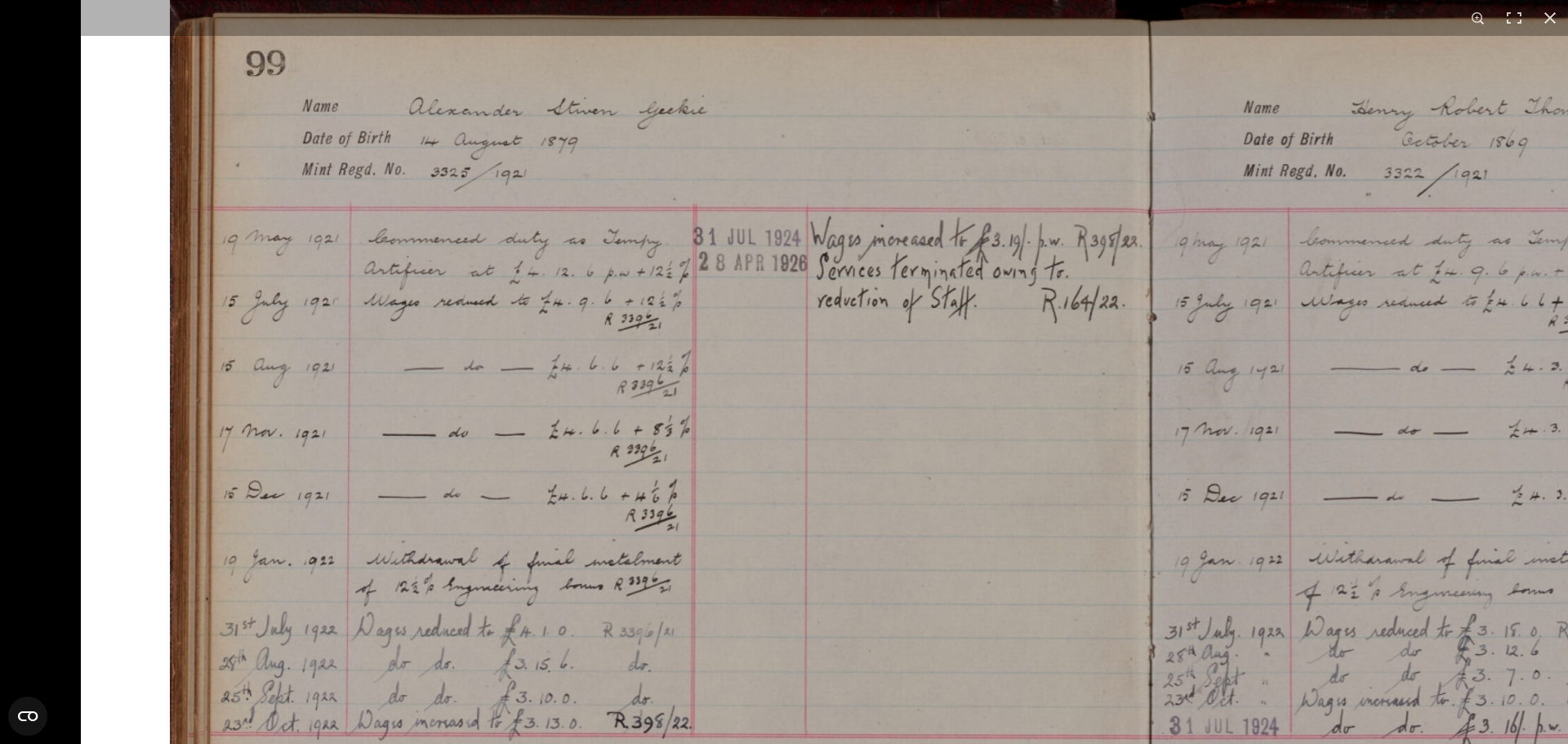
click at [1056, 272] on img at bounding box center [1152, 743] width 2142 height 1514
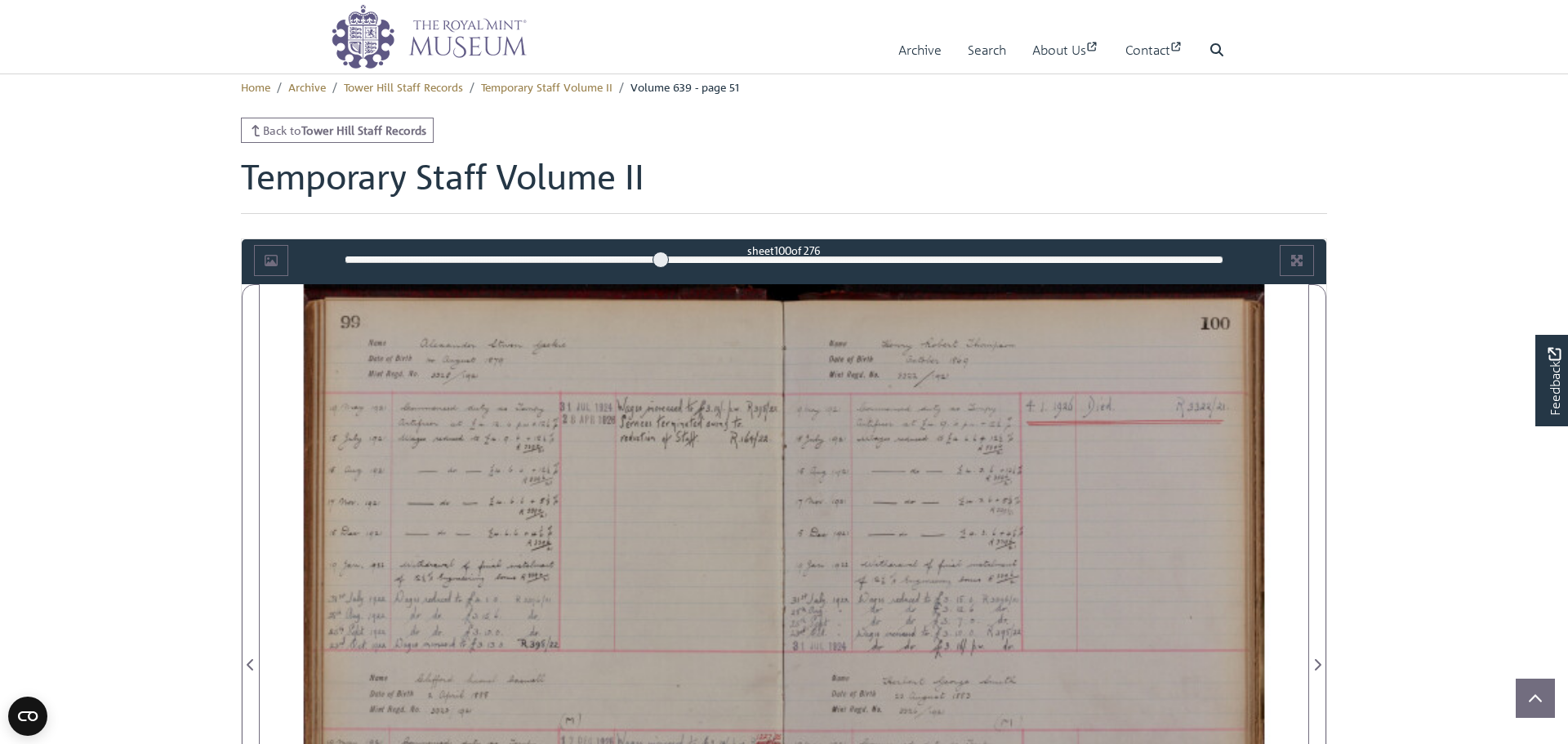
scroll to position [0, 0]
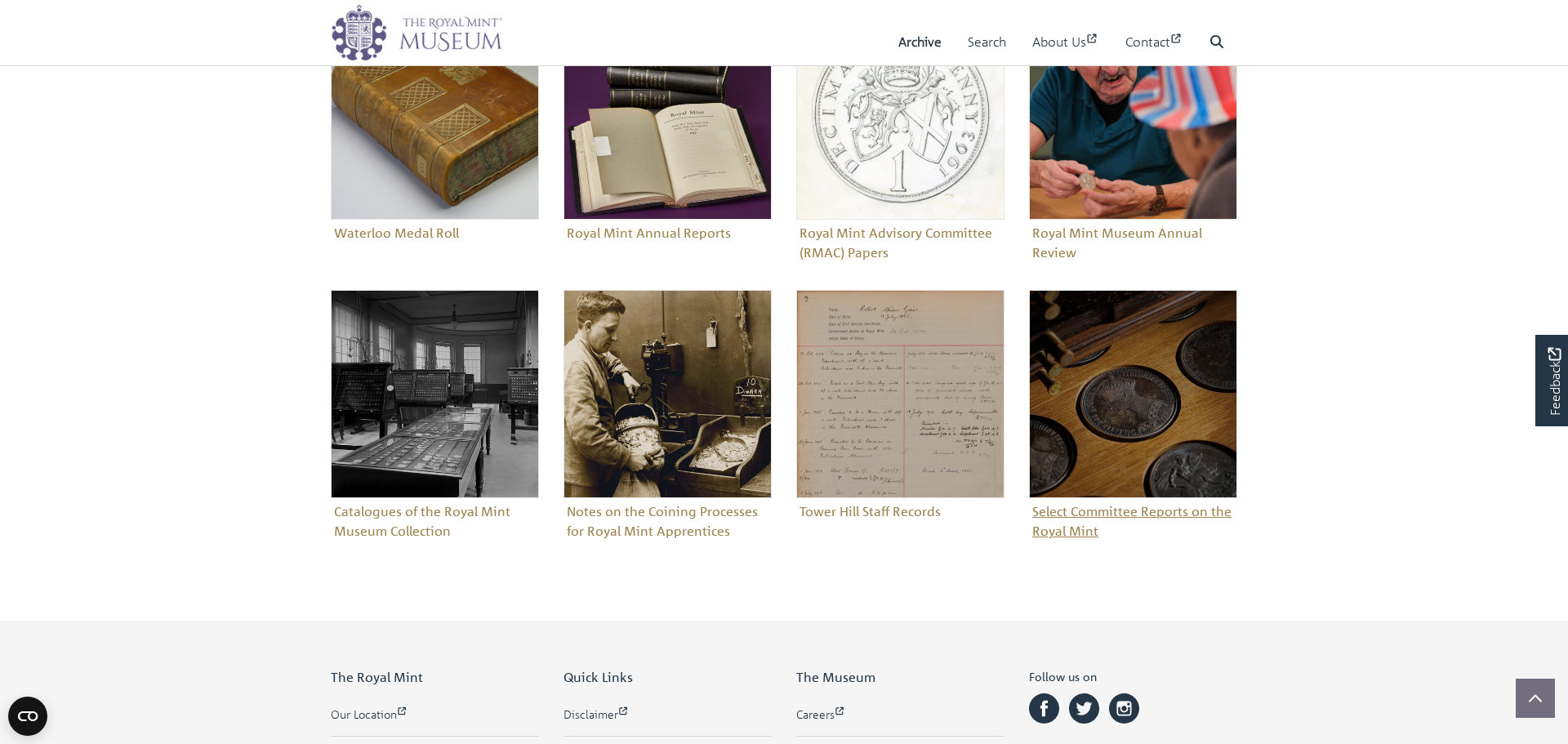
scroll to position [738, 0]
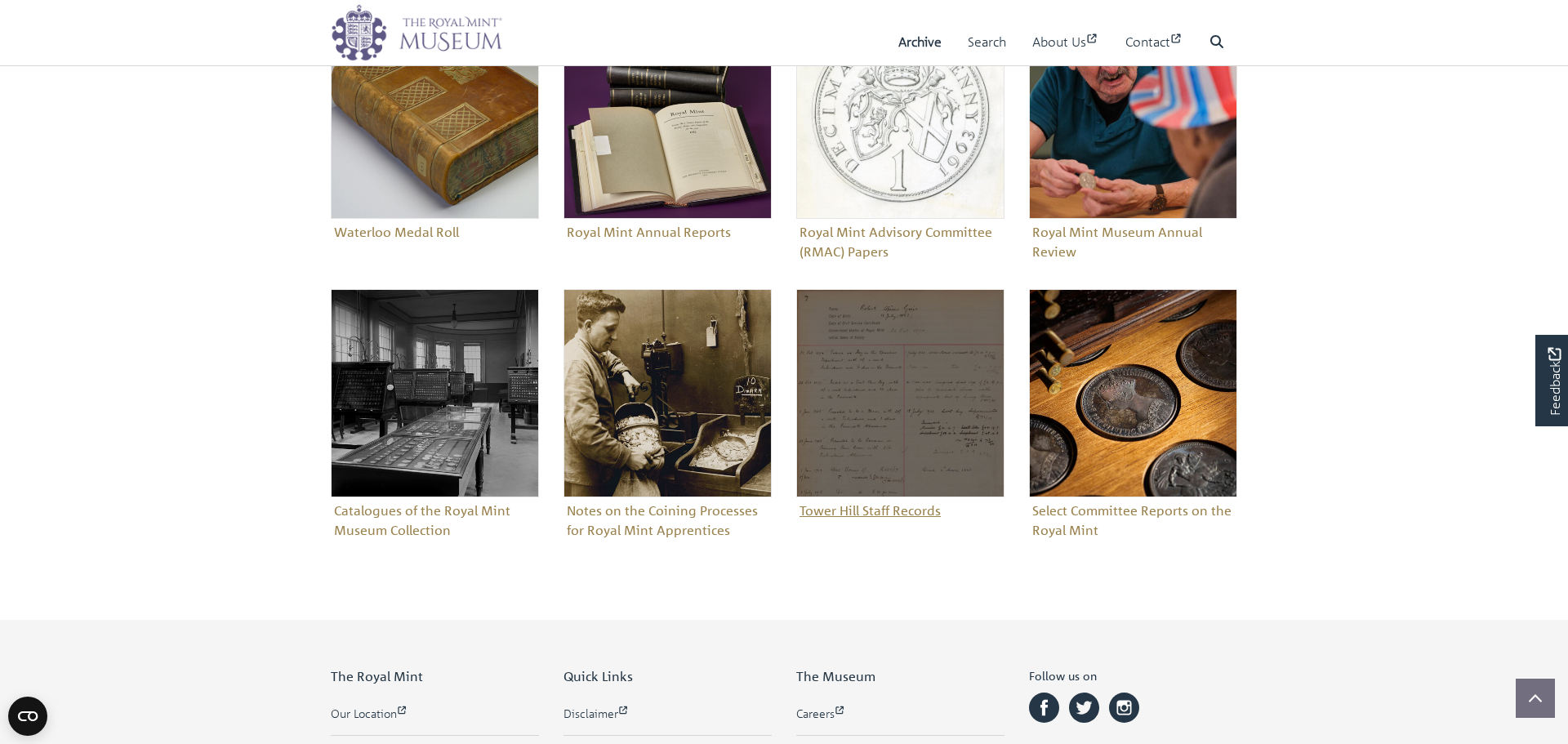
click at [916, 401] on img "Sub-collection" at bounding box center [901, 393] width 208 height 208
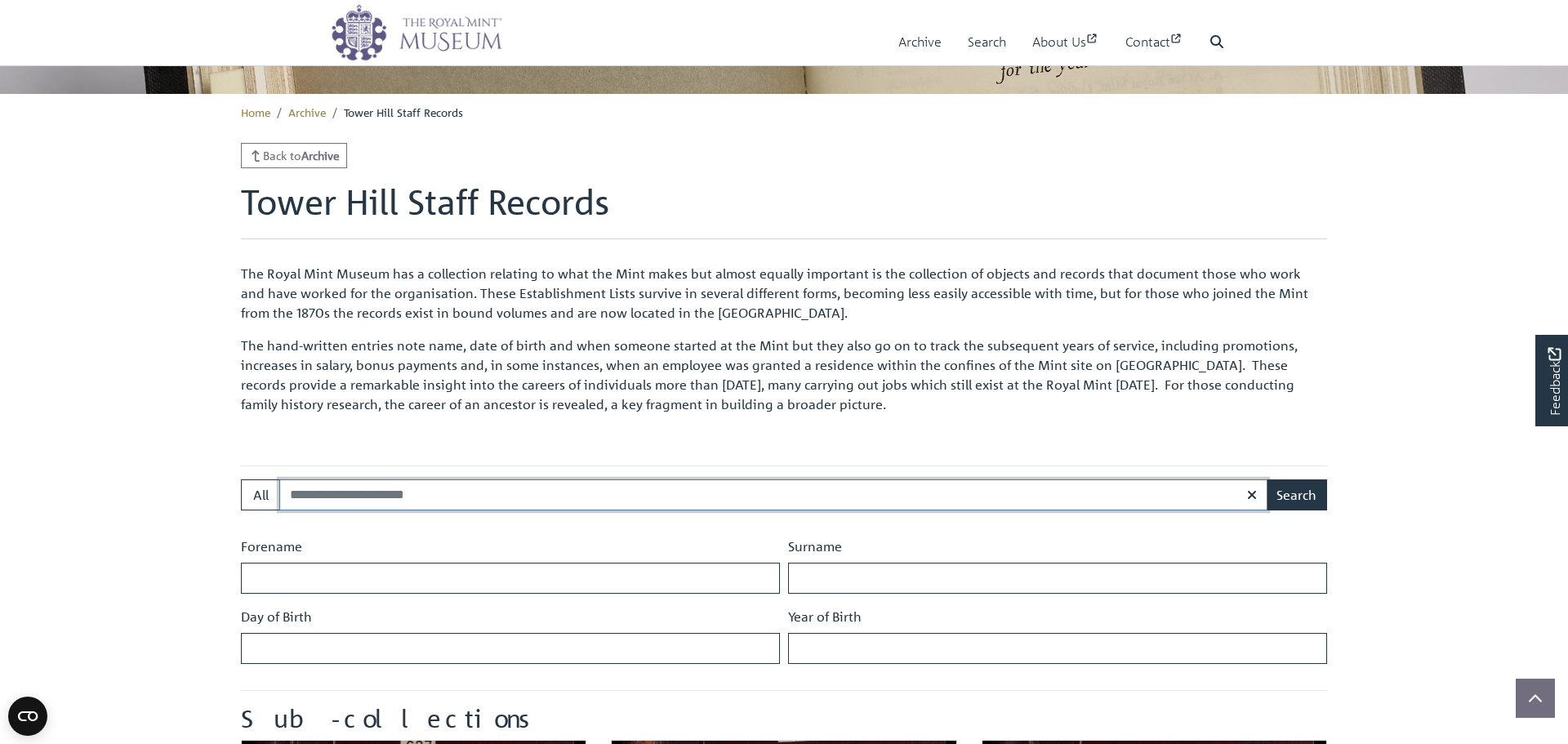
scroll to position [358, 0]
